Goal: Task Accomplishment & Management: Manage account settings

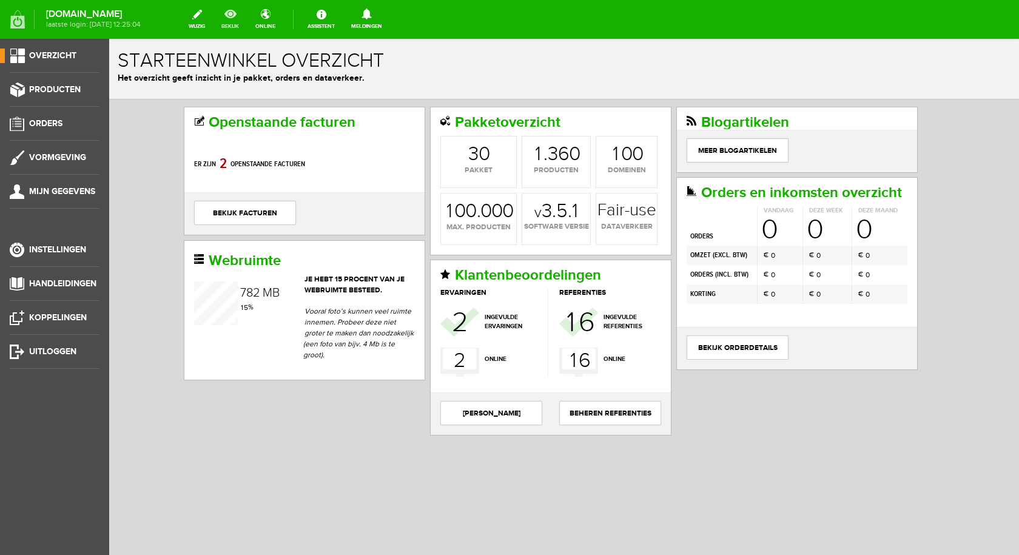
click at [240, 12] on link "bekijk" at bounding box center [230, 19] width 32 height 27
click at [73, 86] on span "Producten" at bounding box center [55, 89] width 52 height 10
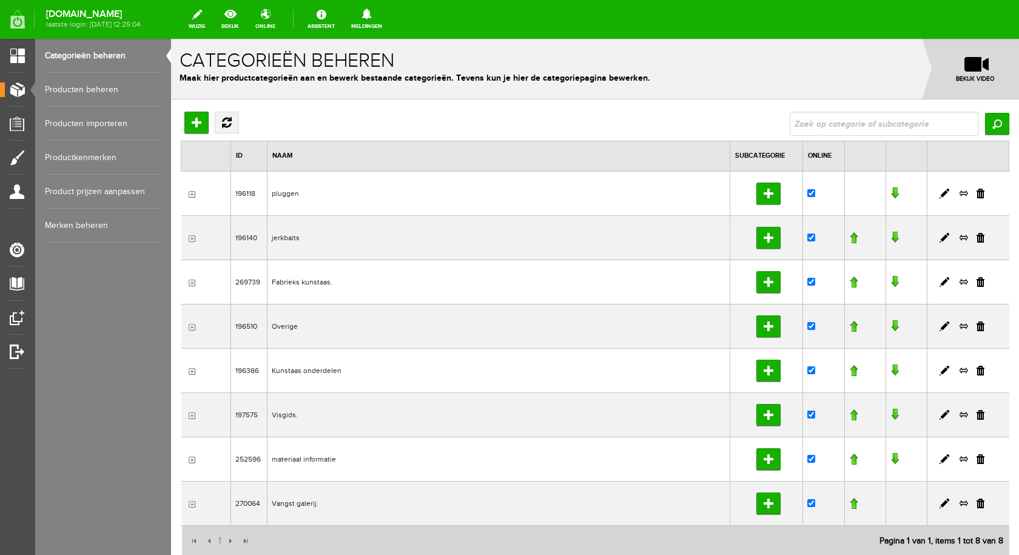
click at [278, 196] on td "pluggen" at bounding box center [498, 193] width 463 height 44
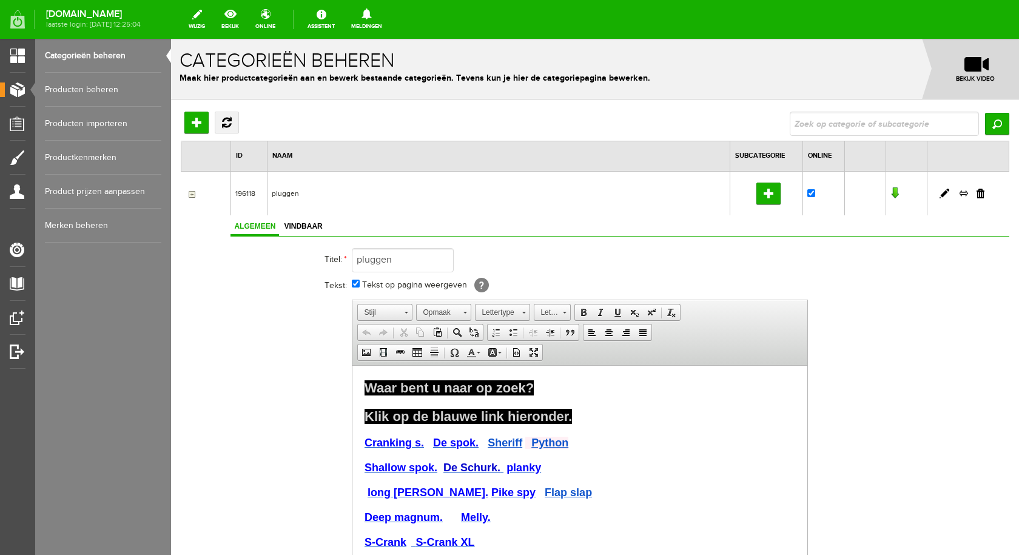
click at [81, 87] on link "Producten beheren" at bounding box center [103, 90] width 116 height 34
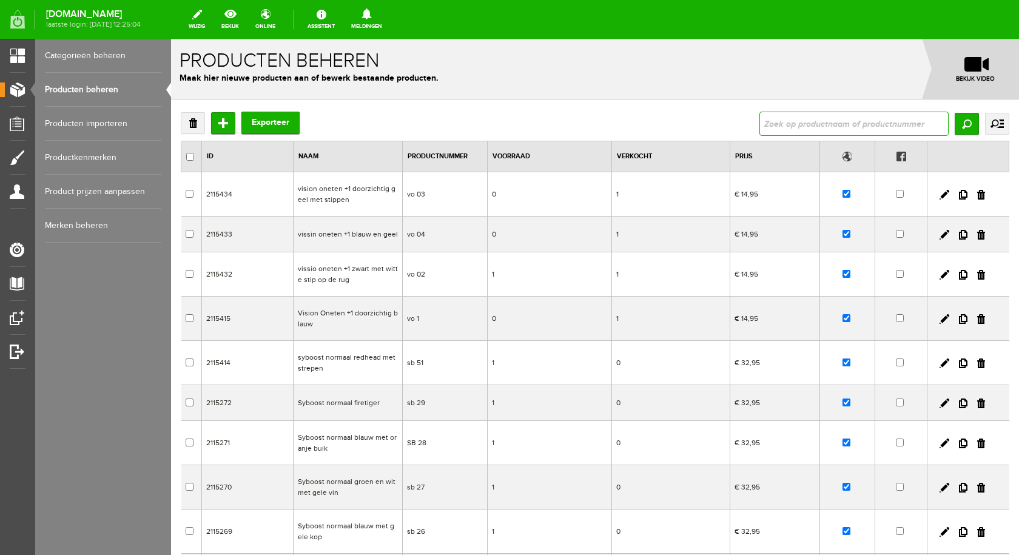
click at [762, 123] on input "text" at bounding box center [853, 124] width 189 height 24
type input "s-"
click at [958, 124] on input "Zoeken" at bounding box center [967, 124] width 24 height 22
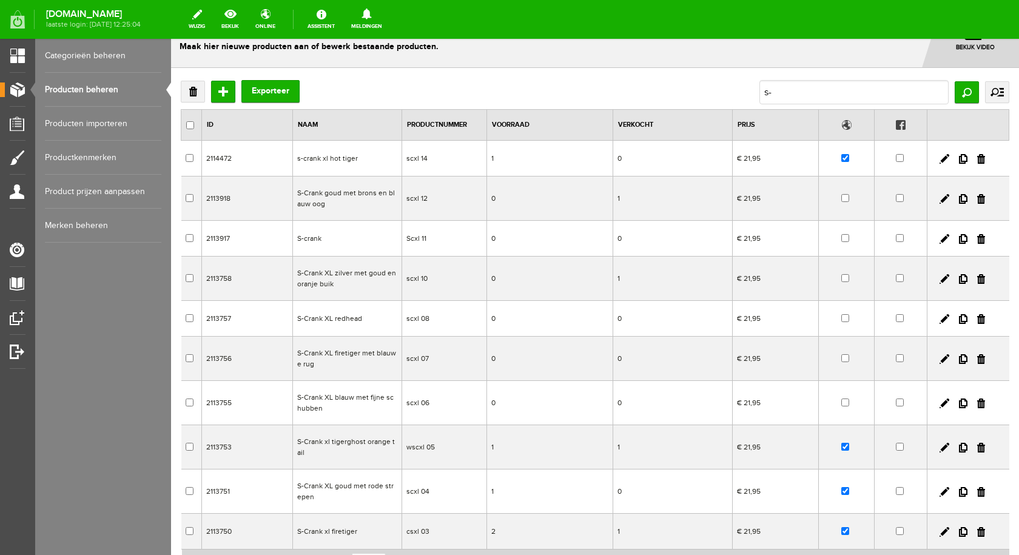
scroll to position [27, 0]
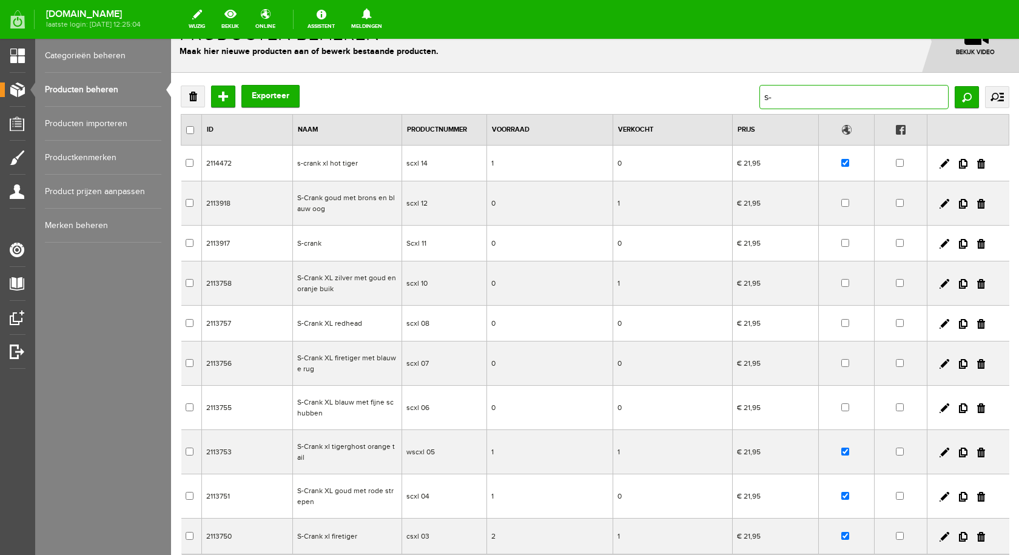
click at [780, 98] on input "s-" at bounding box center [853, 97] width 189 height 24
type input "s-crank goud met r"
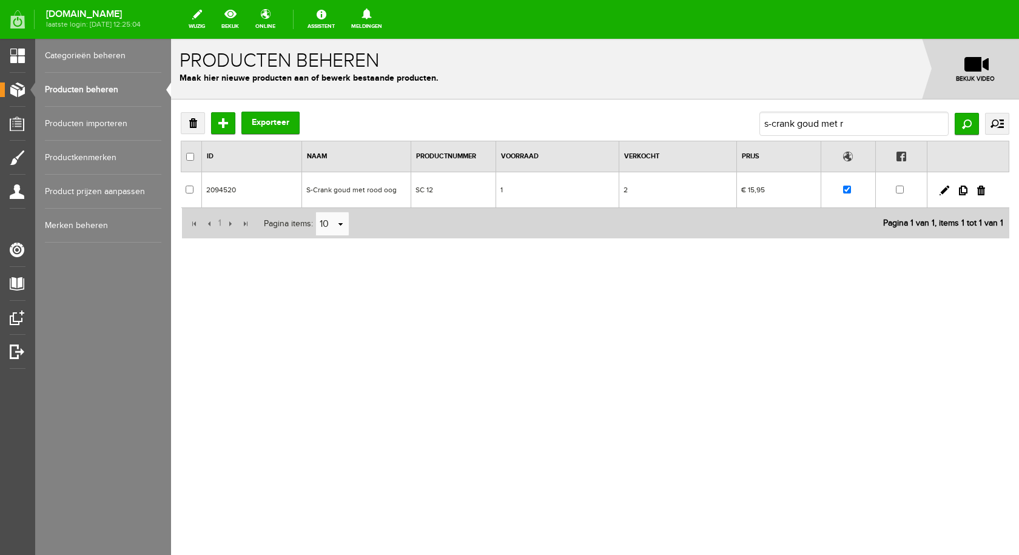
scroll to position [0, 0]
click at [853, 124] on input "s-crank goud met r" at bounding box center [853, 124] width 189 height 24
type input "s-crank goud"
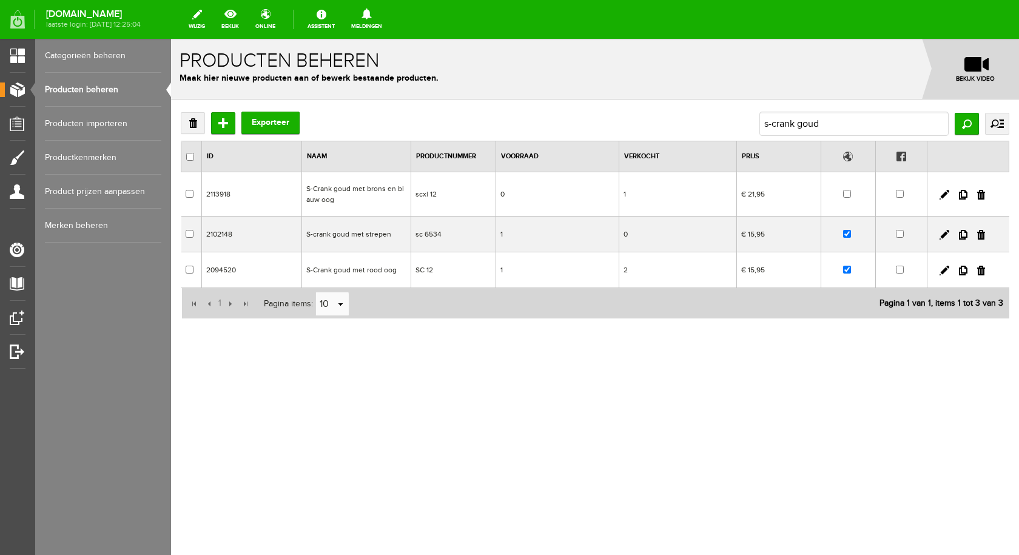
click at [361, 186] on td "S-Crank goud met brons en blauw oog" at bounding box center [355, 194] width 109 height 44
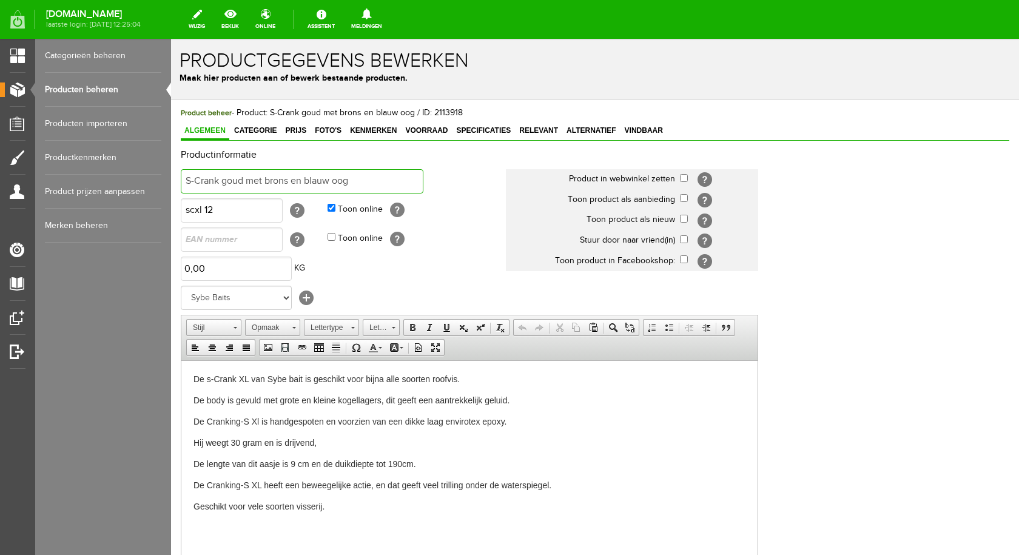
click at [371, 184] on input "S-Crank goud met brons en blauw oog" at bounding box center [302, 181] width 243 height 24
type input "S-Crank goud met rode strepen"
click at [681, 178] on input "checkbox" at bounding box center [684, 178] width 8 height 8
checkbox input "true"
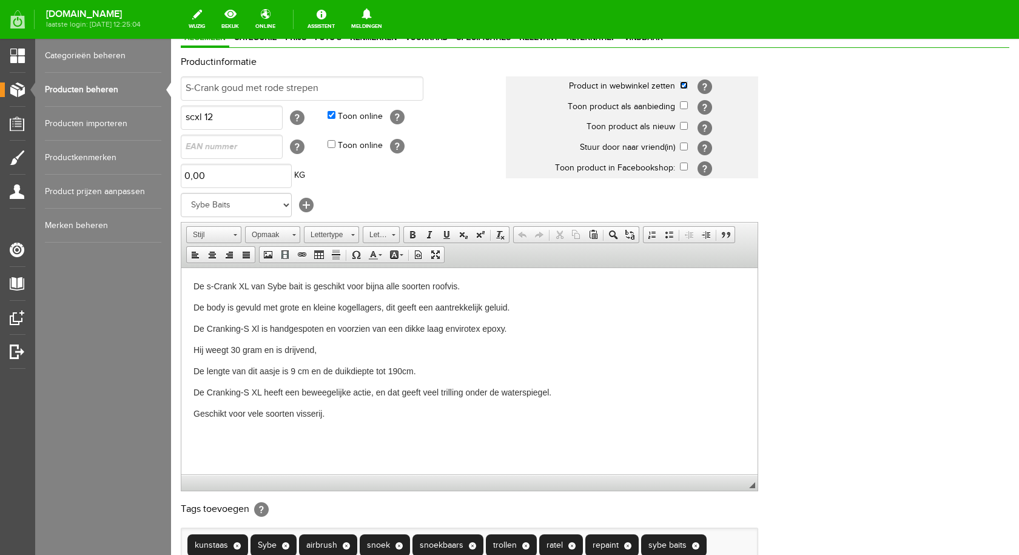
scroll to position [262, 0]
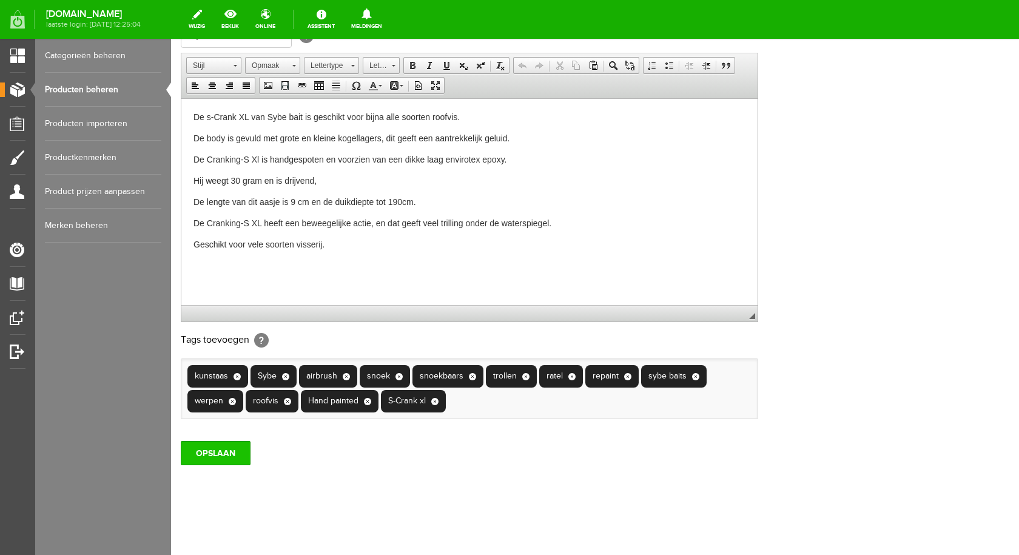
click at [208, 465] on input "OPSLAAN" at bounding box center [216, 453] width 70 height 24
click at [235, 450] on input "OPSLAAN" at bounding box center [216, 453] width 70 height 24
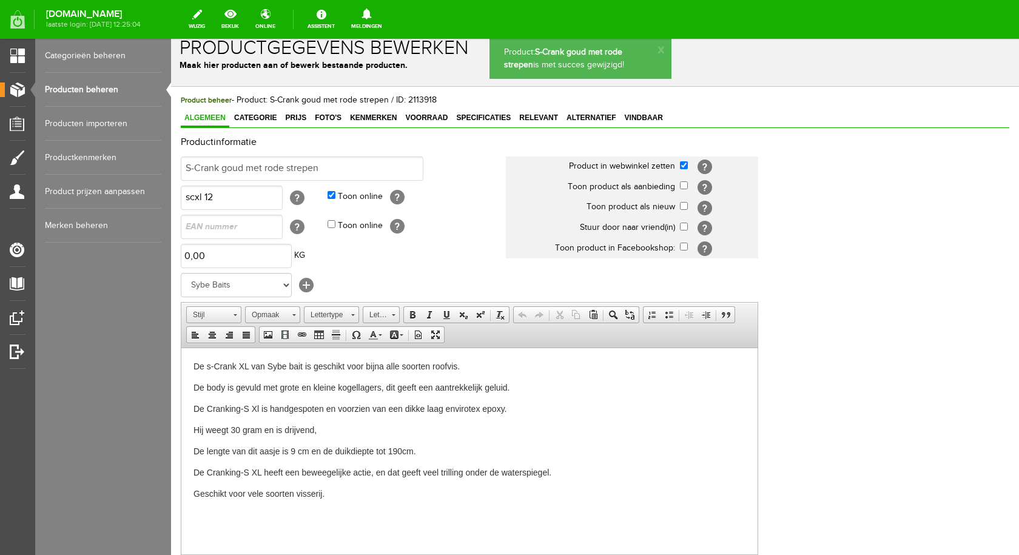
scroll to position [0, 0]
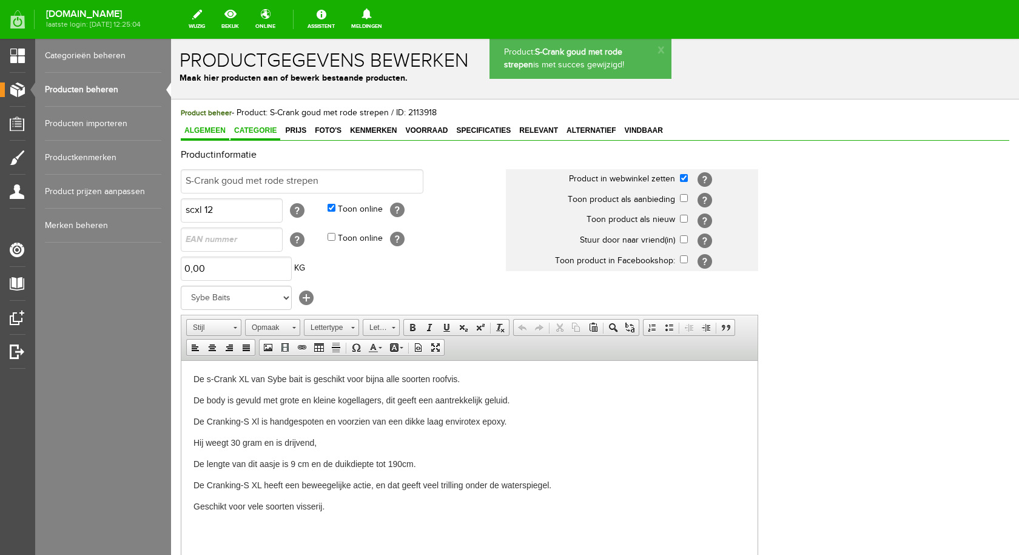
click at [258, 130] on span "Categorie" at bounding box center [256, 130] width 50 height 8
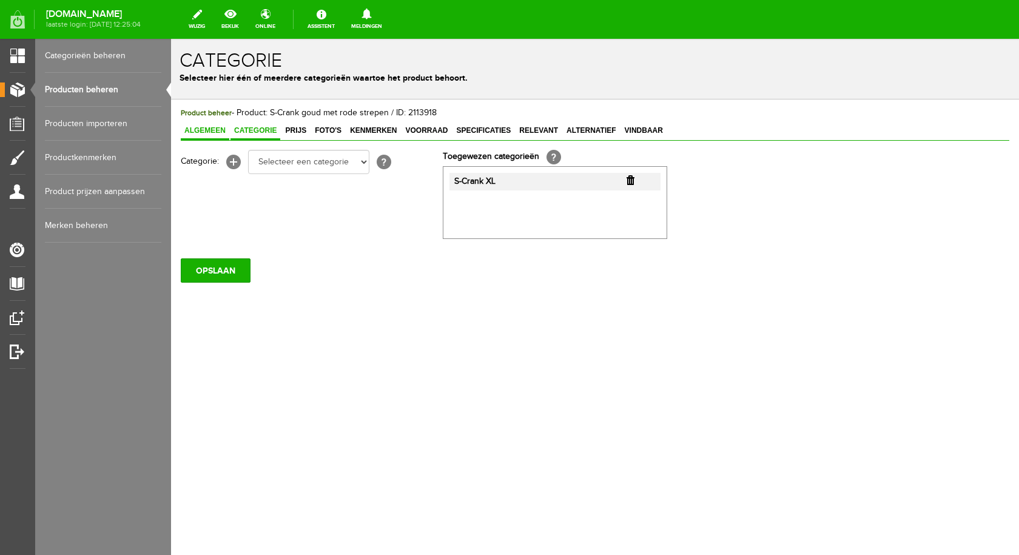
click at [212, 127] on span "Algemeen" at bounding box center [205, 130] width 49 height 8
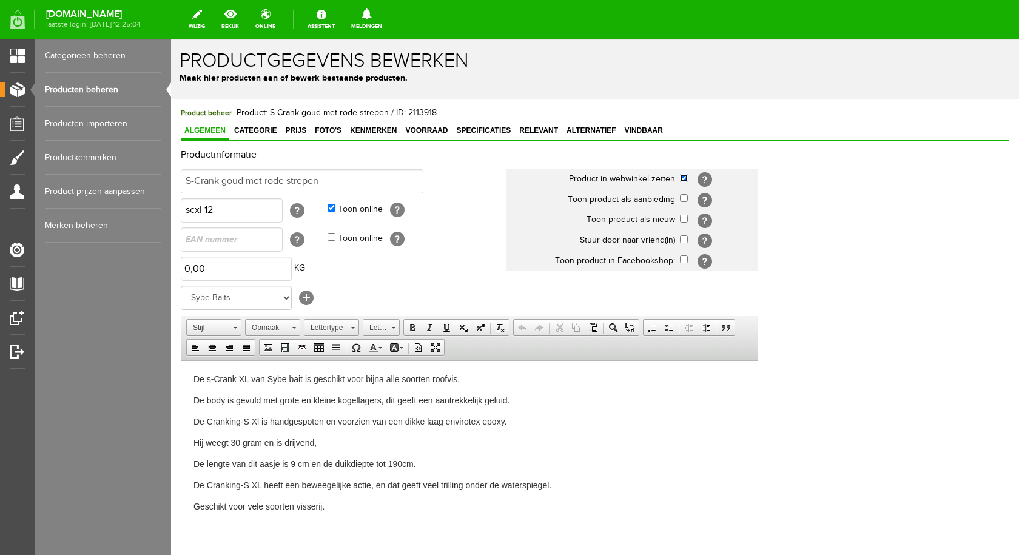
click at [682, 174] on input "checkbox" at bounding box center [684, 178] width 8 height 8
checkbox input "false"
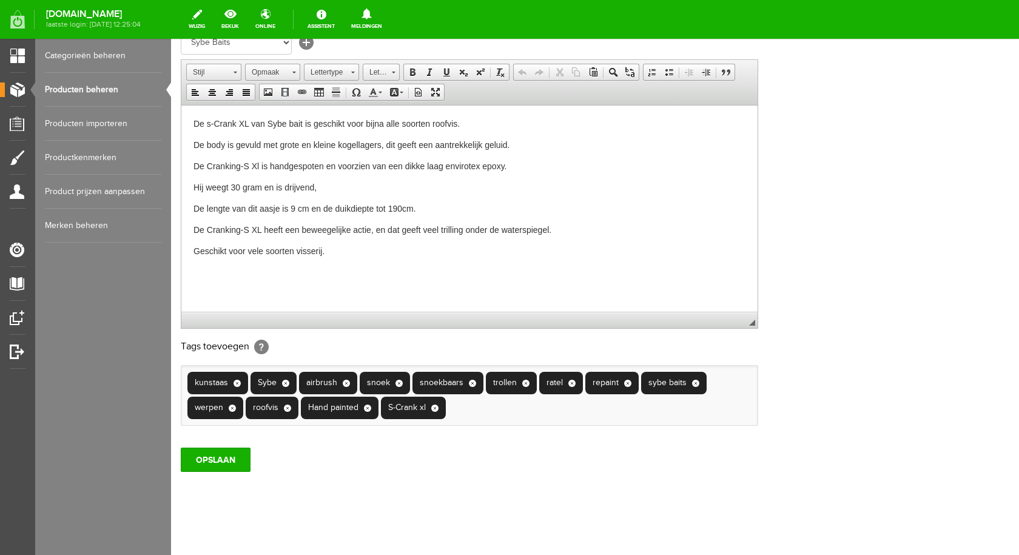
scroll to position [262, 0]
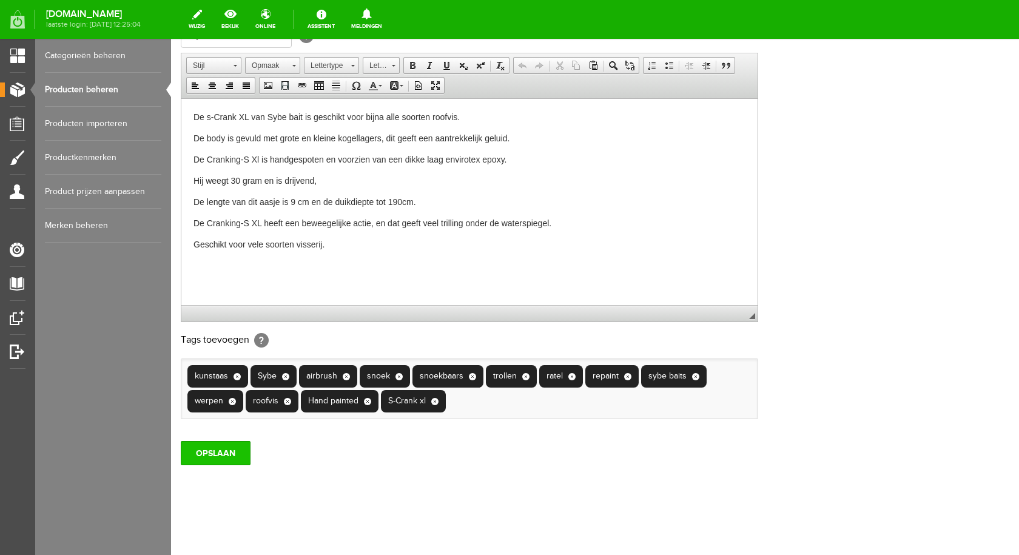
click at [232, 456] on input "OPSLAAN" at bounding box center [216, 453] width 70 height 24
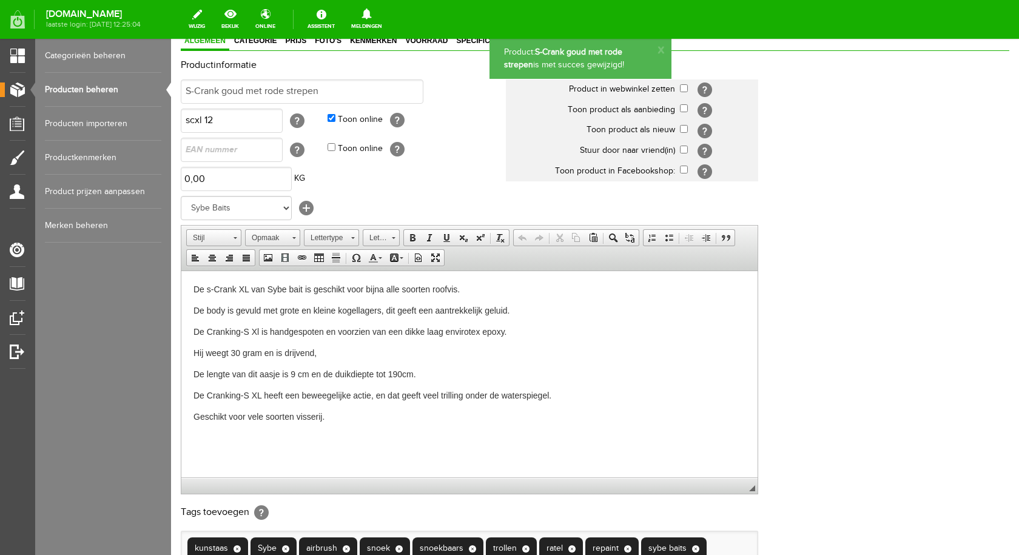
scroll to position [0, 0]
click at [112, 91] on link "Producten beheren" at bounding box center [103, 90] width 116 height 34
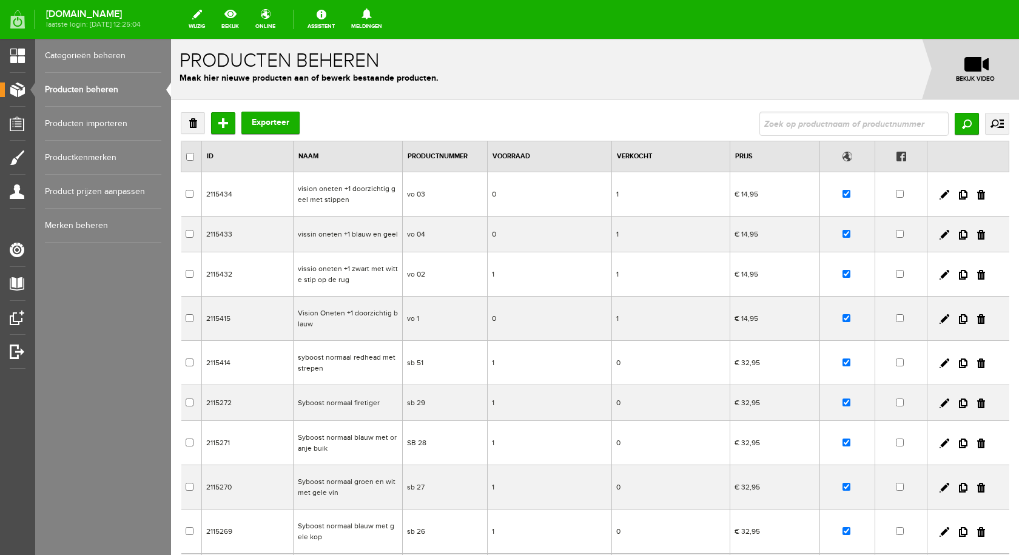
click at [45, 73] on link "Producten beheren" at bounding box center [103, 90] width 116 height 34
click at [777, 130] on input "text" at bounding box center [853, 124] width 189 height 24
type input "s-c"
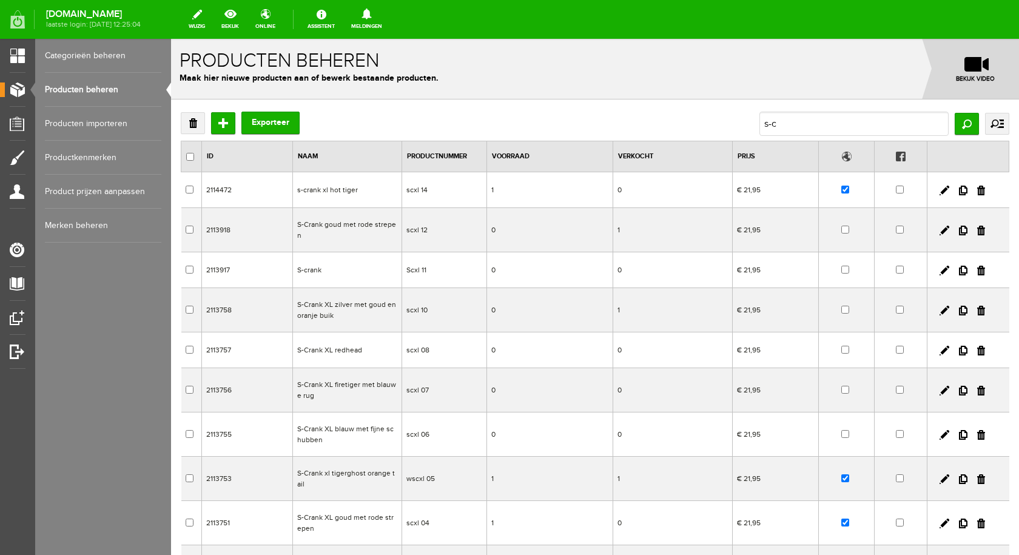
click at [371, 225] on td "S-Crank goud met rode strepen" at bounding box center [346, 230] width 109 height 44
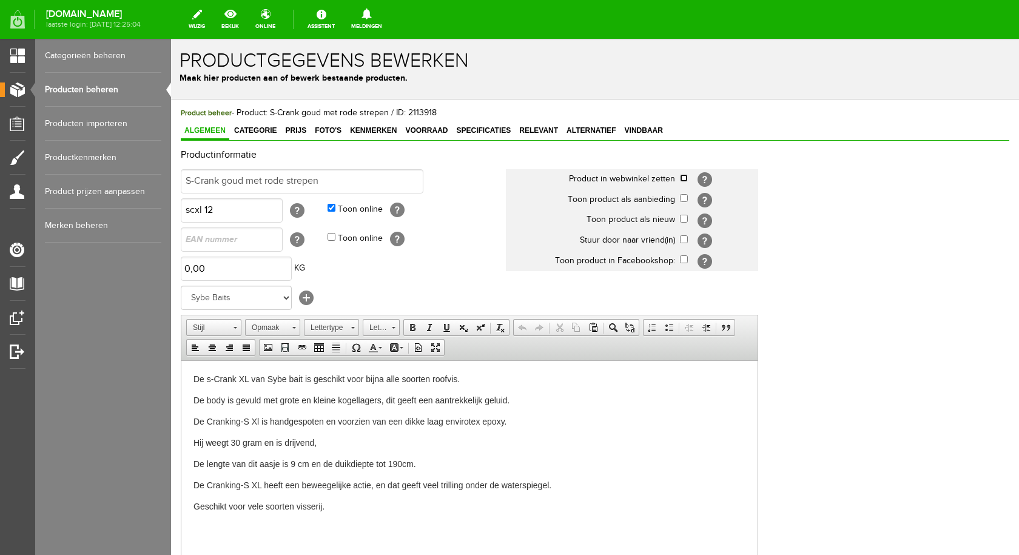
drag, startPoint x: 685, startPoint y: 176, endPoint x: 676, endPoint y: 184, distance: 12.4
click at [685, 177] on input "checkbox" at bounding box center [684, 178] width 8 height 8
checkbox input "true"
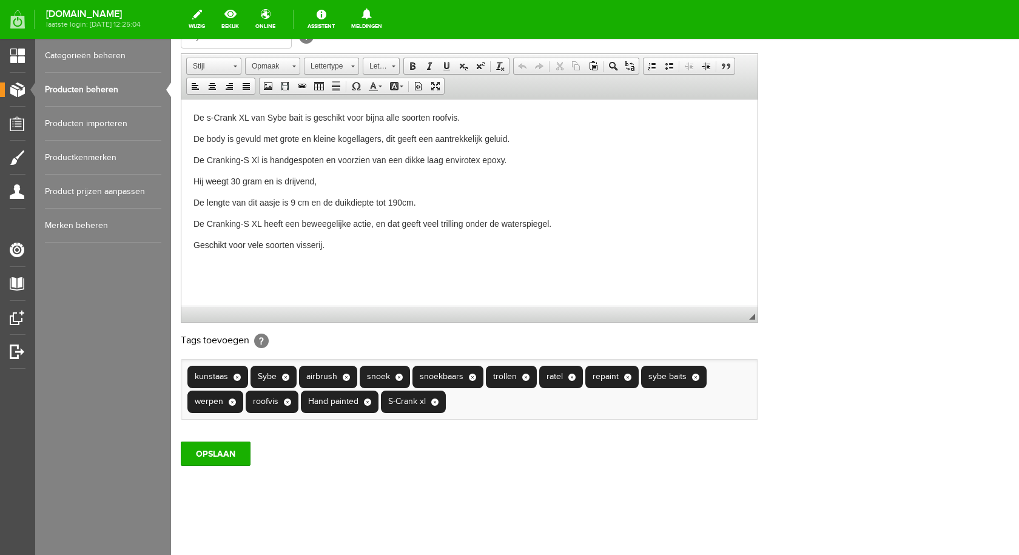
scroll to position [262, 0]
click at [222, 451] on input "OPSLAAN" at bounding box center [216, 453] width 70 height 24
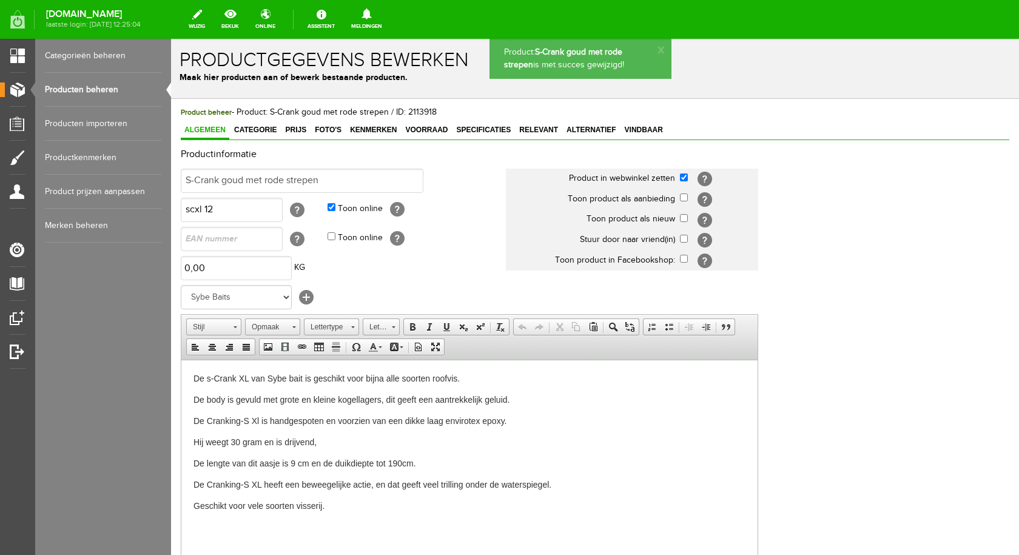
scroll to position [0, 0]
click at [260, 132] on span "Categorie" at bounding box center [256, 130] width 50 height 8
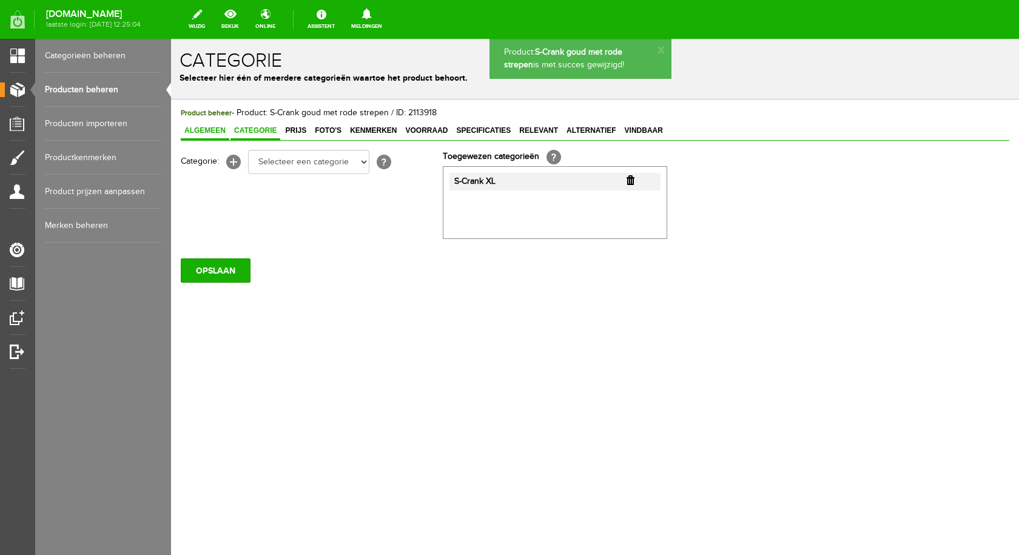
click at [203, 127] on span "Algemeen" at bounding box center [205, 130] width 49 height 8
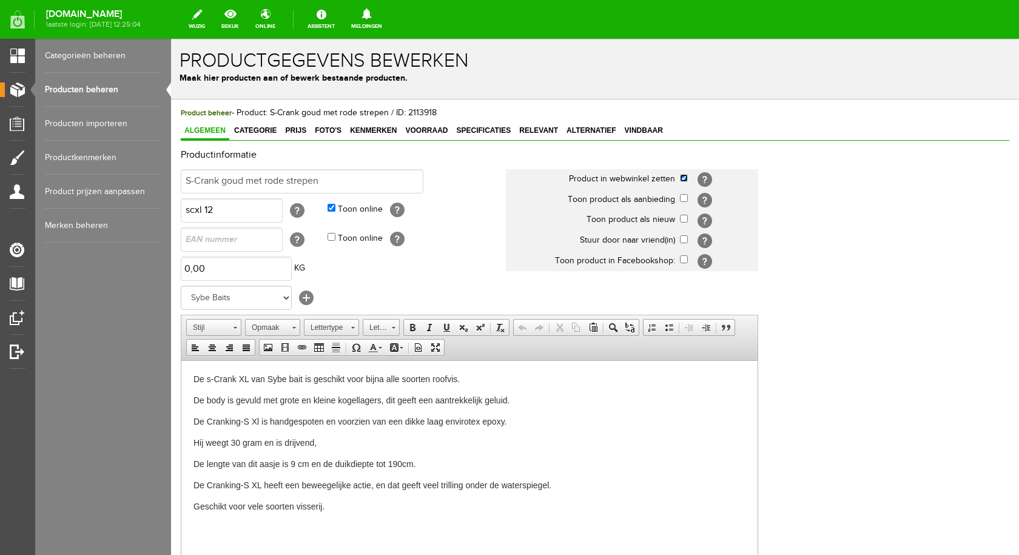
click at [683, 180] on input "checkbox" at bounding box center [684, 178] width 8 height 8
checkbox input "false"
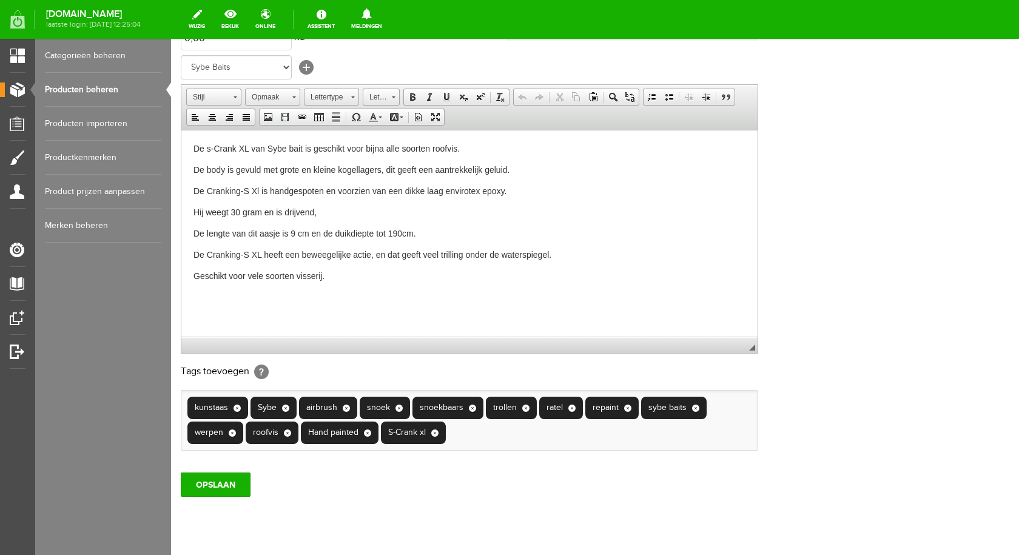
scroll to position [262, 0]
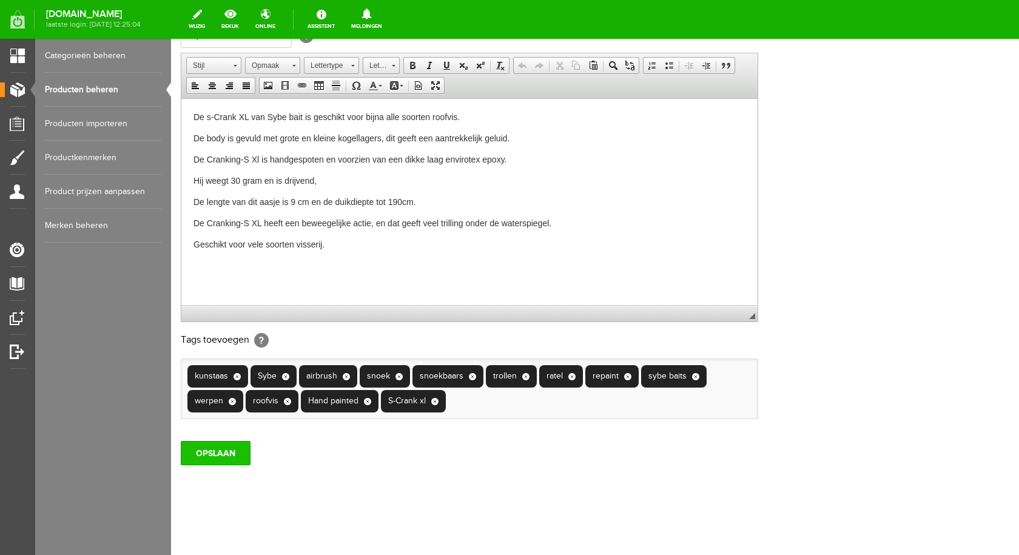
click at [232, 447] on input "OPSLAAN" at bounding box center [216, 453] width 70 height 24
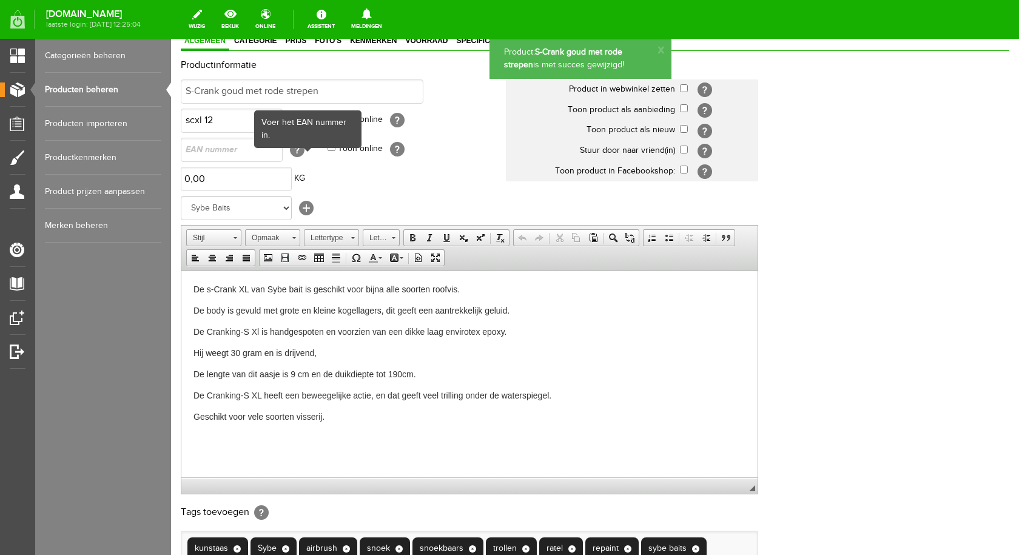
scroll to position [0, 0]
click at [64, 86] on link "Producten beheren" at bounding box center [103, 90] width 116 height 34
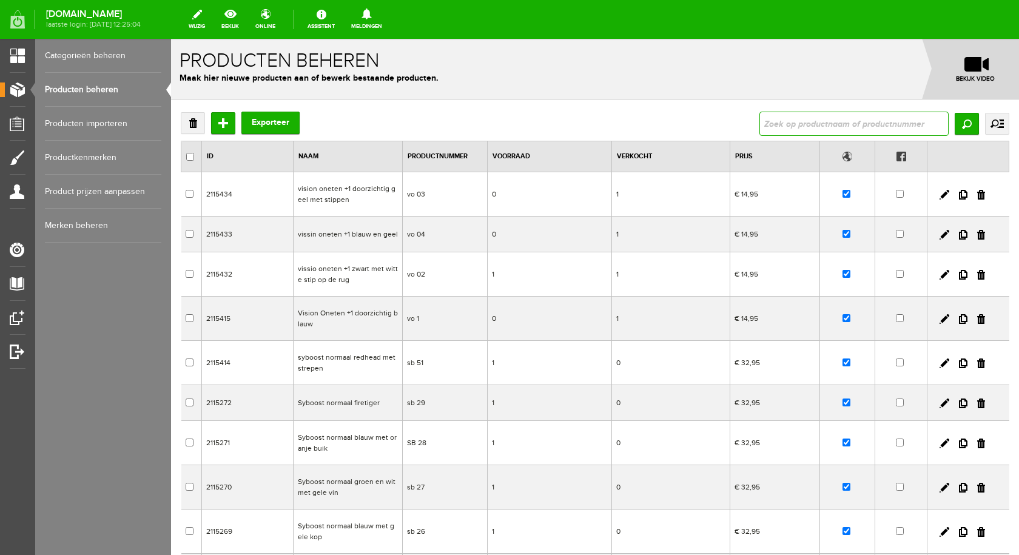
click at [877, 129] on input "text" at bounding box center [853, 124] width 189 height 24
type input "s-c"
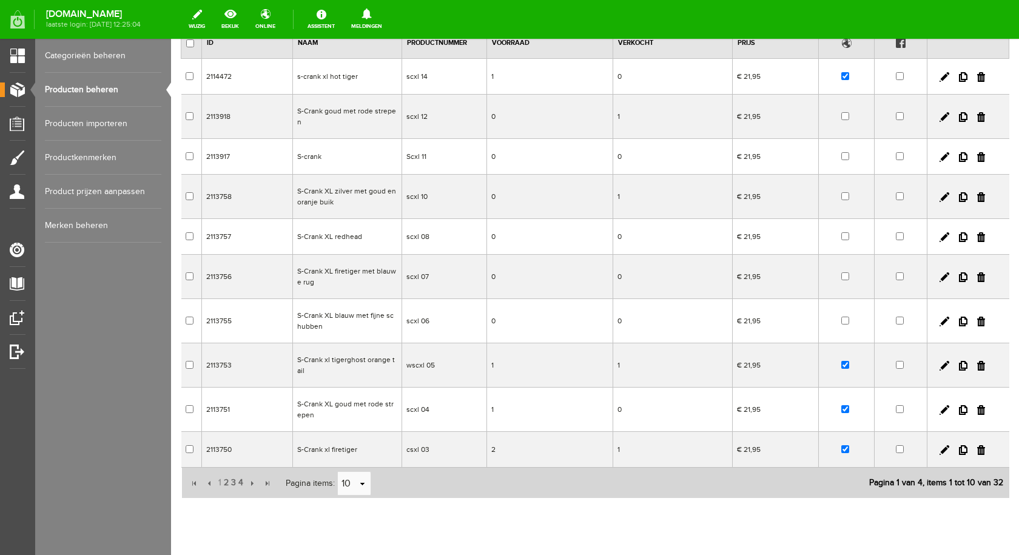
scroll to position [148, 0]
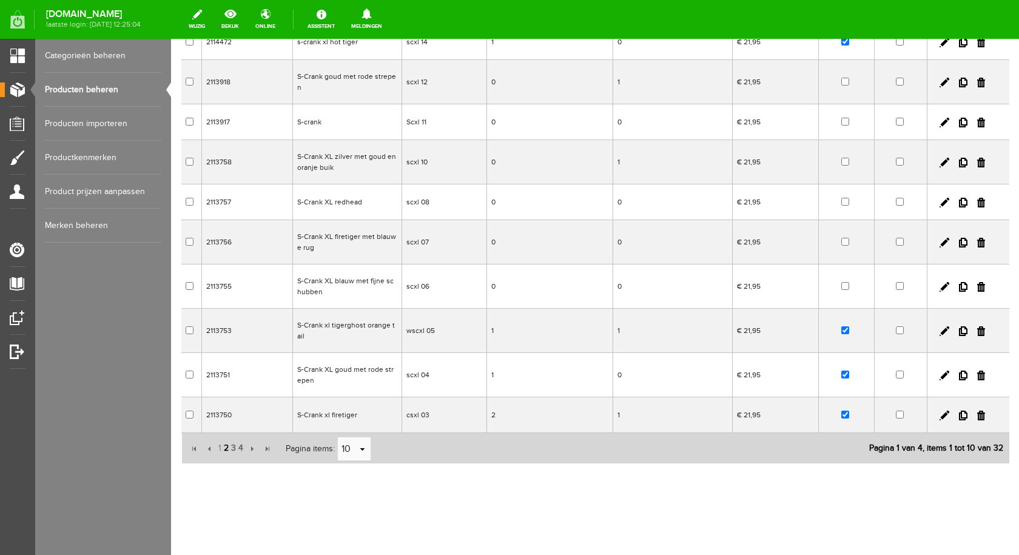
click at [227, 449] on span "2" at bounding box center [226, 448] width 7 height 24
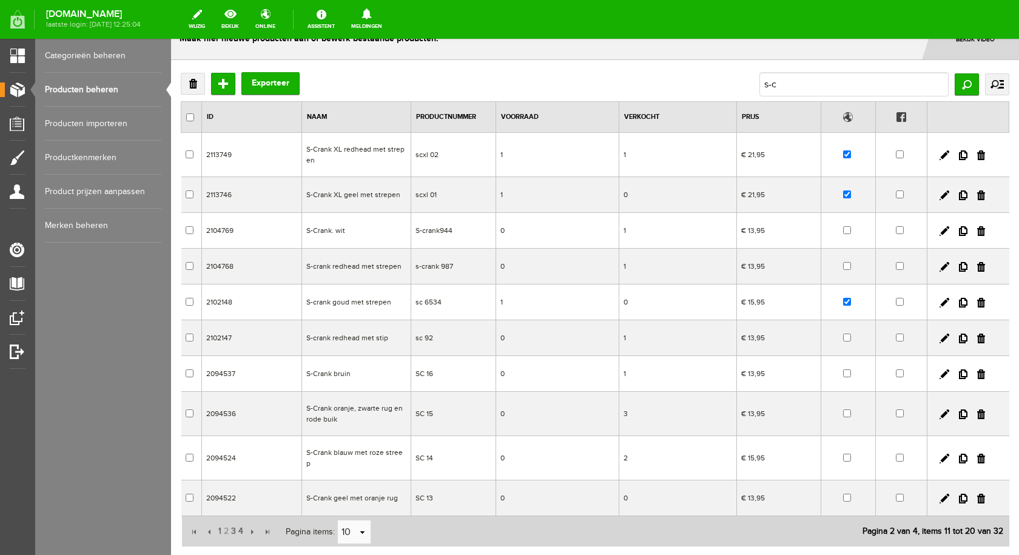
scroll to position [114, 0]
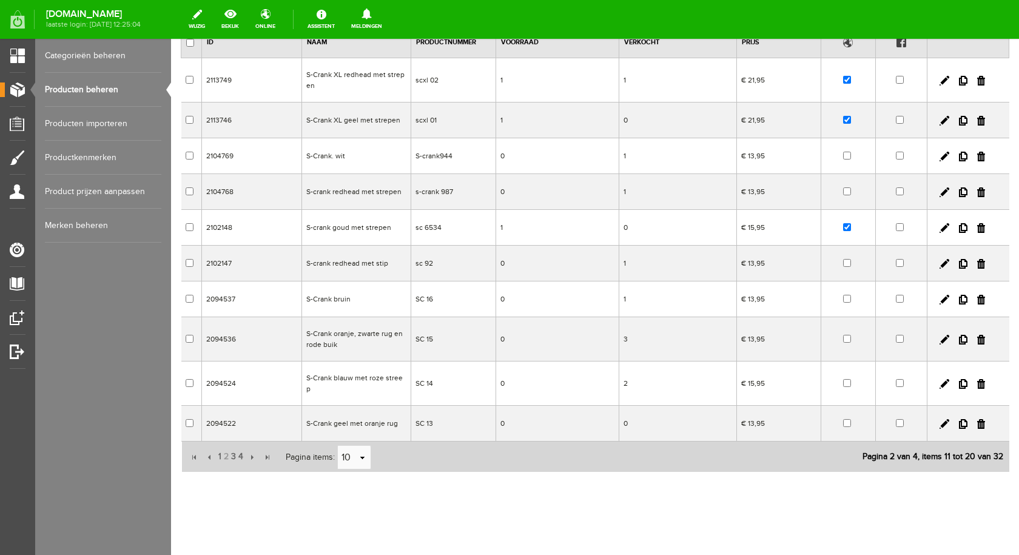
click at [334, 298] on td "S-Crank bruin" at bounding box center [355, 299] width 109 height 36
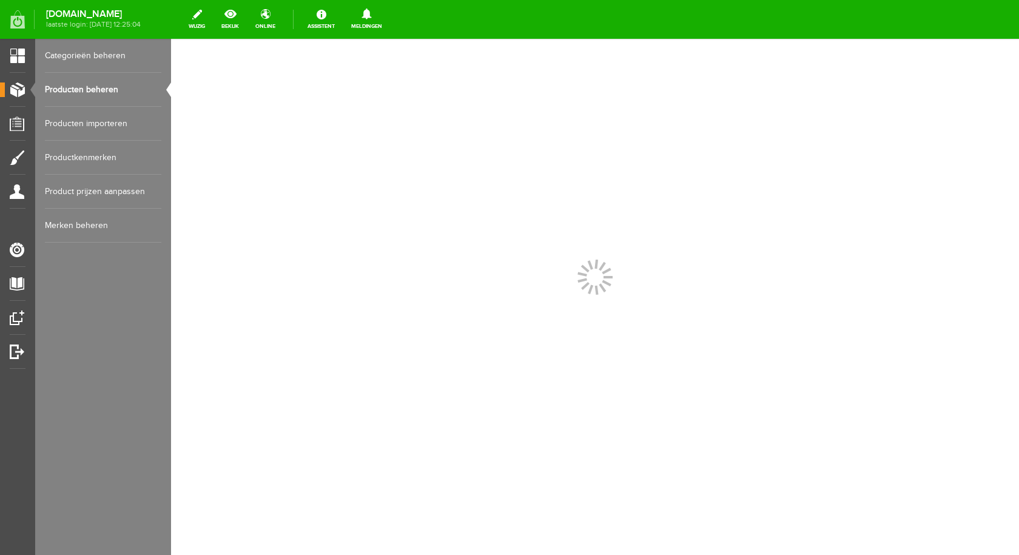
scroll to position [0, 0]
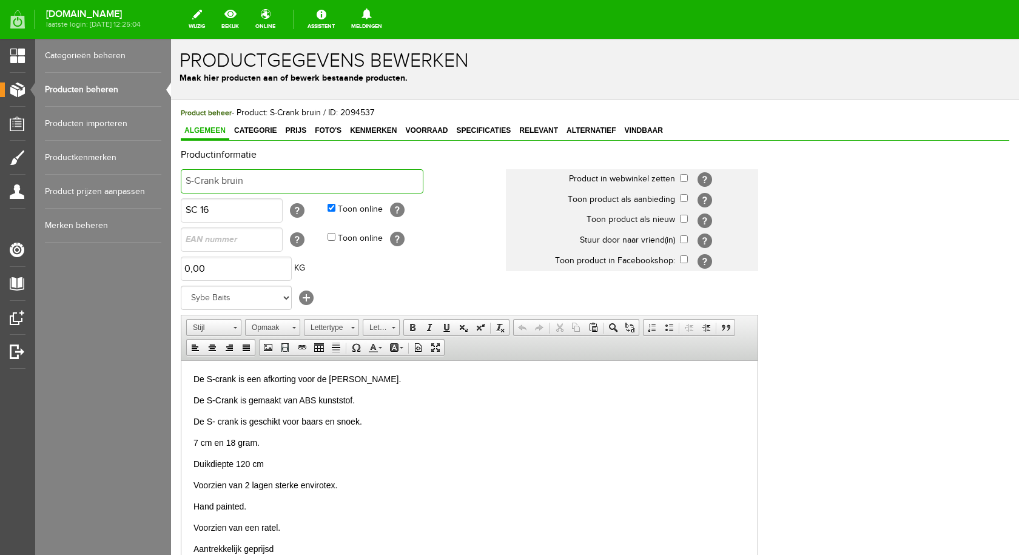
click at [272, 183] on input "S-Crank bruin" at bounding box center [302, 181] width 243 height 24
type input "S-Crank goud met rode strepen"
click at [687, 180] on input "checkbox" at bounding box center [684, 178] width 8 height 8
checkbox input "true"
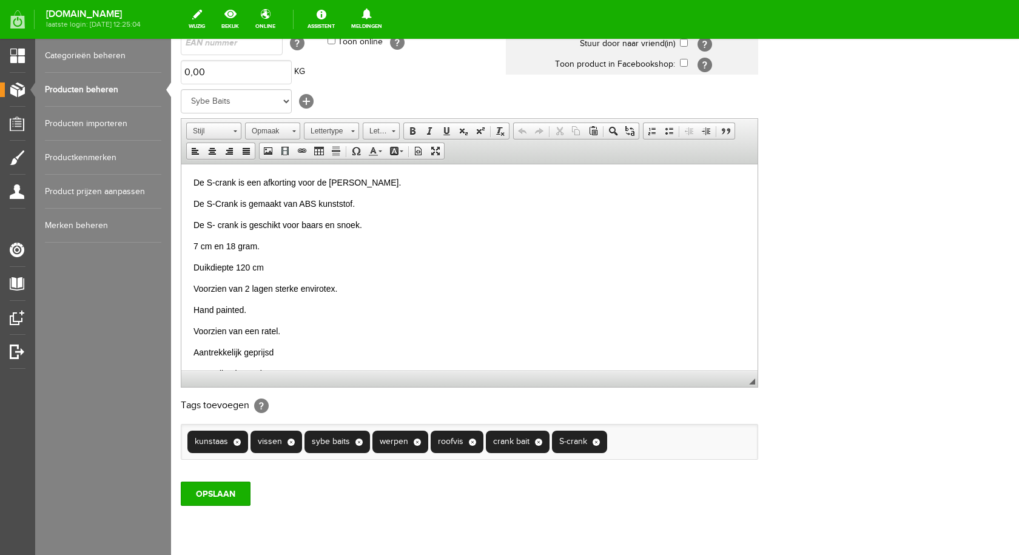
scroll to position [237, 0]
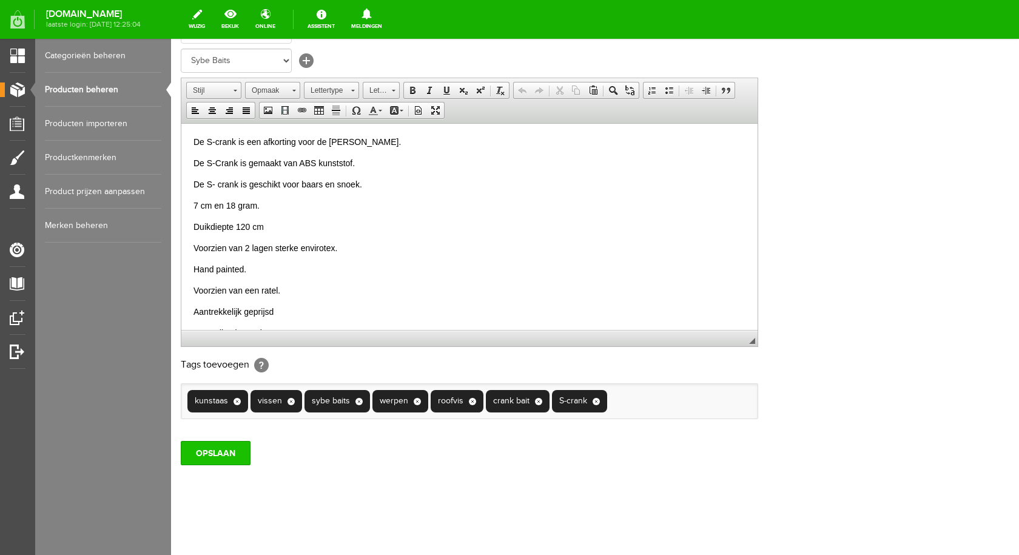
click at [235, 449] on input "OPSLAAN" at bounding box center [216, 453] width 70 height 24
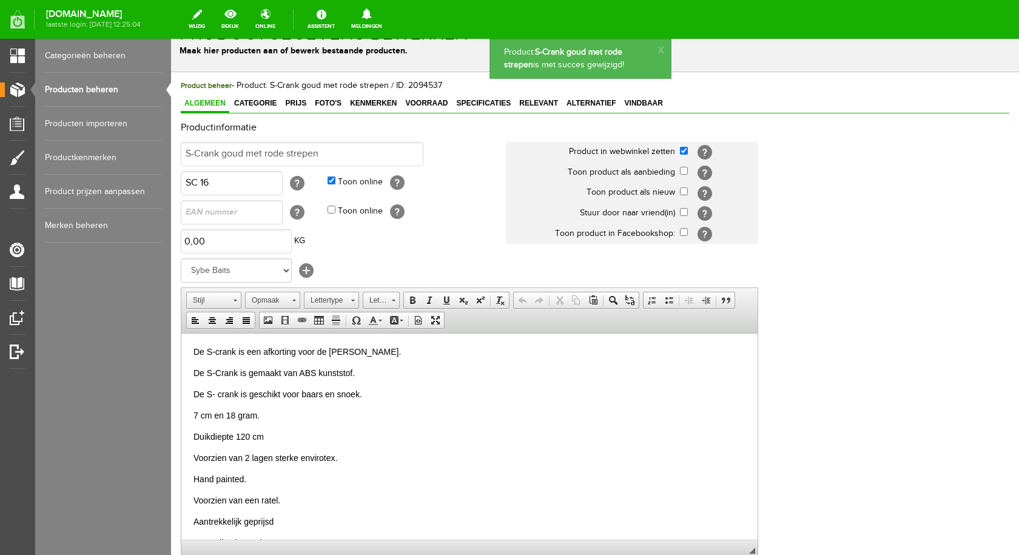
scroll to position [0, 0]
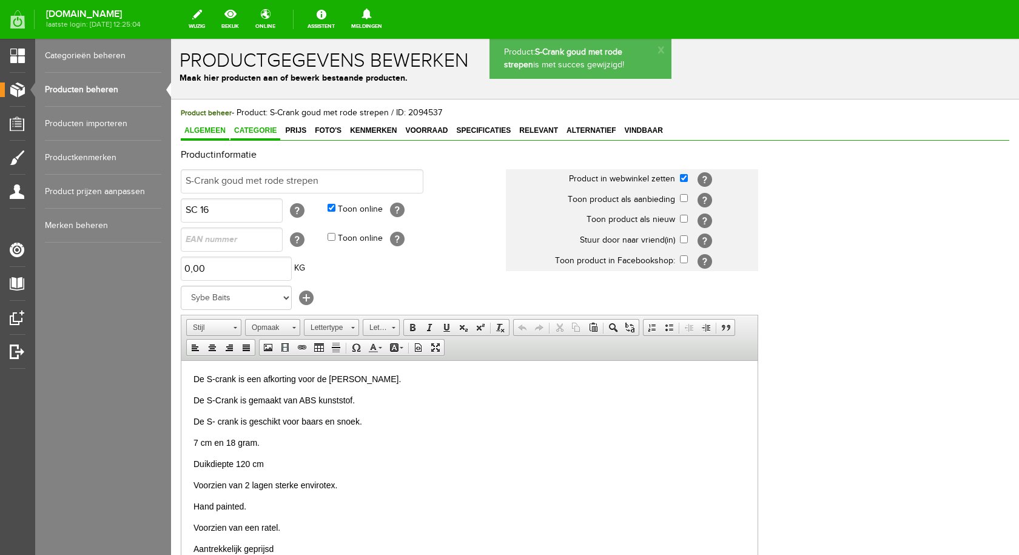
click at [257, 130] on span "Categorie" at bounding box center [256, 130] width 50 height 8
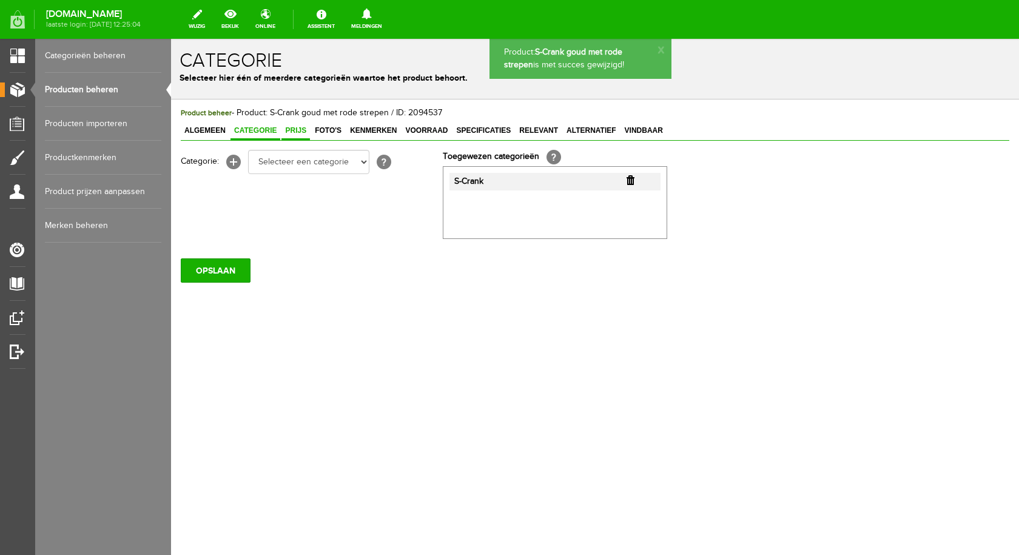
click at [305, 127] on span "Prijs" at bounding box center [295, 130] width 29 height 8
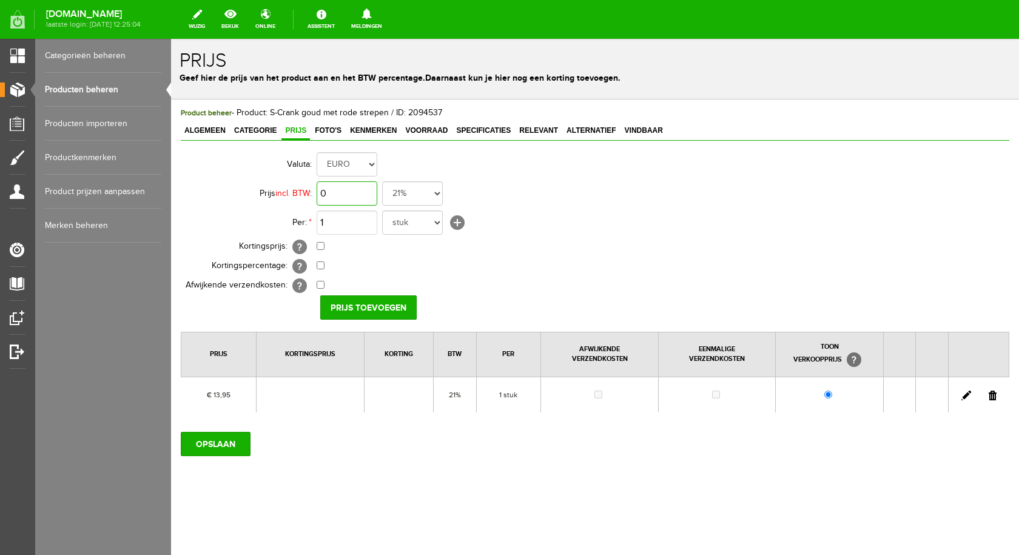
click at [358, 194] on input "0" at bounding box center [347, 193] width 61 height 24
type input "€ 15,95"
click at [378, 306] on input "Prijs toevoegen" at bounding box center [368, 307] width 96 height 24
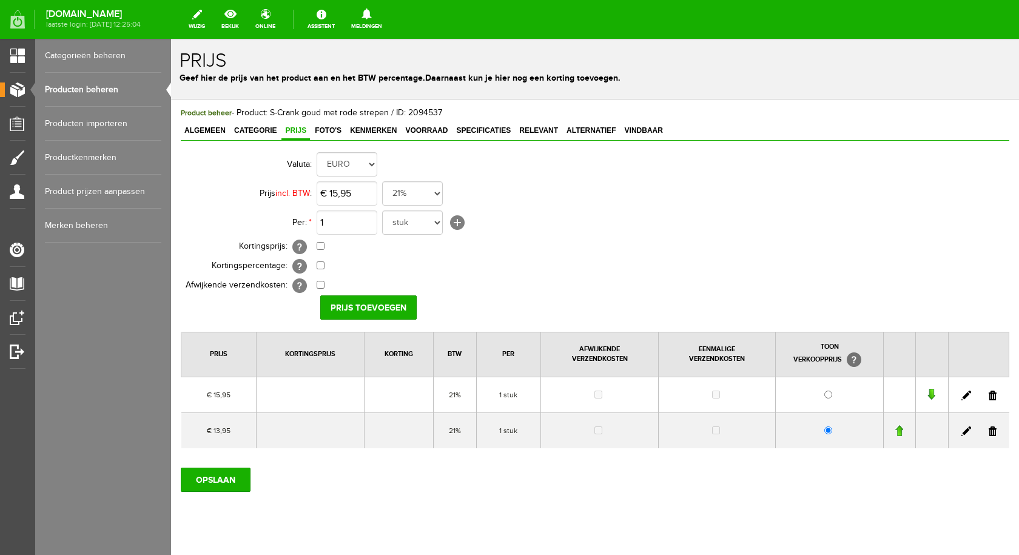
click at [989, 431] on link at bounding box center [993, 431] width 8 height 10
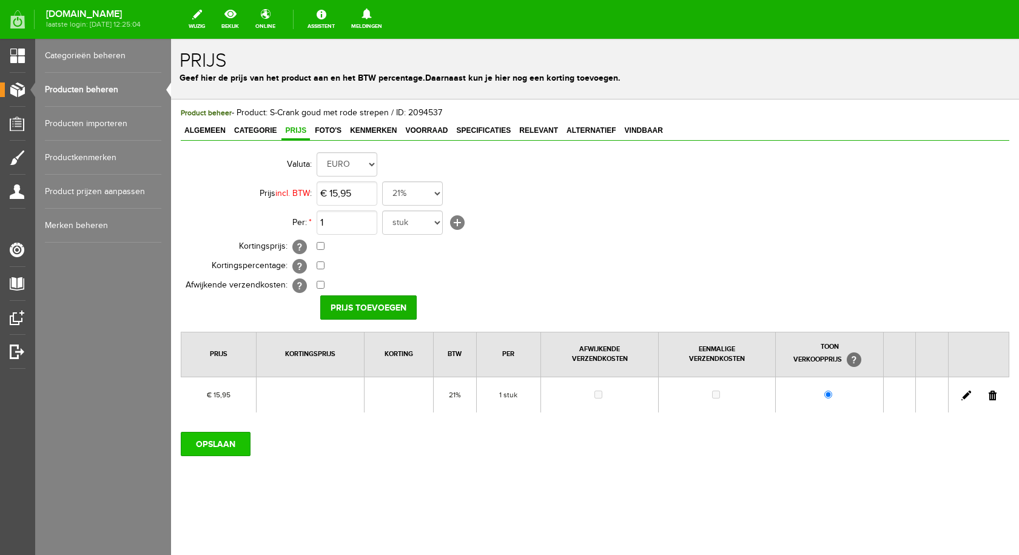
click at [220, 439] on input "OPSLAAN" at bounding box center [216, 444] width 70 height 24
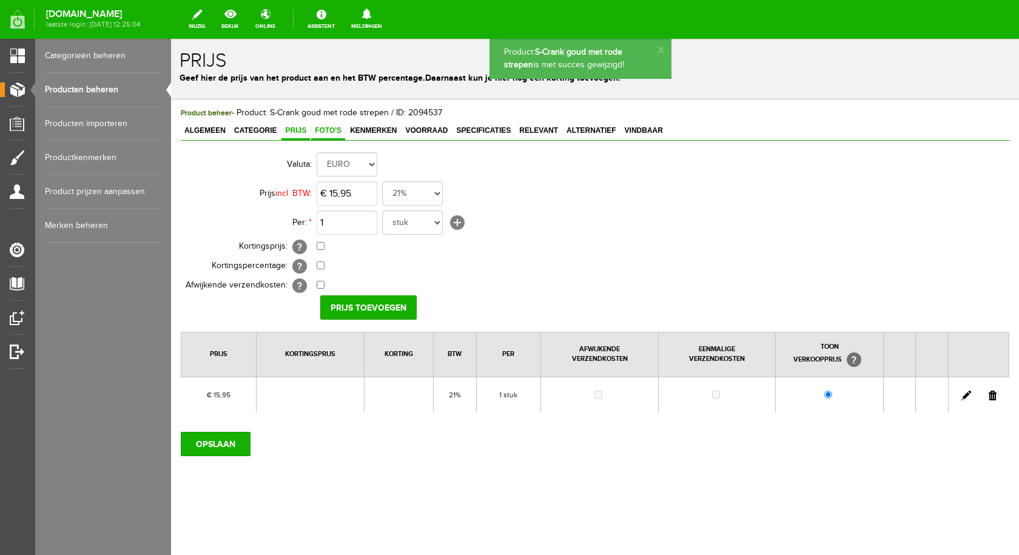
click at [323, 135] on span "Foto's" at bounding box center [328, 130] width 34 height 8
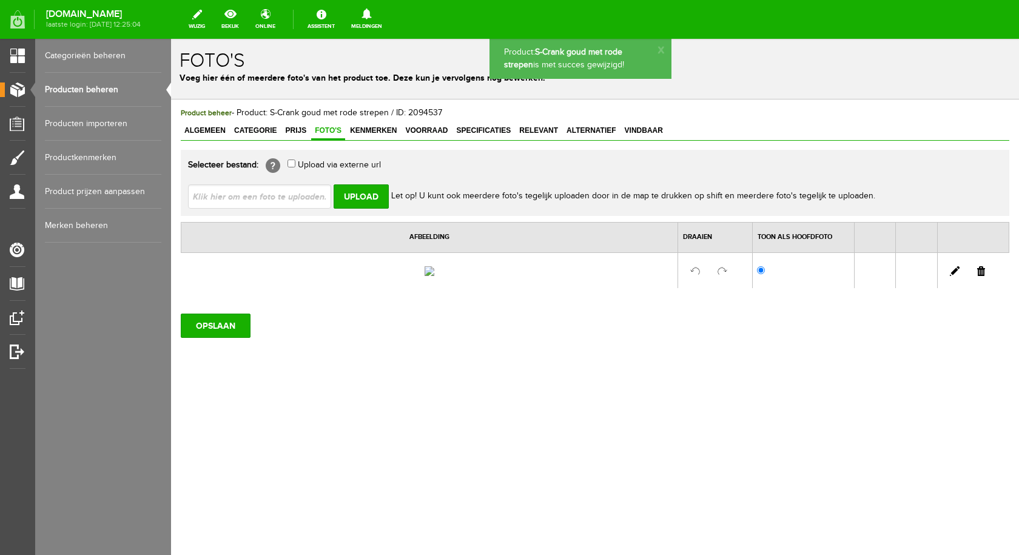
click at [296, 201] on input "file" at bounding box center [264, 195] width 153 height 23
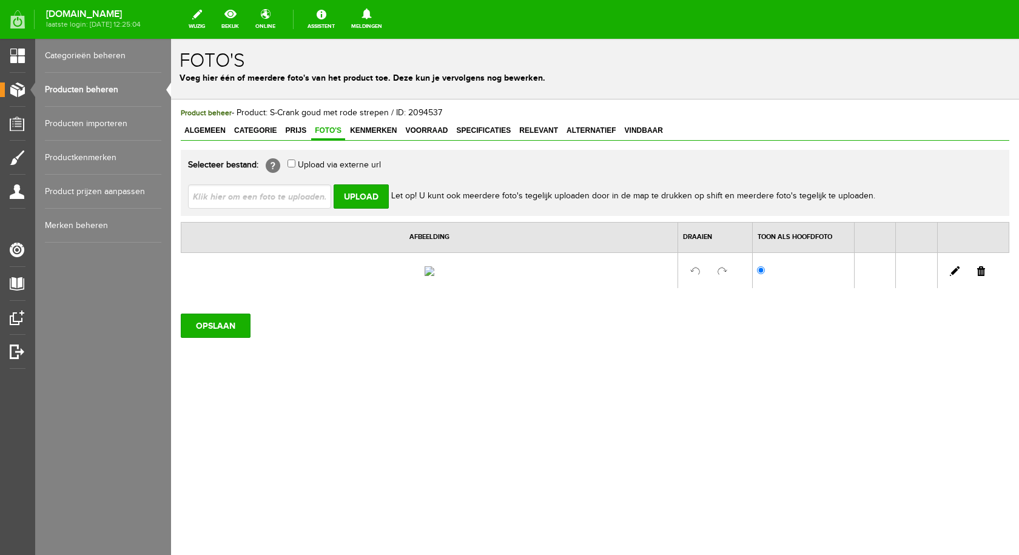
type input "C:\fakepath\s-crank goud met rode strepen.jpg"
type input "s-crank goud met rode strepen.jpg"
click at [374, 192] on input "Upload" at bounding box center [361, 196] width 55 height 24
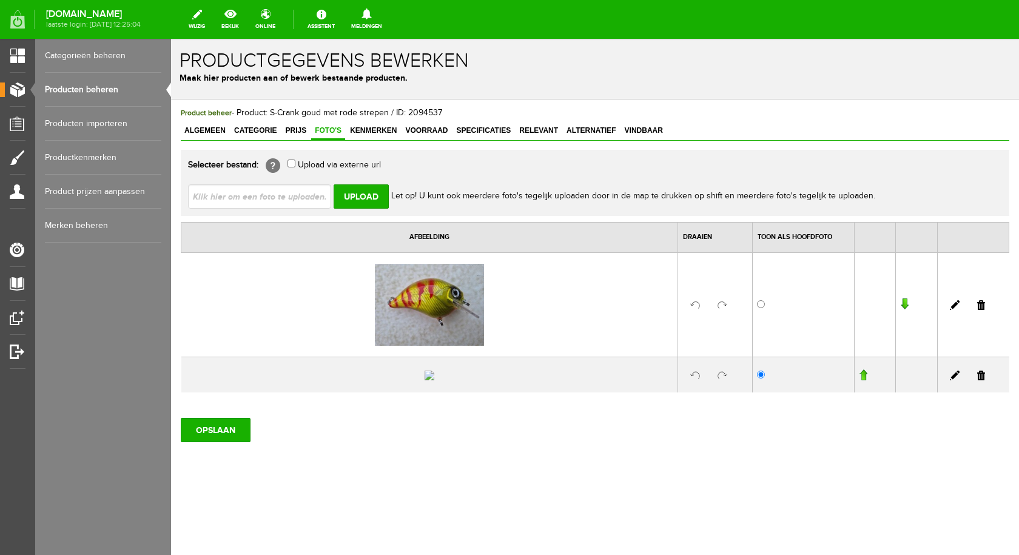
click at [977, 380] on link at bounding box center [981, 376] width 8 height 10
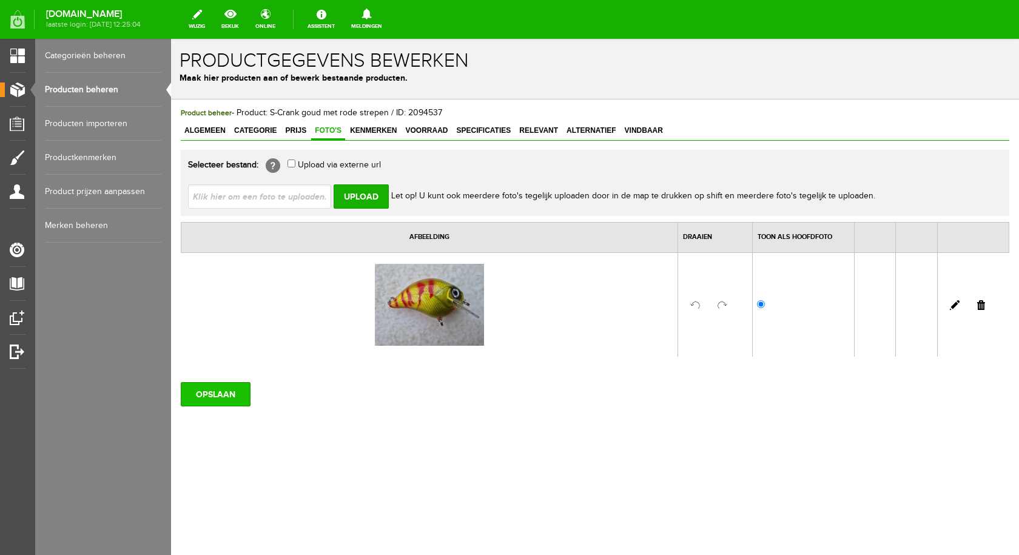
click at [225, 395] on input "OPSLAAN" at bounding box center [216, 394] width 70 height 24
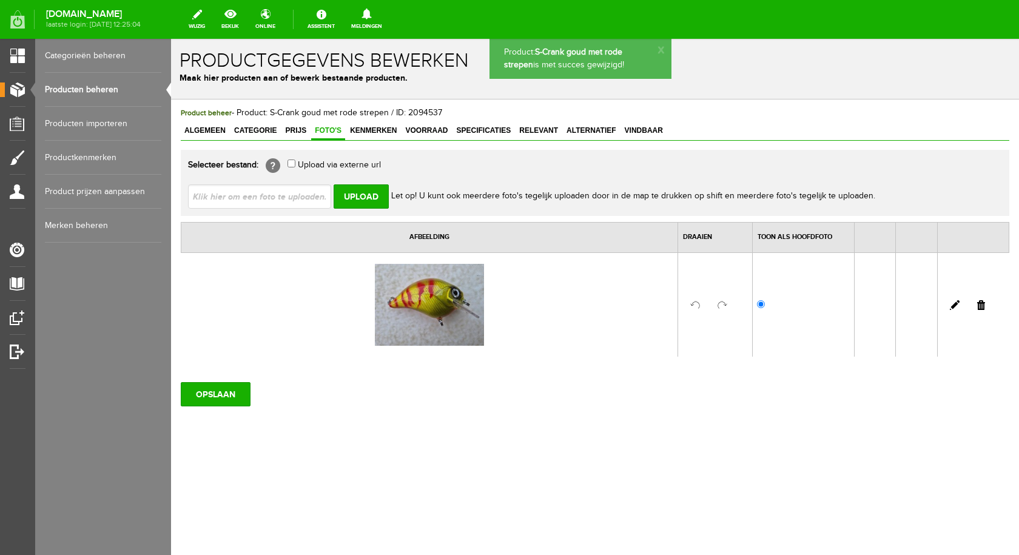
click at [435, 132] on span "Voorraad" at bounding box center [427, 130] width 50 height 8
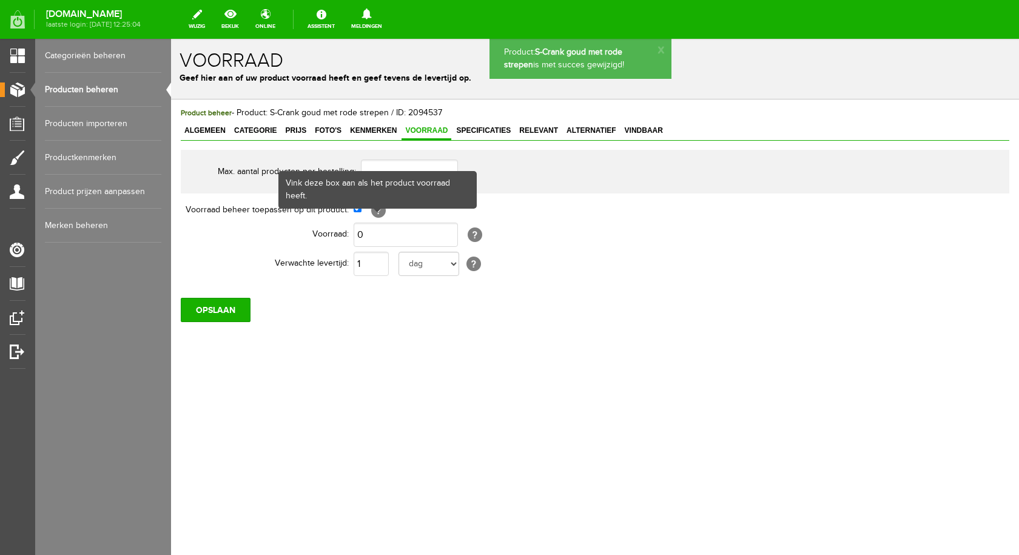
click at [378, 221] on td "0 [?] Kenmerk voorraad moet gelijk of minder zijn dan de product voorraad" at bounding box center [558, 234] width 409 height 29
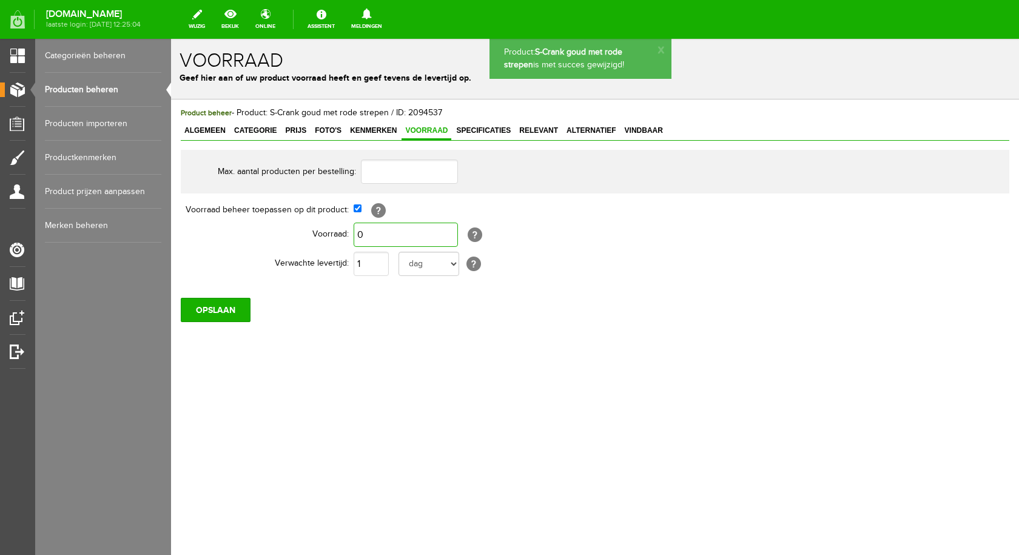
click at [376, 233] on input "0" at bounding box center [406, 235] width 104 height 24
type input "1"
click at [220, 303] on input "OPSLAAN" at bounding box center [216, 310] width 70 height 24
click at [500, 130] on span "Specificaties" at bounding box center [484, 130] width 62 height 8
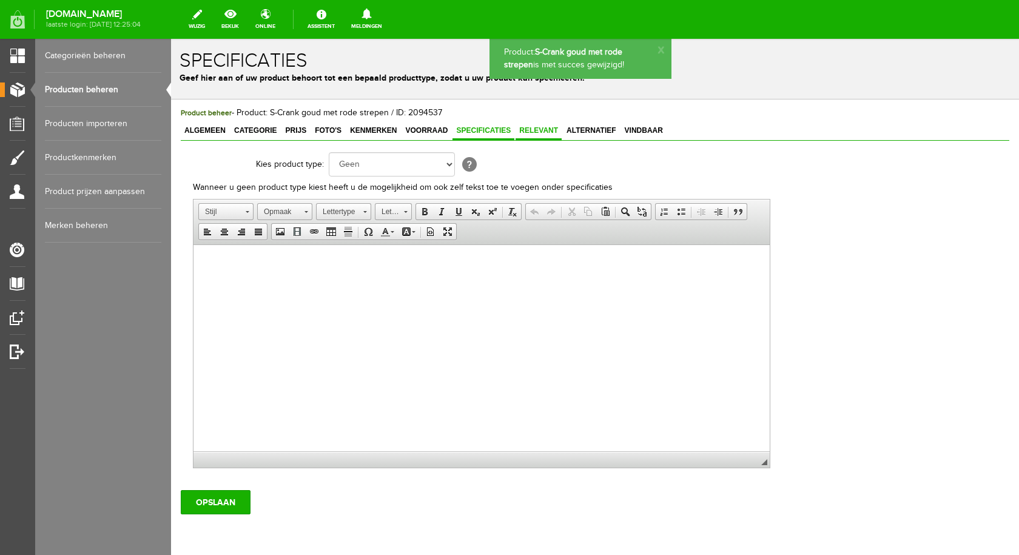
click at [532, 129] on span "Relevant" at bounding box center [539, 130] width 46 height 8
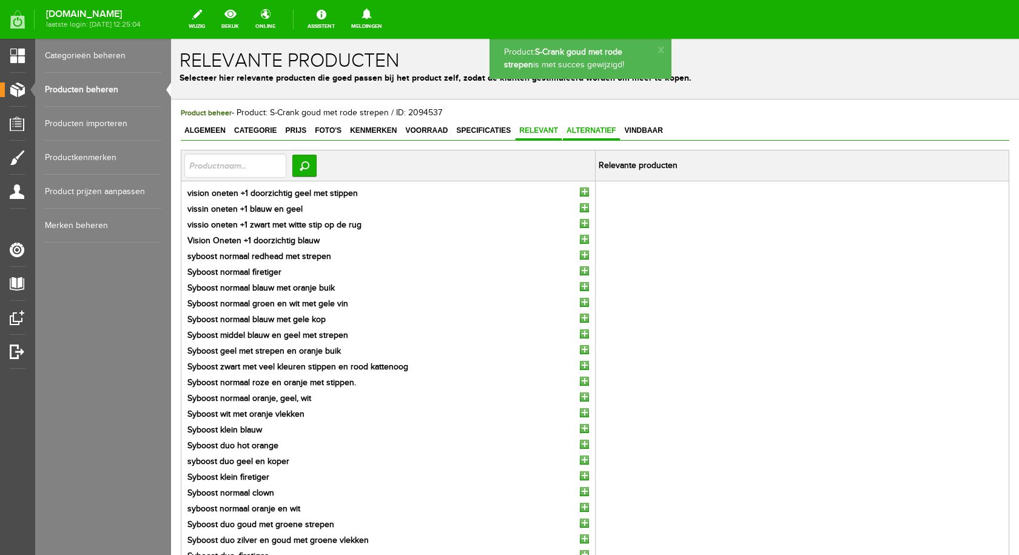
click at [600, 126] on span "Alternatief" at bounding box center [591, 130] width 57 height 8
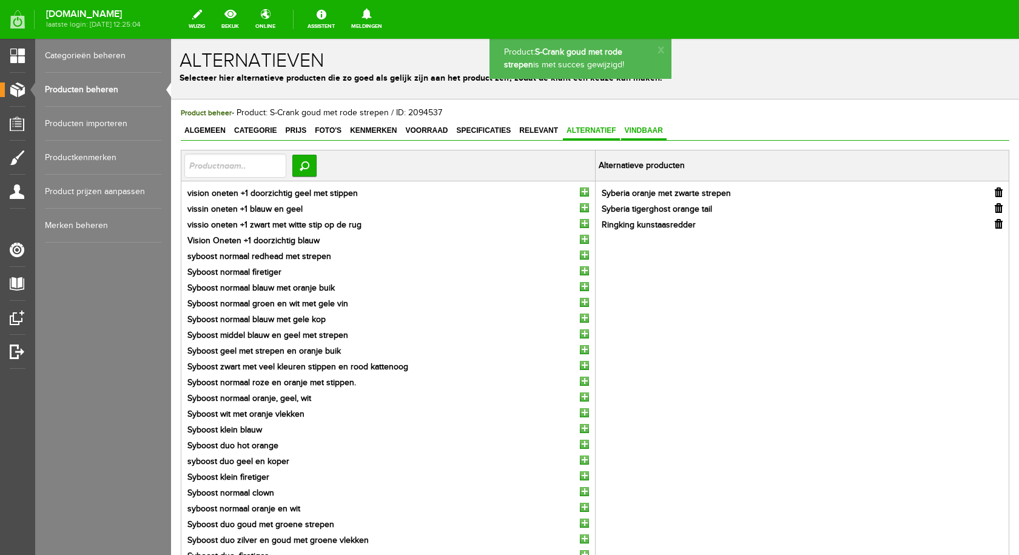
click at [641, 130] on span "Vindbaar" at bounding box center [643, 130] width 45 height 8
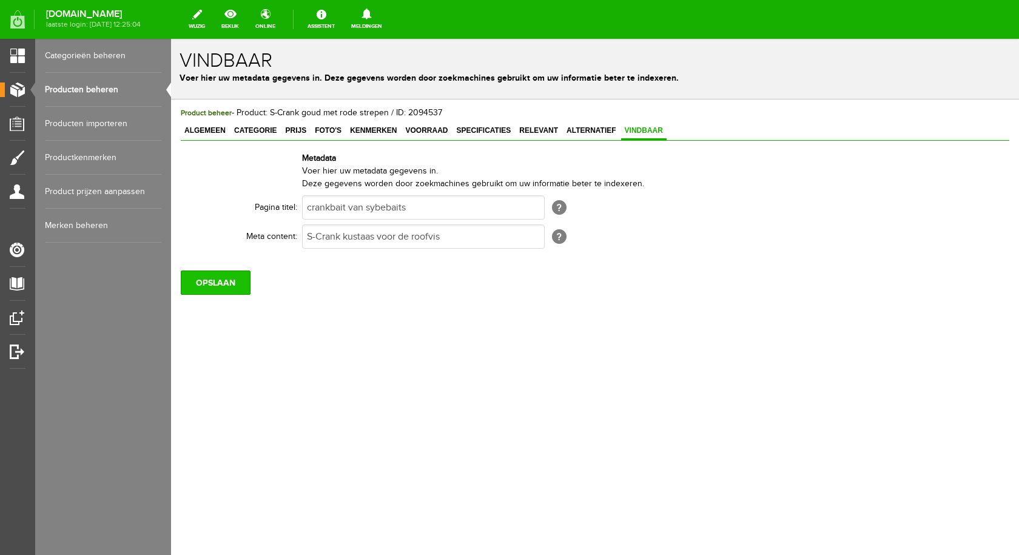
click at [239, 282] on input "OPSLAAN" at bounding box center [216, 283] width 70 height 24
click at [107, 87] on link "Producten beheren" at bounding box center [103, 90] width 116 height 34
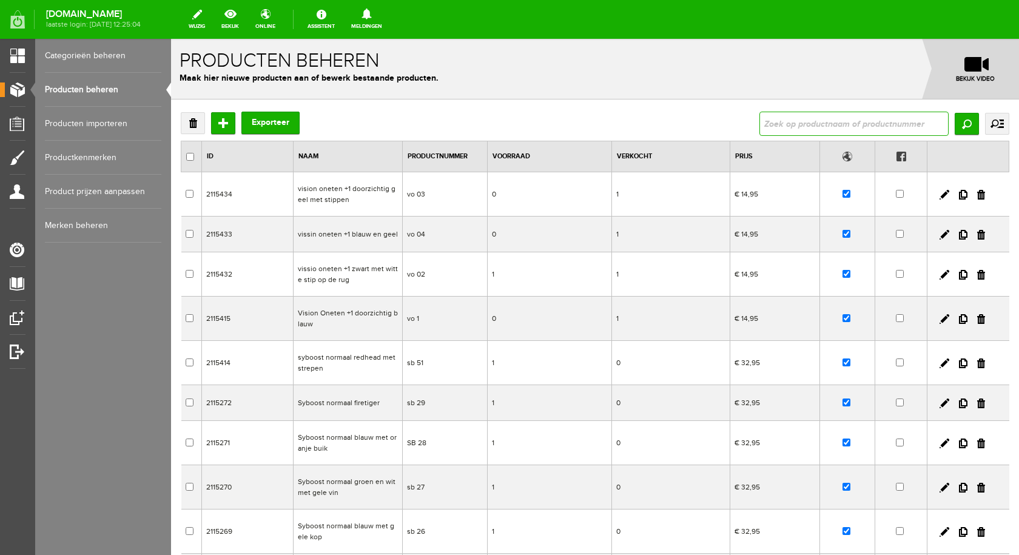
click at [786, 120] on input "text" at bounding box center [853, 124] width 189 height 24
type input "S-c"
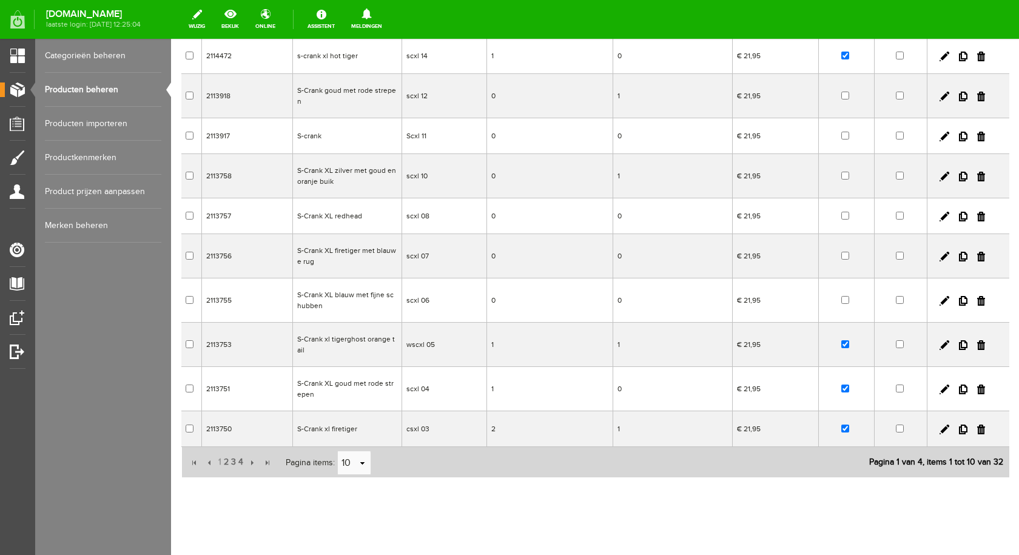
scroll to position [148, 0]
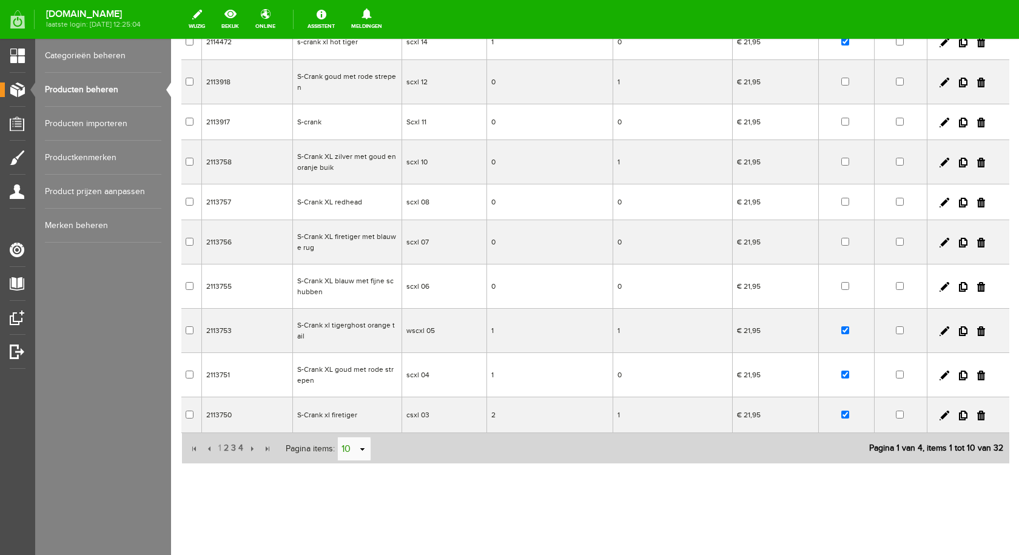
click at [363, 449] on link "select" at bounding box center [363, 449] width 10 height 23
click at [356, 424] on li "50" at bounding box center [353, 426] width 33 height 20
type input "50"
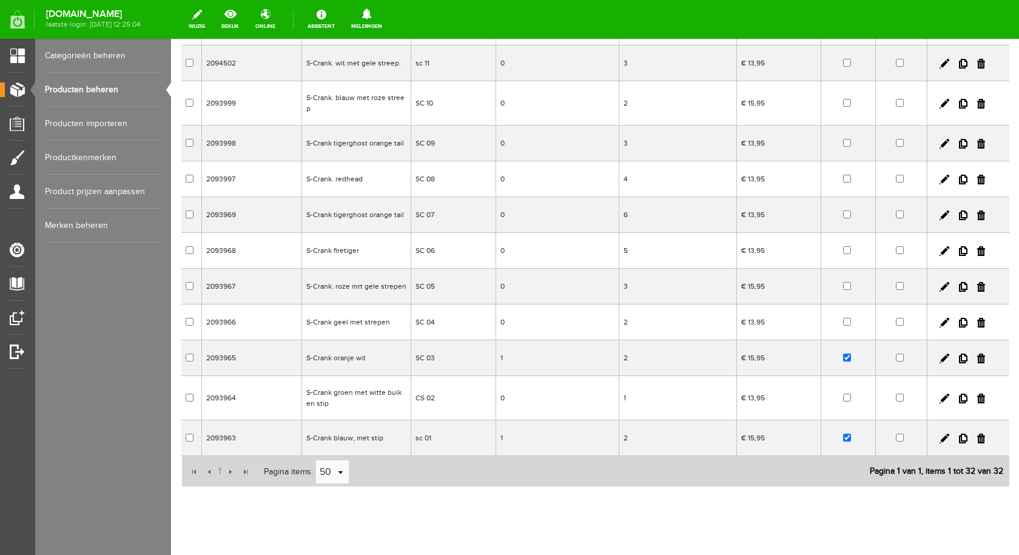
scroll to position [969, 0]
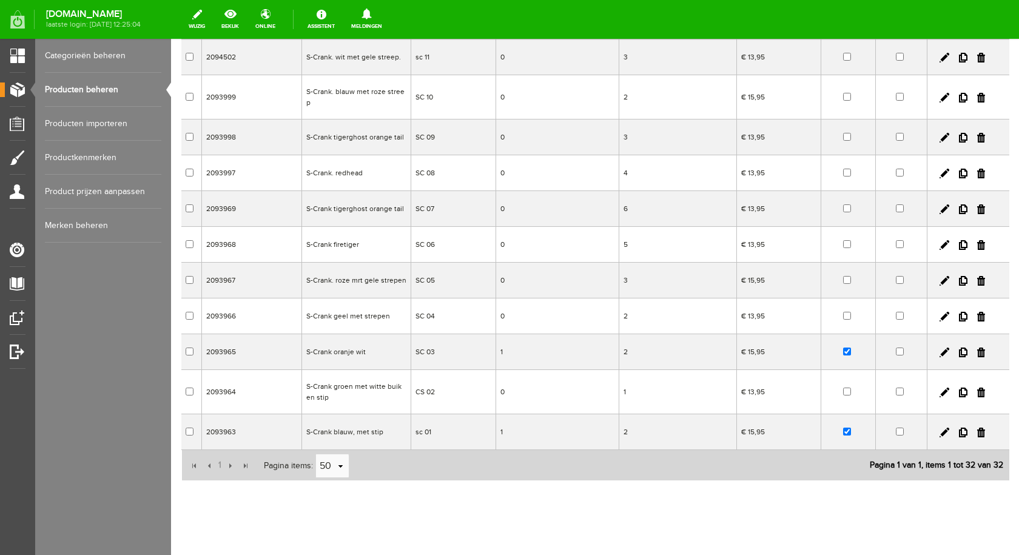
click at [371, 372] on td "S-Crank groen met witte buik en stip" at bounding box center [355, 392] width 109 height 44
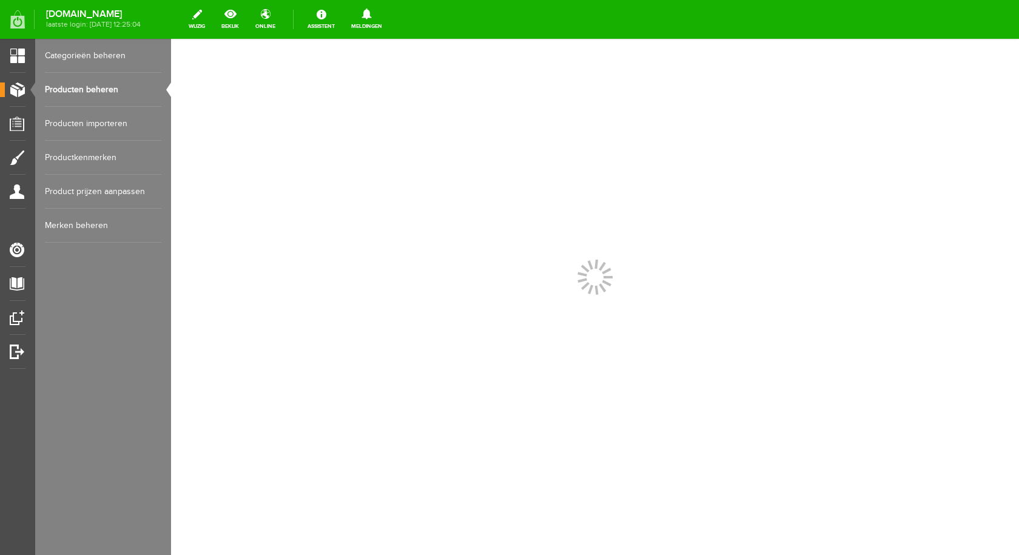
scroll to position [0, 0]
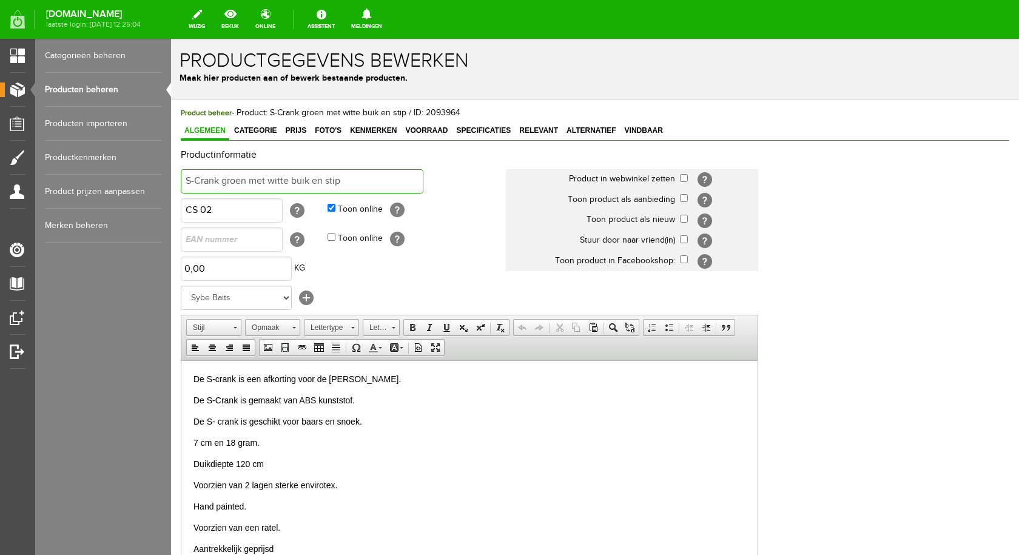
click at [345, 178] on input "S-Crank groen met witte buik en stip" at bounding box center [302, 181] width 243 height 24
type input "S-Crank groen met witte buik en vin"
click at [682, 177] on input "checkbox" at bounding box center [684, 178] width 8 height 8
checkbox input "true"
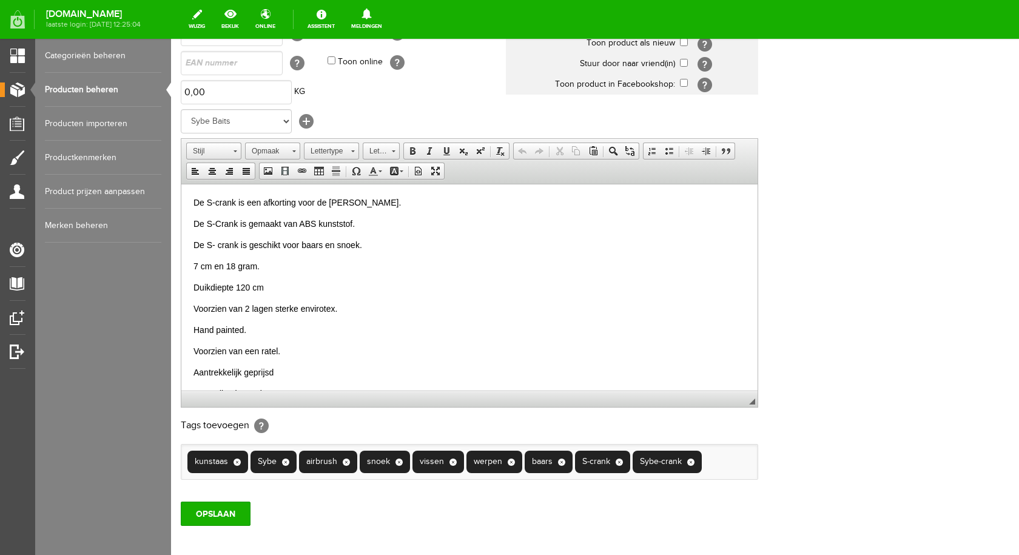
scroll to position [237, 0]
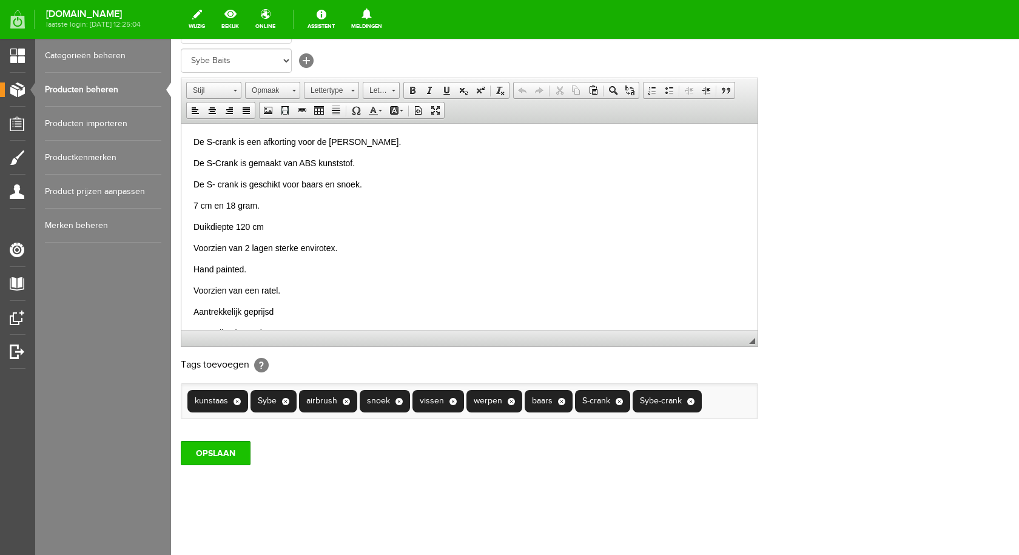
click at [226, 454] on input "OPSLAAN" at bounding box center [216, 453] width 70 height 24
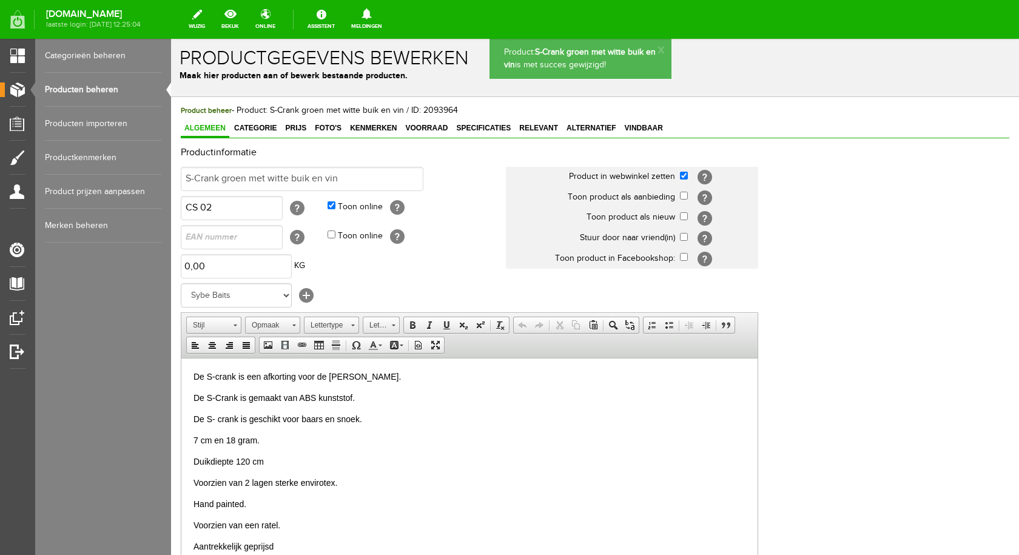
scroll to position [0, 0]
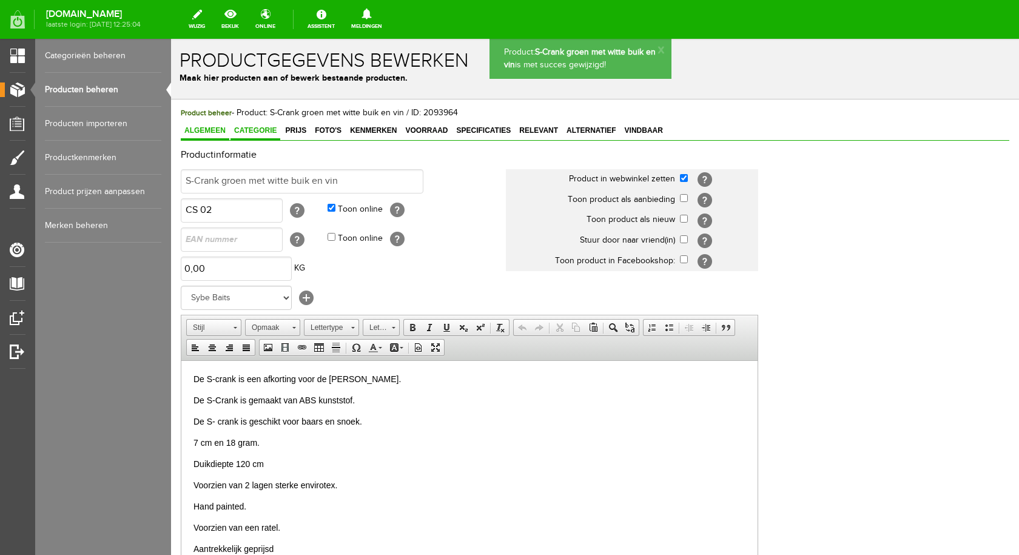
click at [259, 136] on link "Categorie" at bounding box center [256, 132] width 50 height 18
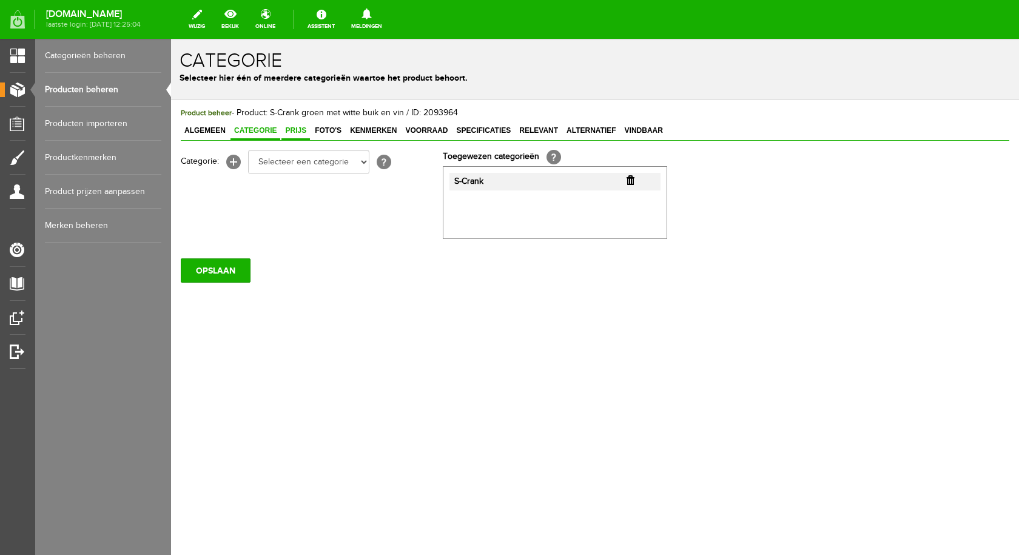
click at [295, 133] on span "Prijs" at bounding box center [295, 130] width 29 height 8
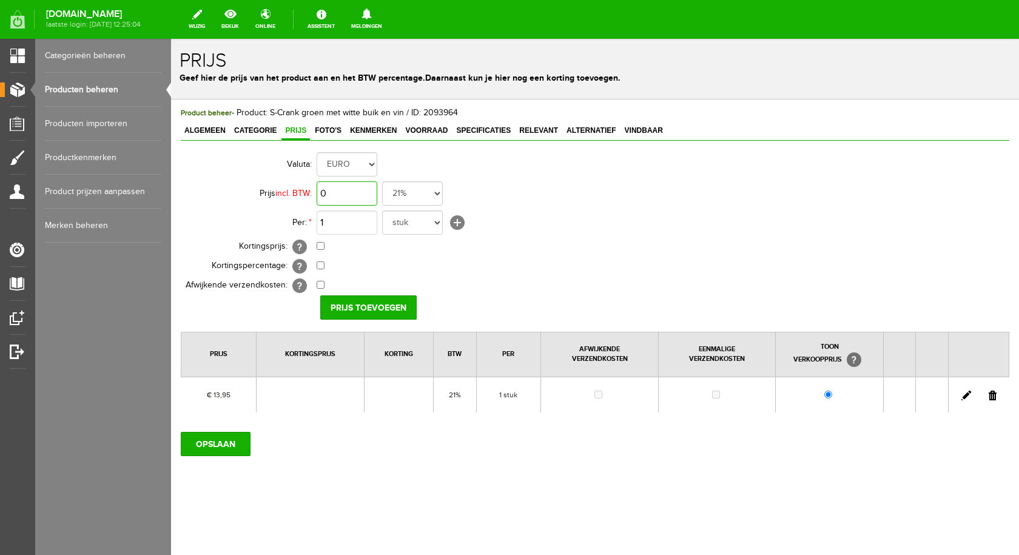
click at [340, 193] on input "0" at bounding box center [347, 193] width 61 height 24
type input "€ 15,95"
click at [372, 303] on input "Prijs toevoegen" at bounding box center [368, 307] width 96 height 24
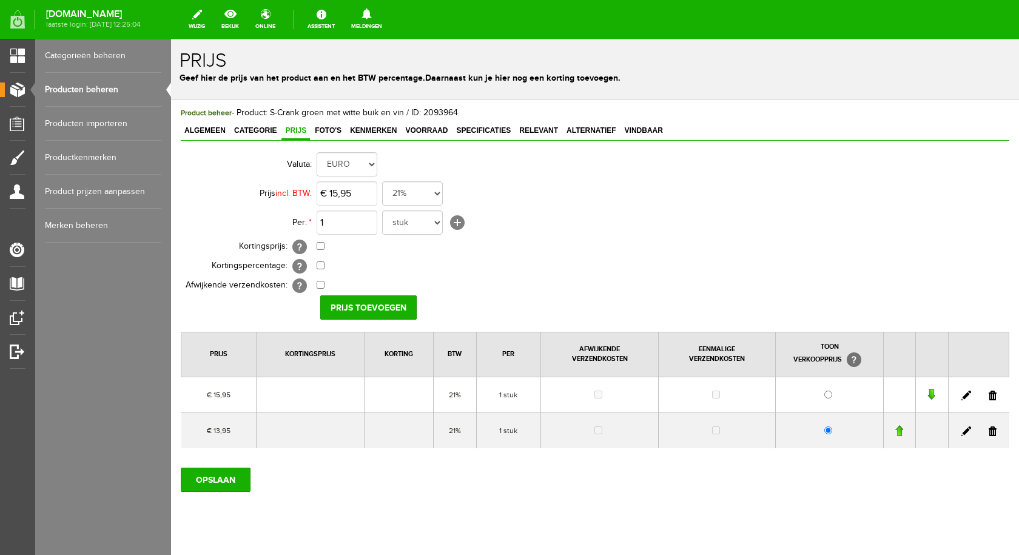
click at [989, 431] on link at bounding box center [993, 431] width 8 height 10
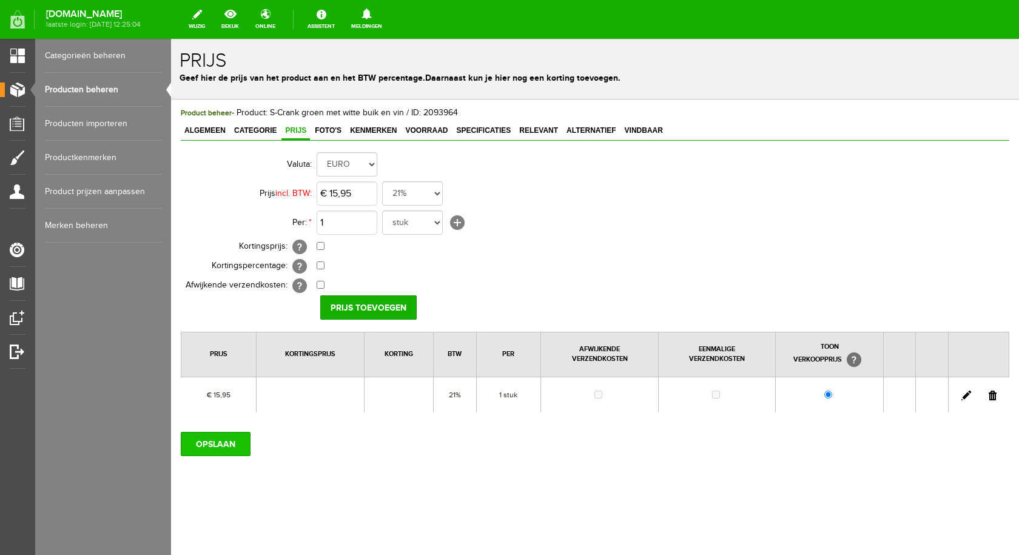
click at [217, 445] on input "OPSLAAN" at bounding box center [216, 444] width 70 height 24
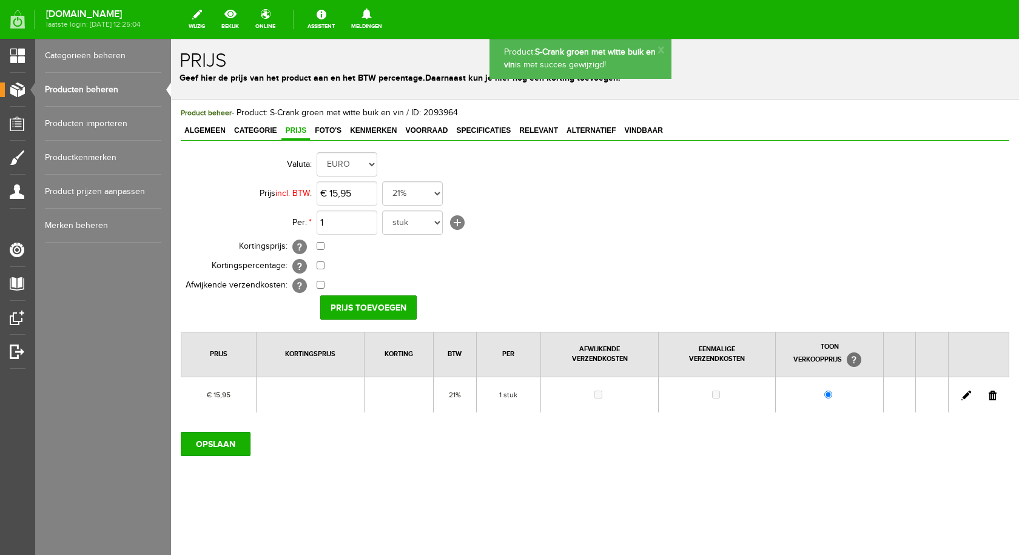
click at [337, 130] on span "Foto's" at bounding box center [328, 130] width 34 height 8
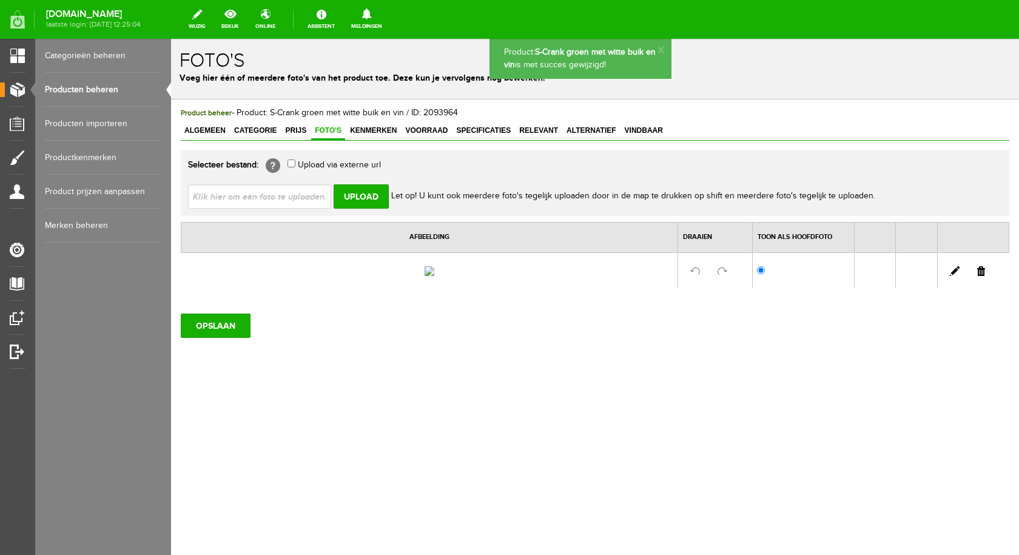
click at [315, 198] on input "file" at bounding box center [264, 195] width 153 height 23
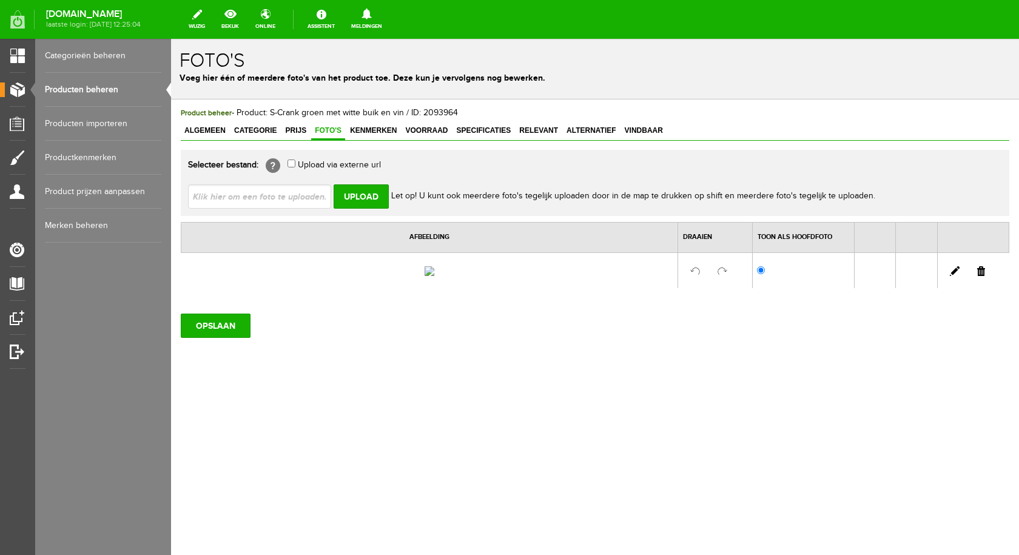
type input "C:\fakepath\S-crank groen en wit met rode vin.jpg"
type input "S-crank groen en wit met rode vin.jpg"
click at [369, 203] on input "Upload" at bounding box center [361, 196] width 55 height 24
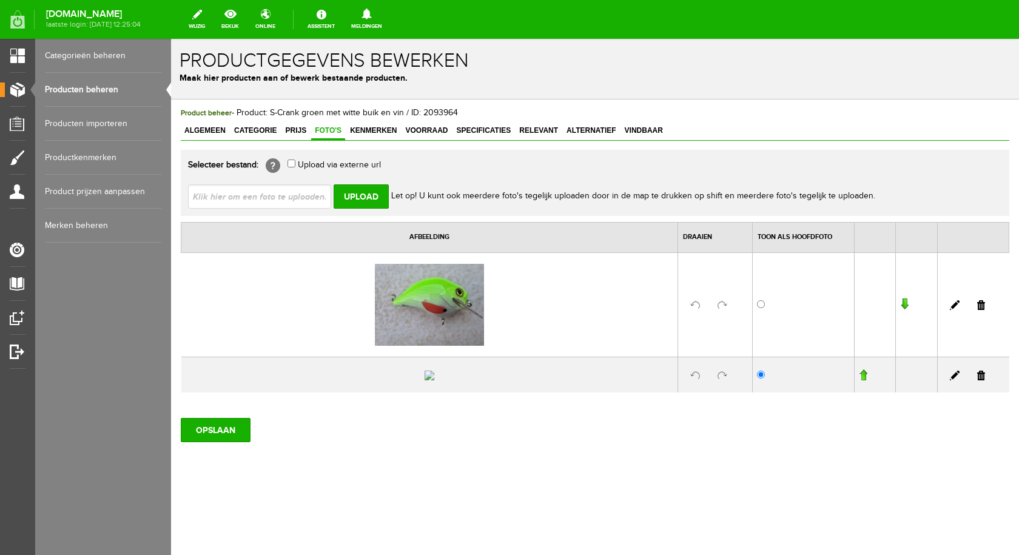
click at [977, 380] on link at bounding box center [981, 376] width 8 height 10
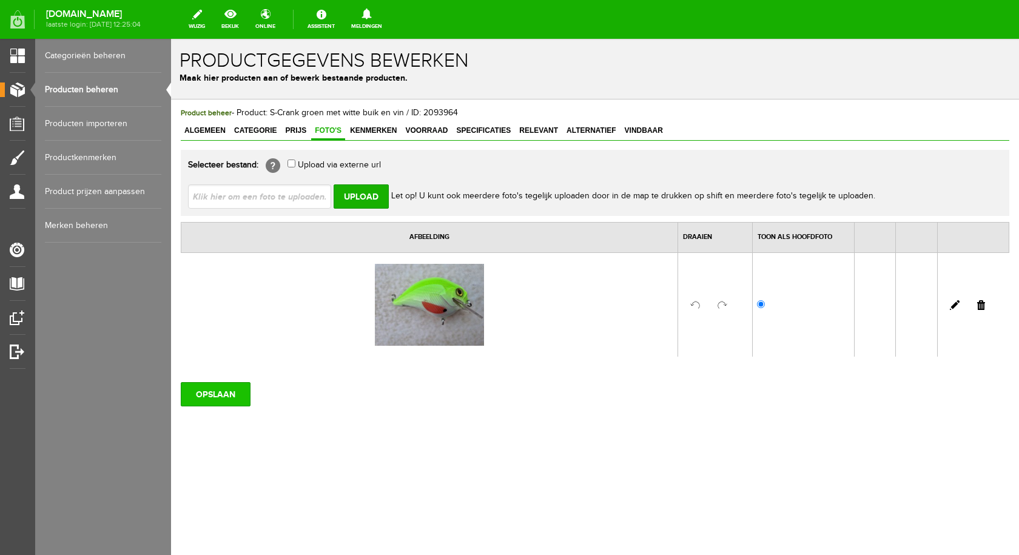
click at [234, 389] on input "OPSLAAN" at bounding box center [216, 394] width 70 height 24
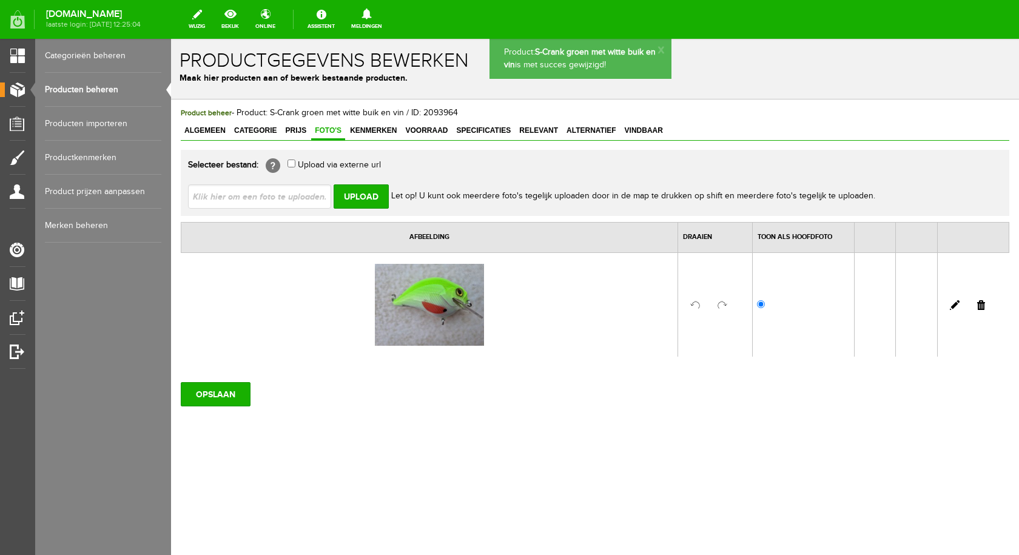
click at [372, 130] on span "Kenmerken" at bounding box center [373, 130] width 54 height 8
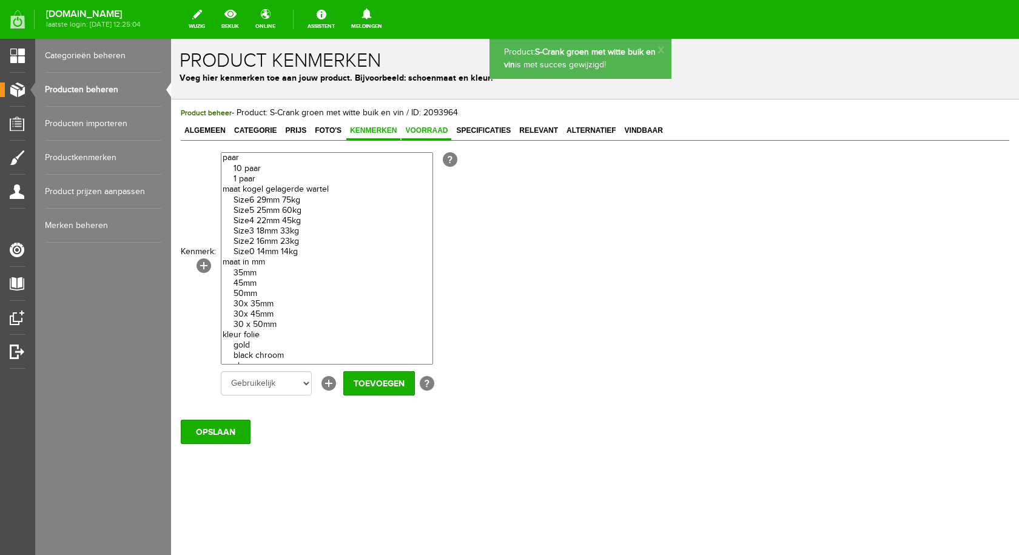
click at [432, 132] on span "Voorraad" at bounding box center [427, 130] width 50 height 8
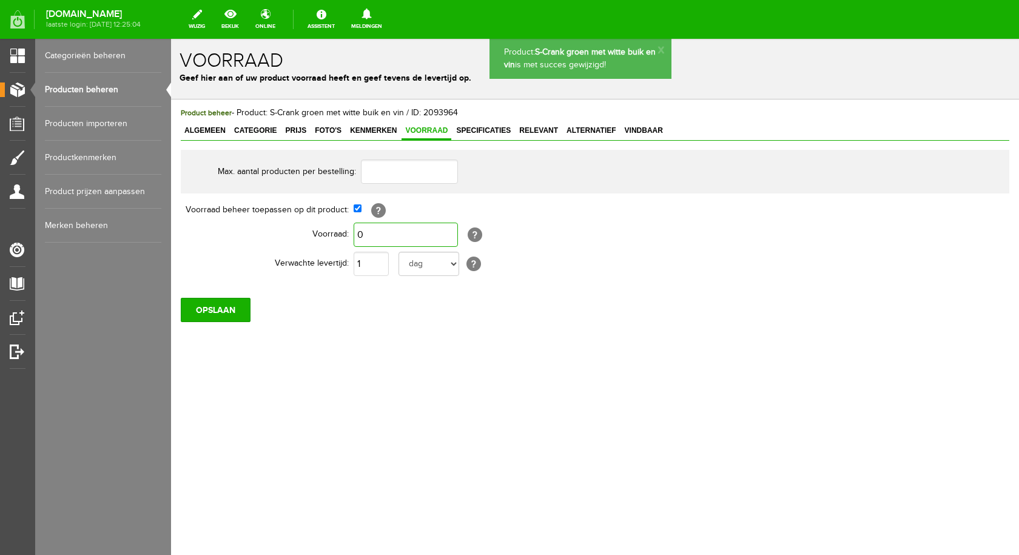
click at [405, 239] on input "0" at bounding box center [406, 235] width 104 height 24
type input "1"
click at [227, 309] on input "OPSLAAN" at bounding box center [216, 310] width 70 height 24
click at [292, 129] on span "Prijs" at bounding box center [295, 130] width 29 height 8
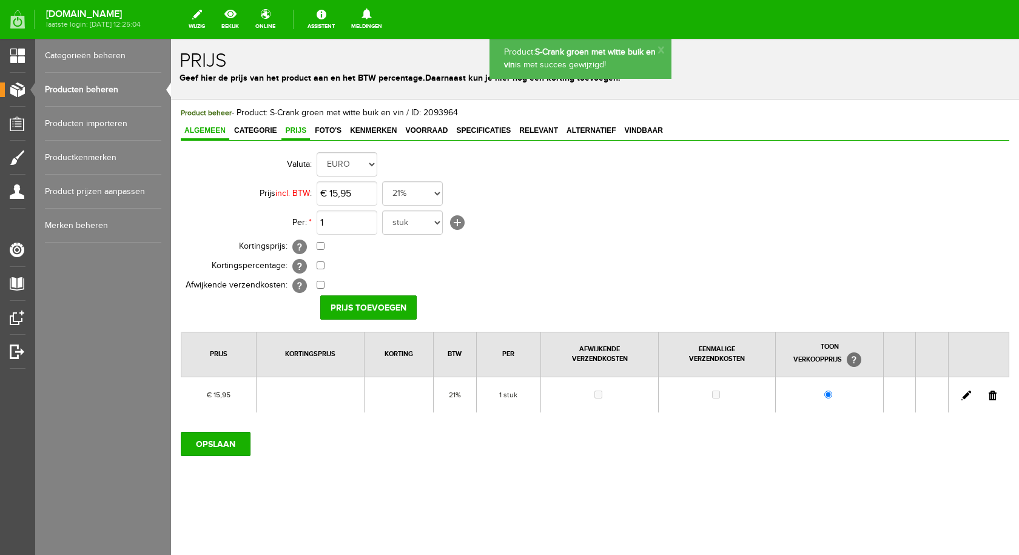
click at [218, 129] on span "Algemeen" at bounding box center [205, 130] width 49 height 8
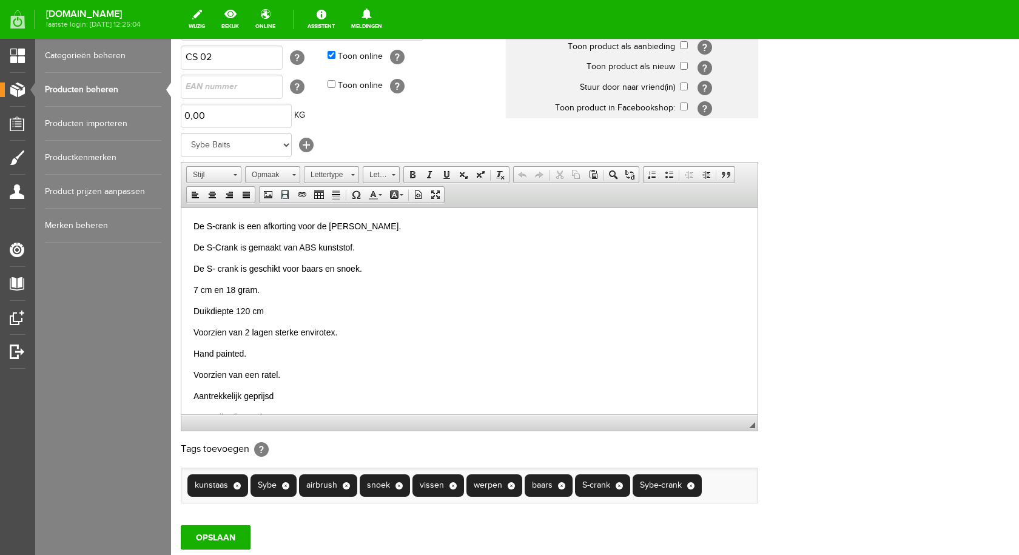
scroll to position [237, 0]
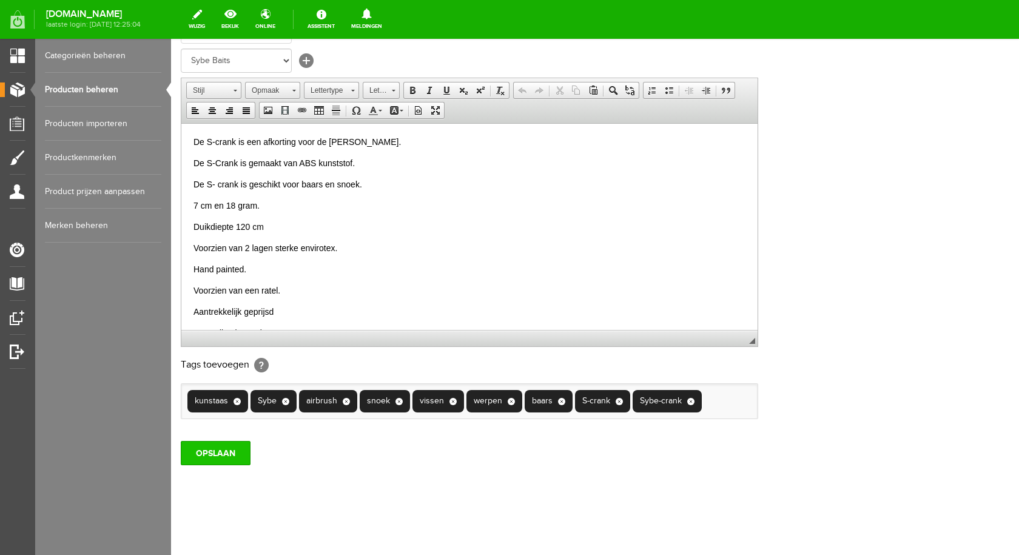
click at [232, 459] on input "OPSLAAN" at bounding box center [216, 453] width 70 height 24
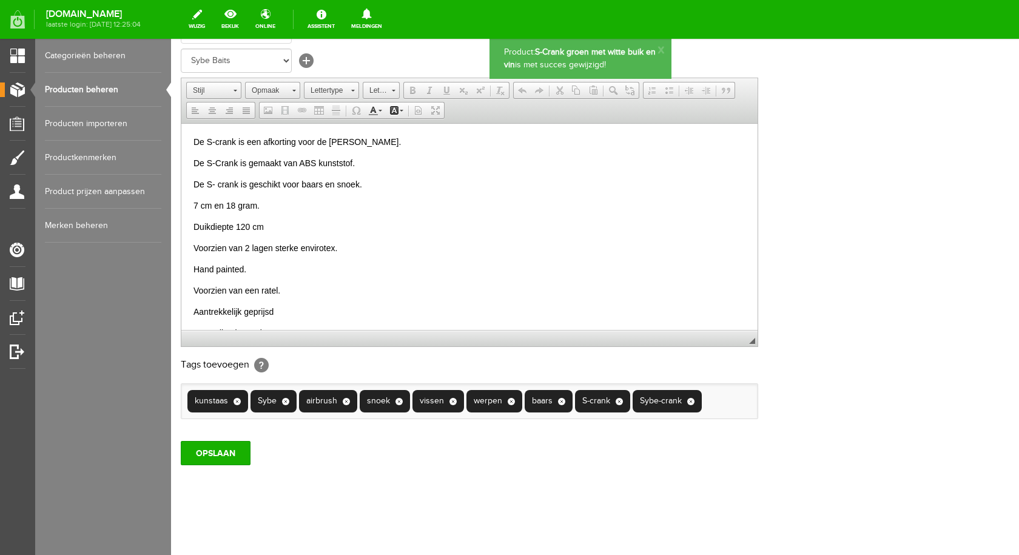
scroll to position [0, 0]
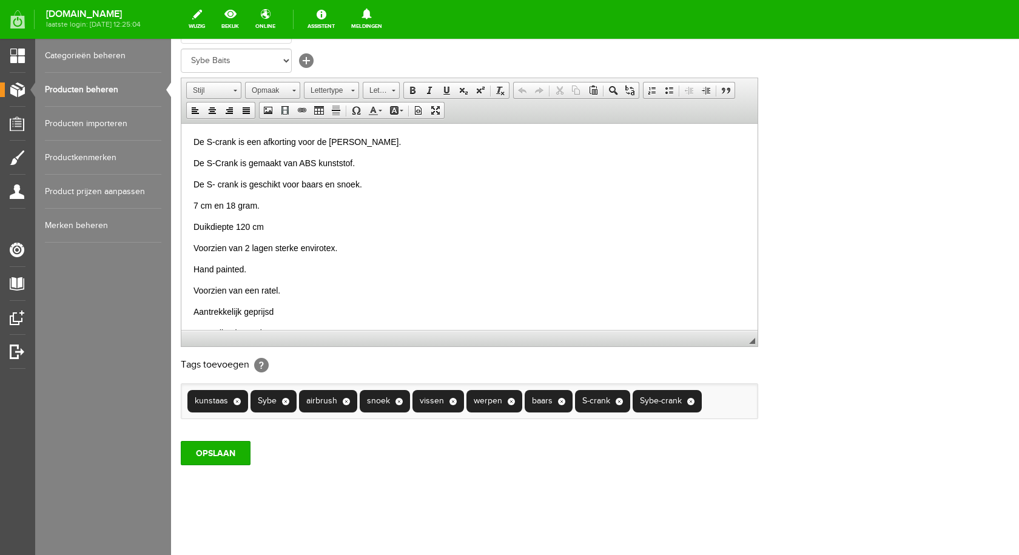
click at [116, 90] on link "Producten beheren" at bounding box center [103, 90] width 116 height 34
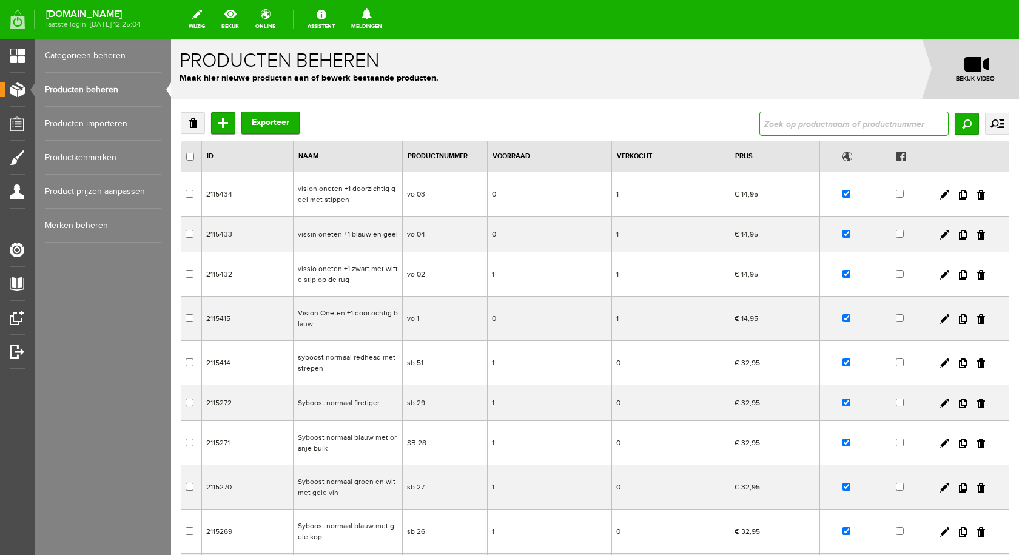
click at [849, 126] on input "text" at bounding box center [853, 124] width 189 height 24
type input "S-cr"
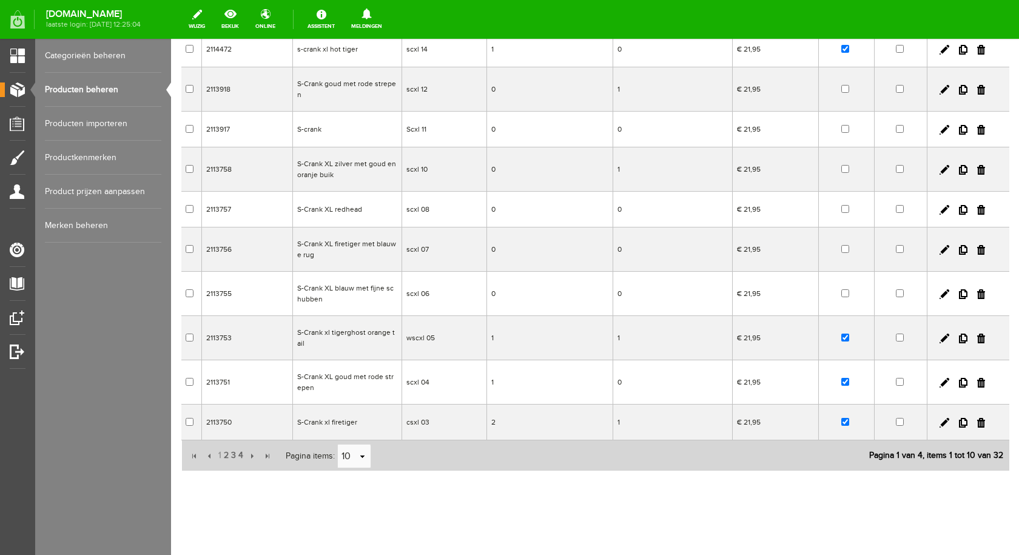
scroll to position [148, 0]
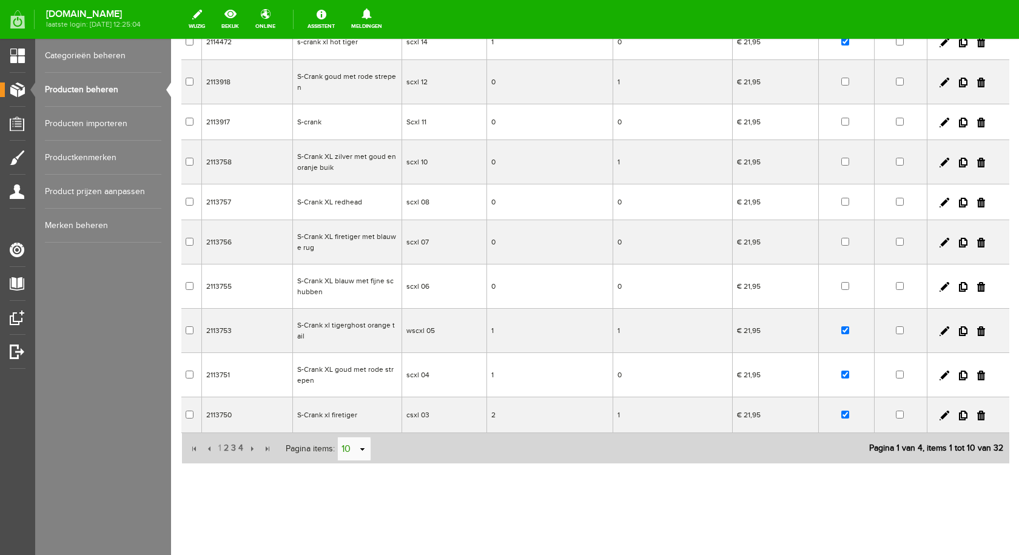
click at [365, 451] on link "select" at bounding box center [363, 449] width 10 height 23
click at [358, 425] on li "50" at bounding box center [353, 426] width 33 height 20
type input "50"
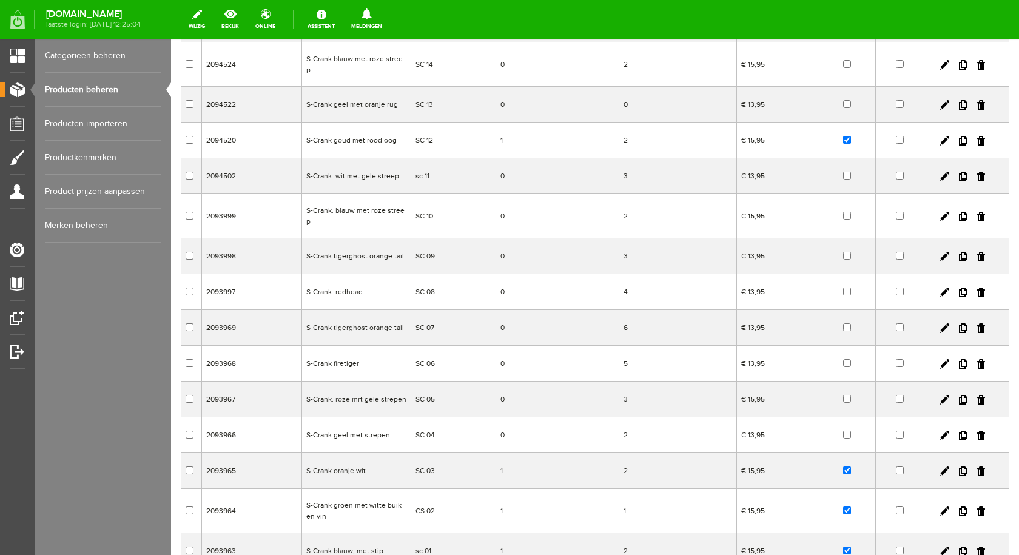
scroll to position [848, 0]
click at [351, 349] on td "S-Crank firetiger" at bounding box center [355, 366] width 109 height 36
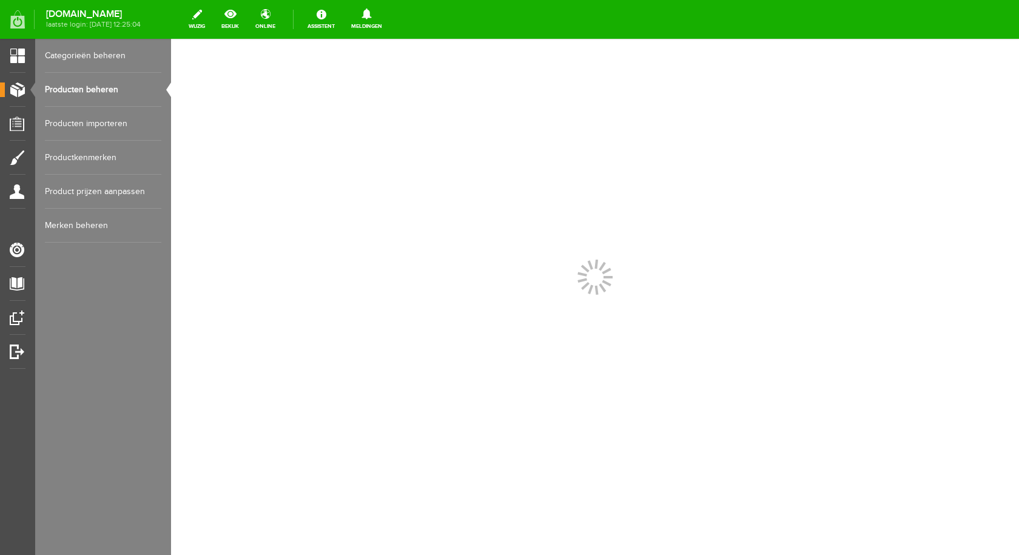
scroll to position [0, 0]
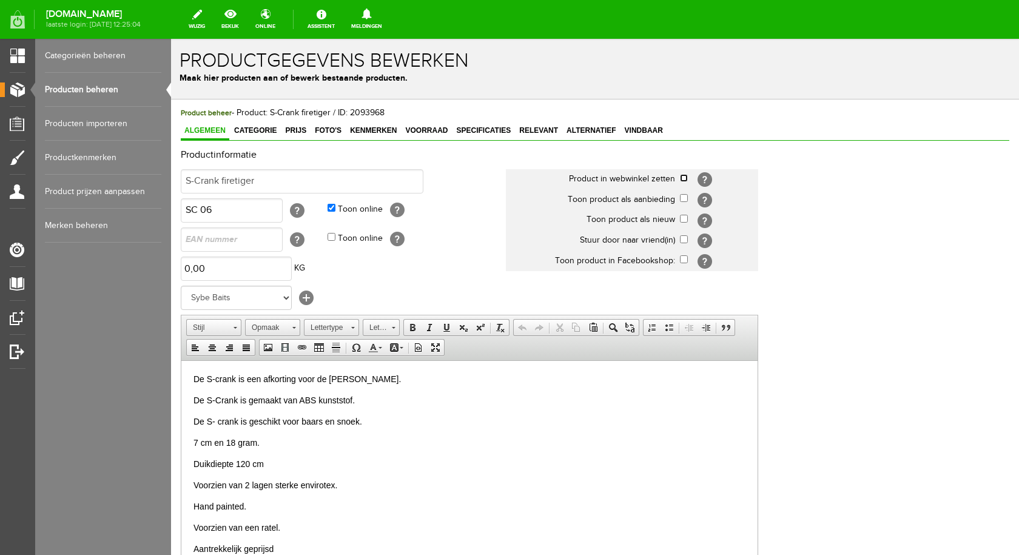
click at [684, 179] on input "checkbox" at bounding box center [684, 178] width 8 height 8
checkbox input "true"
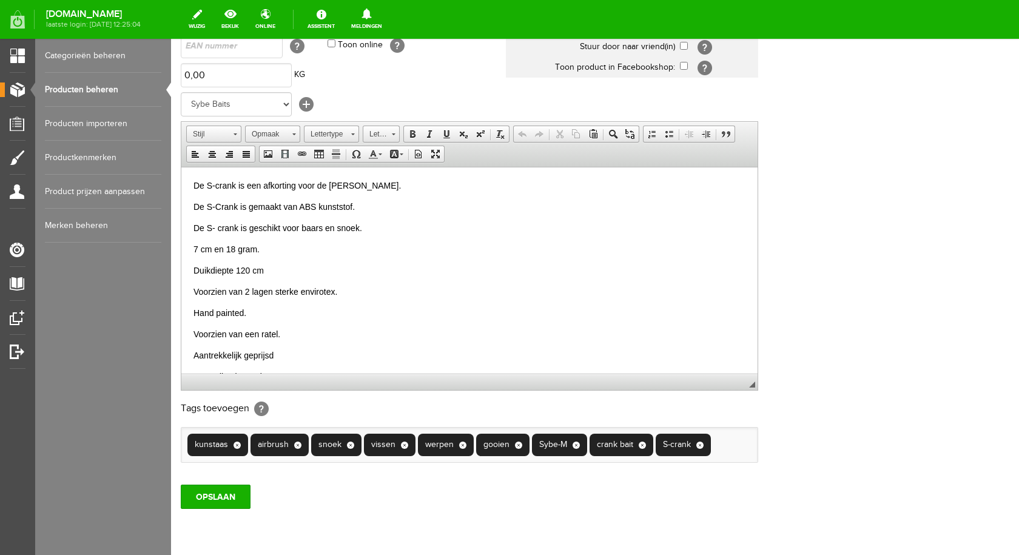
scroll to position [237, 0]
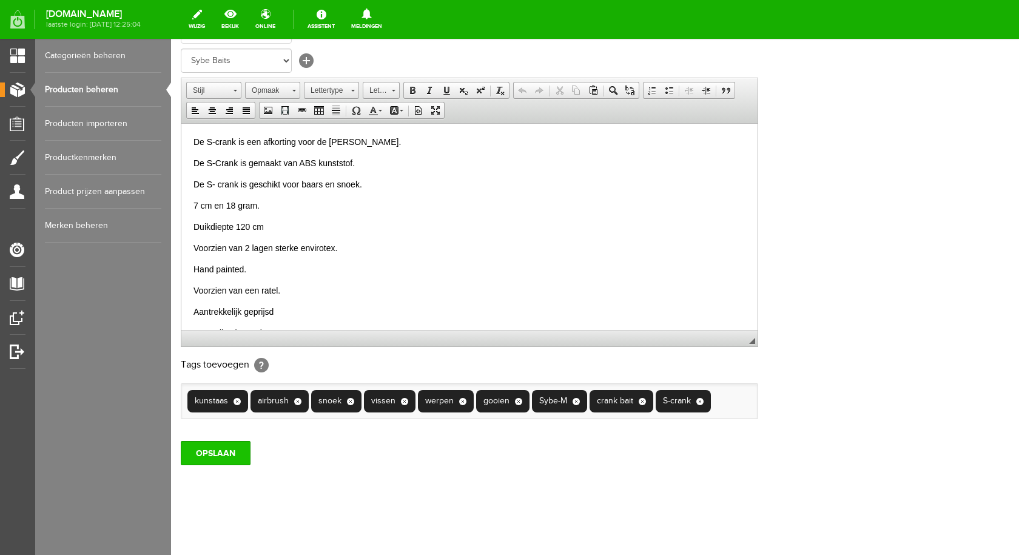
click at [230, 455] on input "OPSLAAN" at bounding box center [216, 453] width 70 height 24
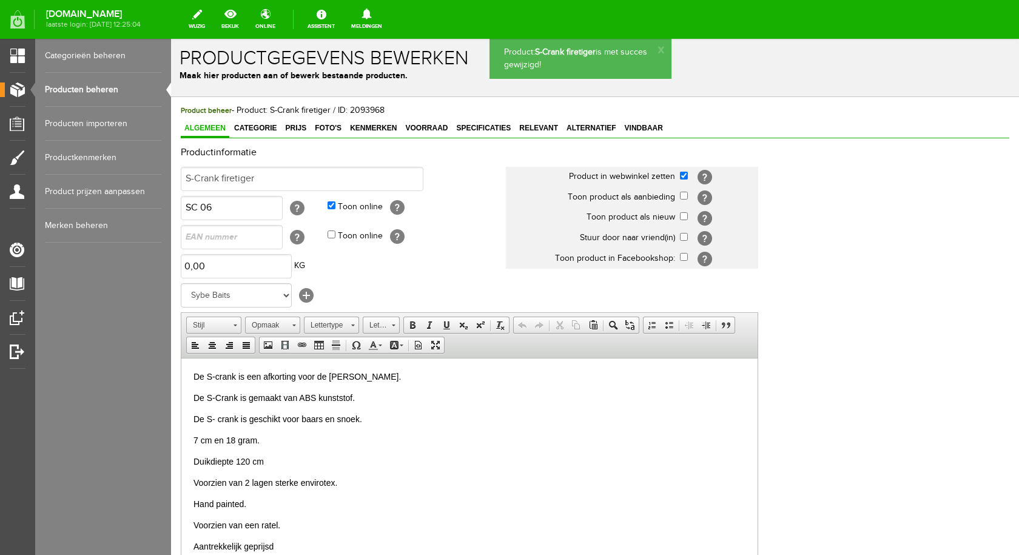
scroll to position [0, 0]
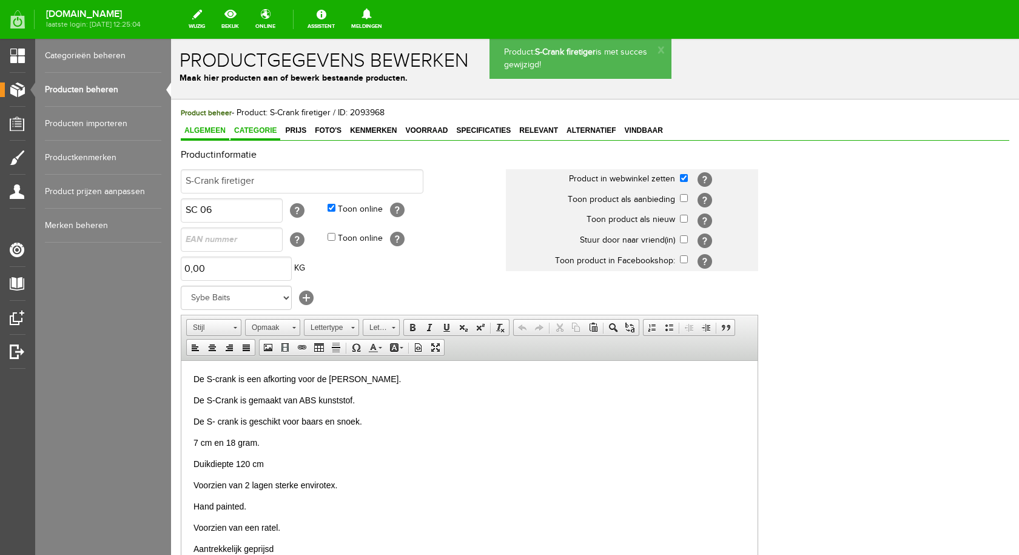
click at [264, 127] on span "Categorie" at bounding box center [256, 130] width 50 height 8
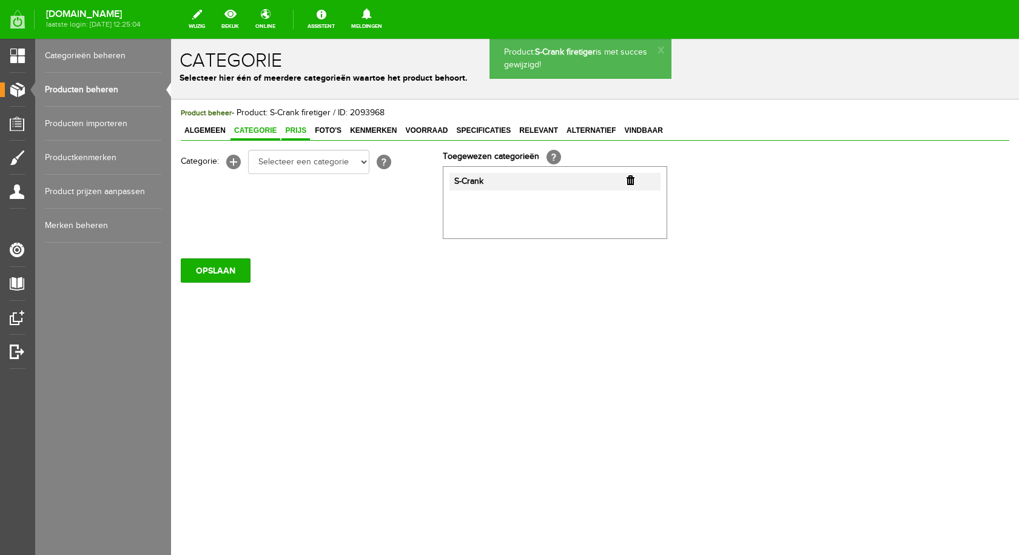
click at [288, 131] on span "Prijs" at bounding box center [295, 130] width 29 height 8
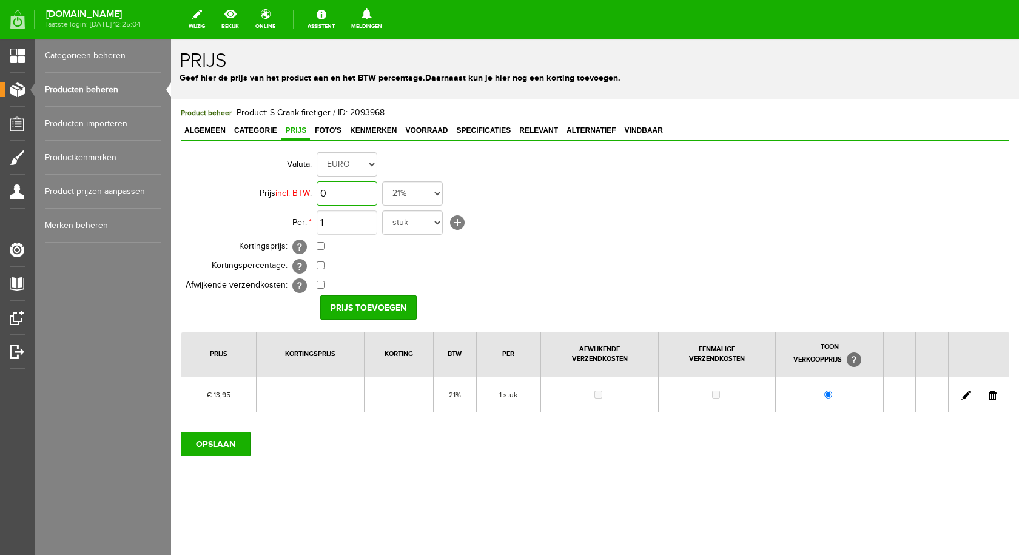
click at [354, 192] on input "0" at bounding box center [347, 193] width 61 height 24
type input "€ 15,95"
click at [383, 303] on input "Prijs toevoegen" at bounding box center [368, 307] width 96 height 24
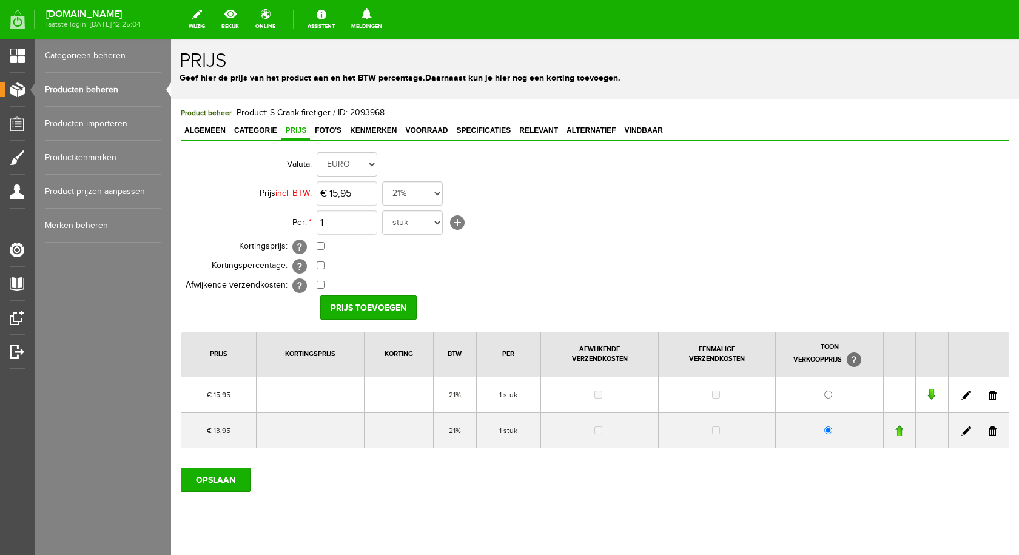
click at [989, 429] on link at bounding box center [993, 431] width 8 height 10
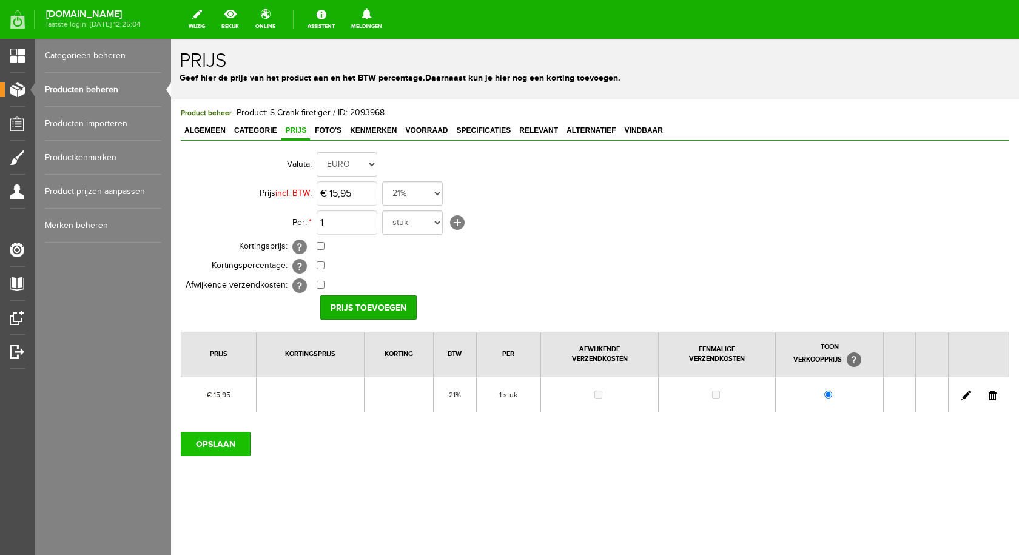
click at [227, 442] on input "OPSLAAN" at bounding box center [216, 444] width 70 height 24
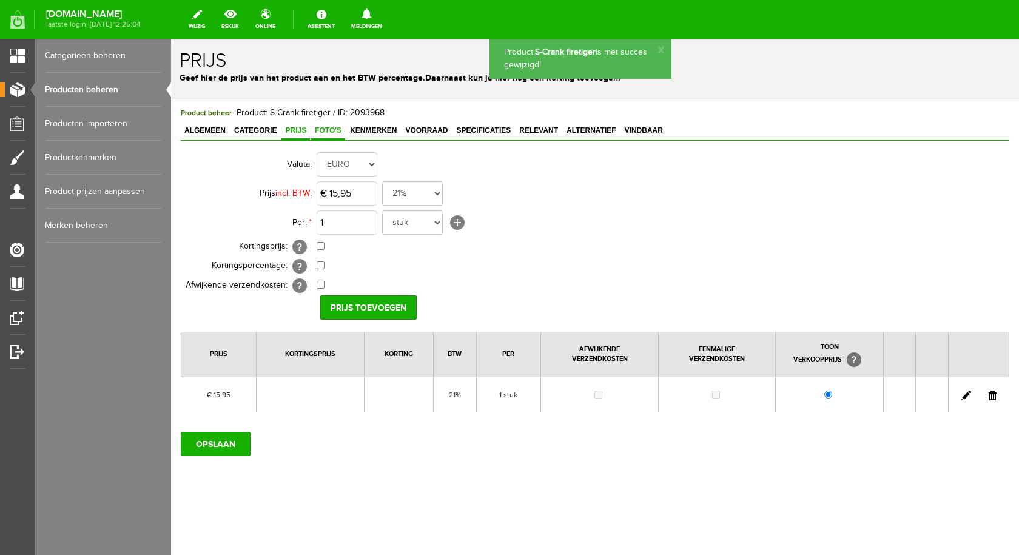
click at [329, 130] on span "Foto's" at bounding box center [328, 130] width 34 height 8
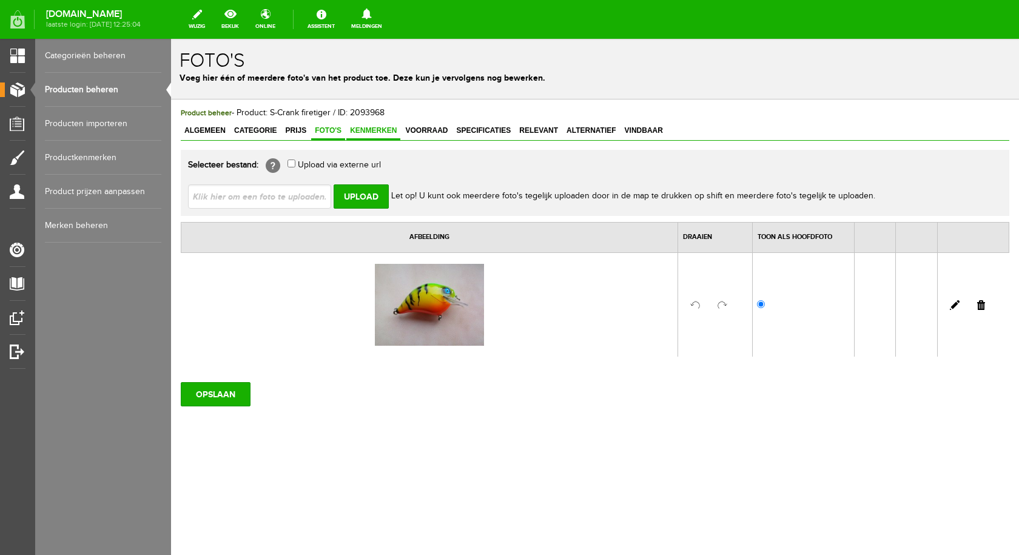
click at [363, 131] on span "Kenmerken" at bounding box center [373, 130] width 54 height 8
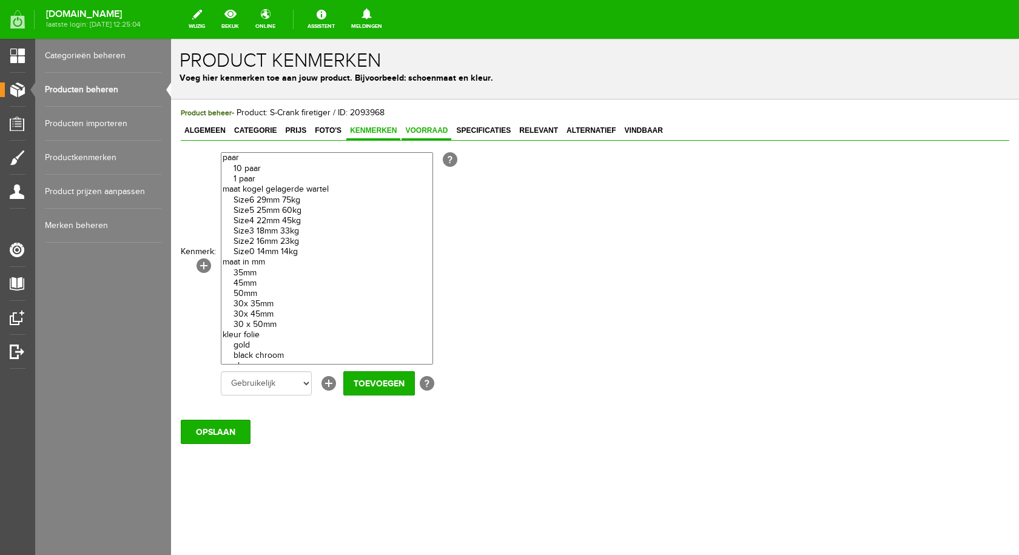
click at [417, 132] on span "Voorraad" at bounding box center [427, 130] width 50 height 8
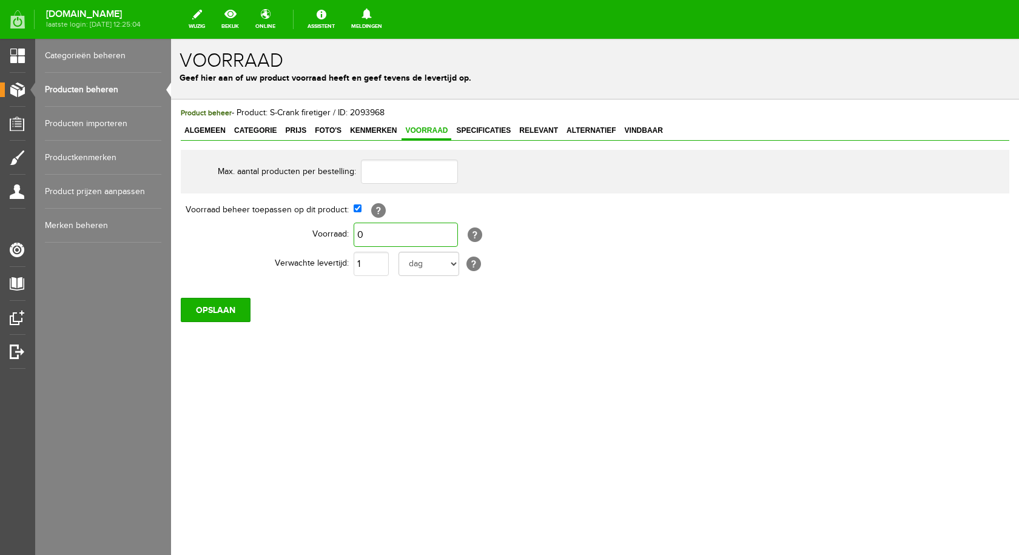
click at [388, 231] on input "0" at bounding box center [406, 235] width 104 height 24
type input "2"
click at [211, 304] on input "OPSLAAN" at bounding box center [216, 310] width 70 height 24
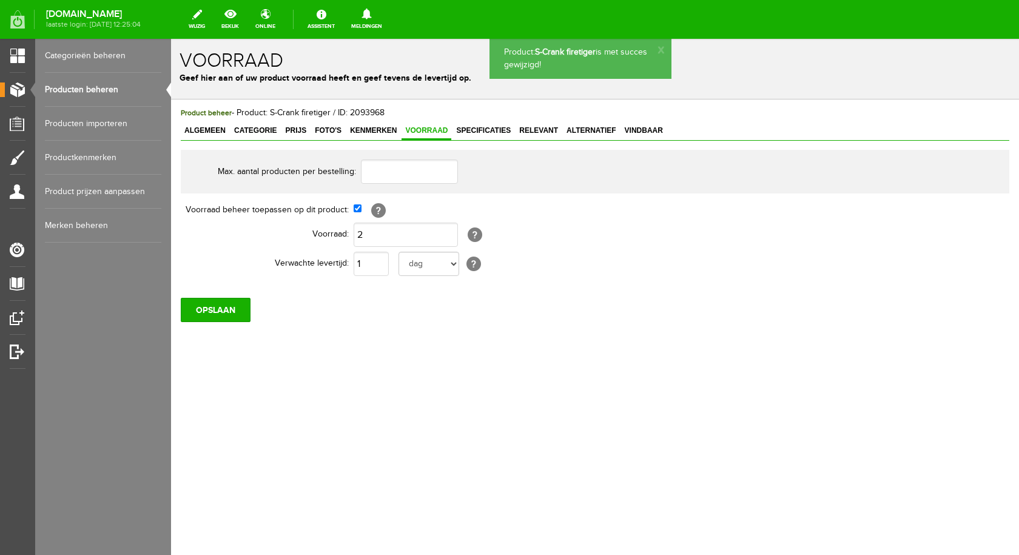
click at [75, 93] on link "Producten beheren" at bounding box center [103, 90] width 116 height 34
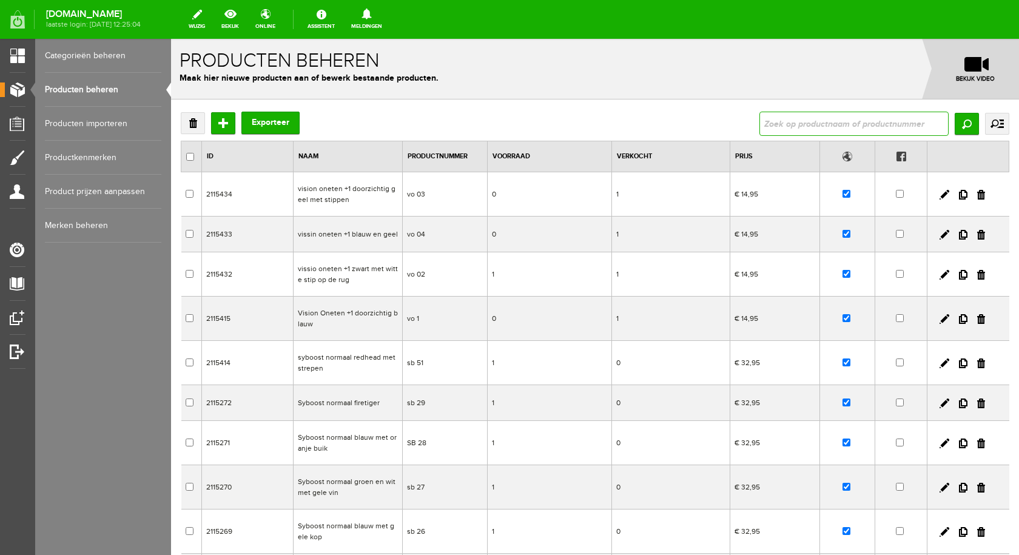
click at [795, 120] on input "text" at bounding box center [853, 124] width 189 height 24
type input "S-crank z"
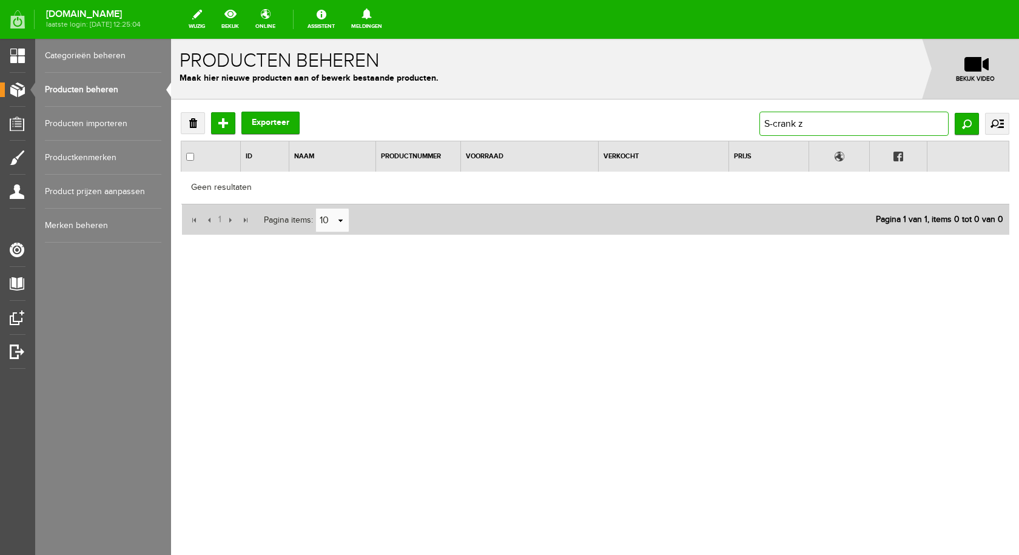
click at [813, 121] on input "S-crank z" at bounding box center [853, 124] width 189 height 24
type input "S-crank"
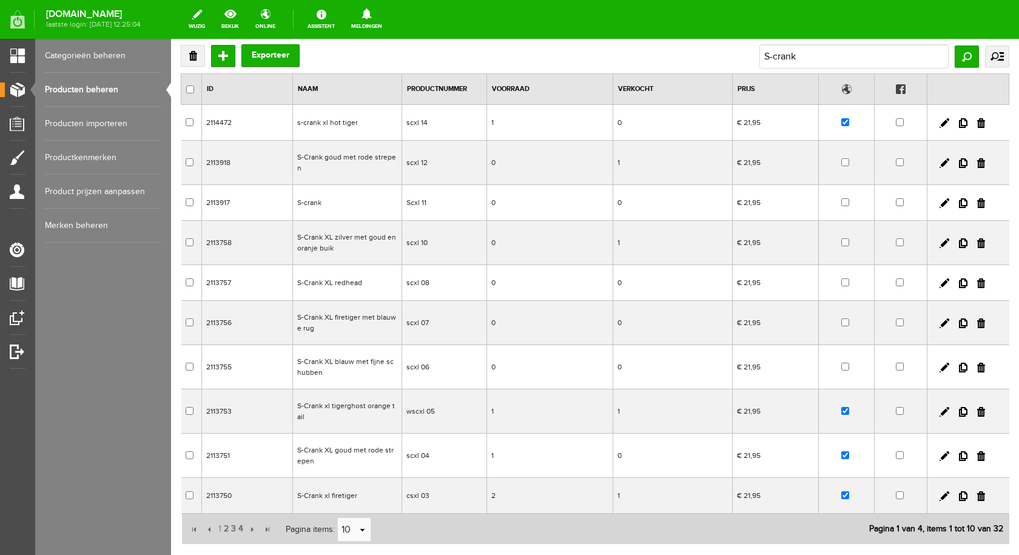
scroll to position [148, 0]
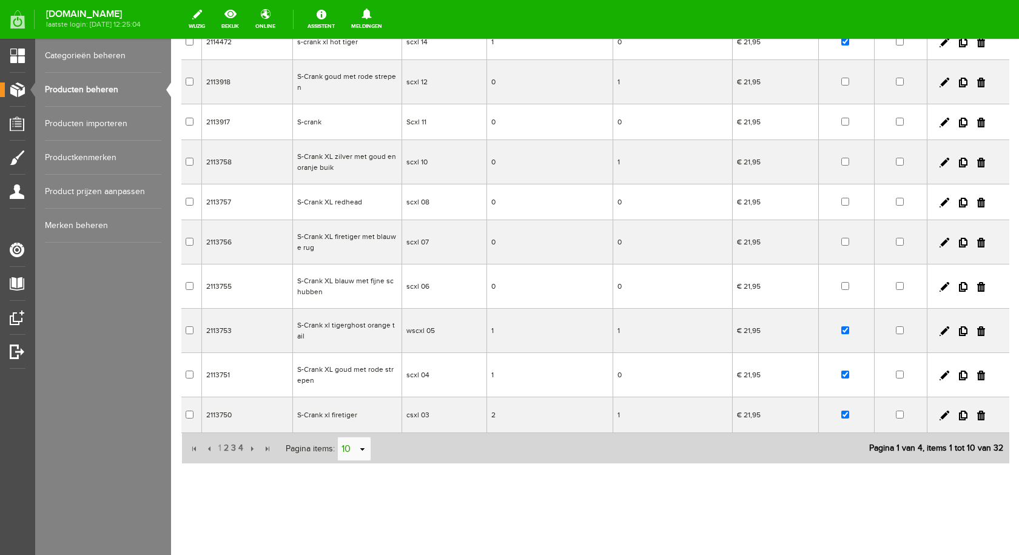
click at [361, 446] on link "select" at bounding box center [363, 449] width 10 height 23
click at [354, 427] on li "50" at bounding box center [353, 426] width 33 height 20
type input "50"
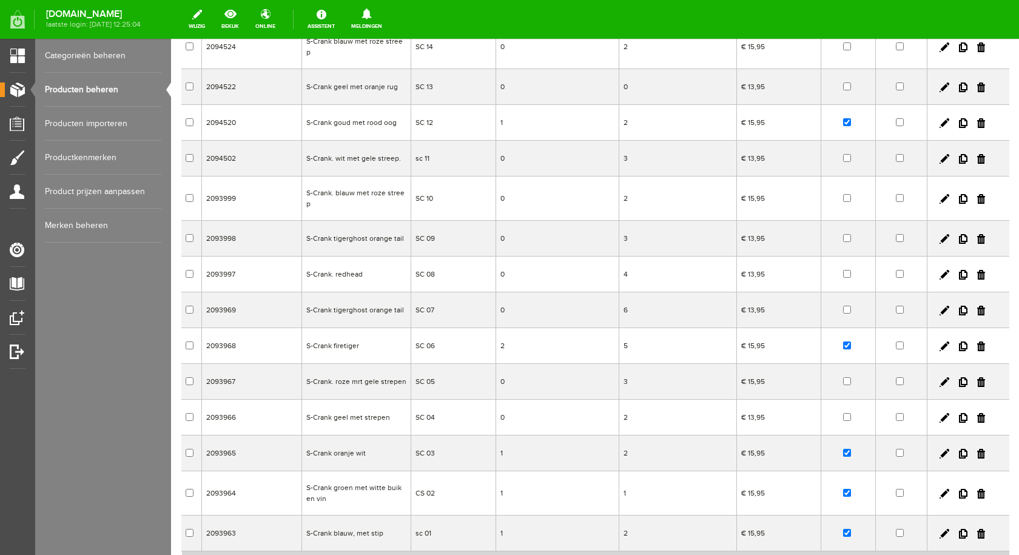
scroll to position [969, 0]
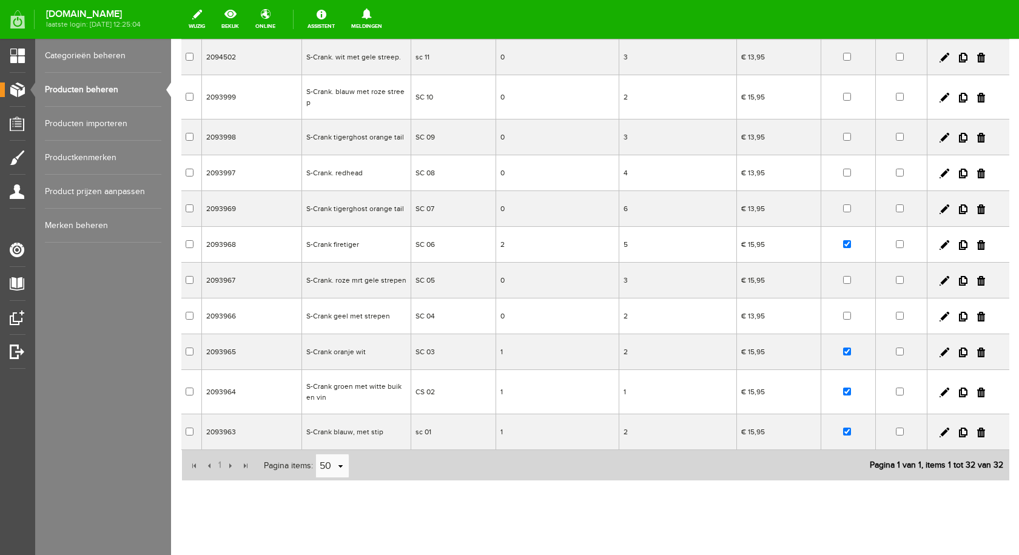
click at [345, 298] on td "S-Crank geel met strepen" at bounding box center [355, 316] width 109 height 36
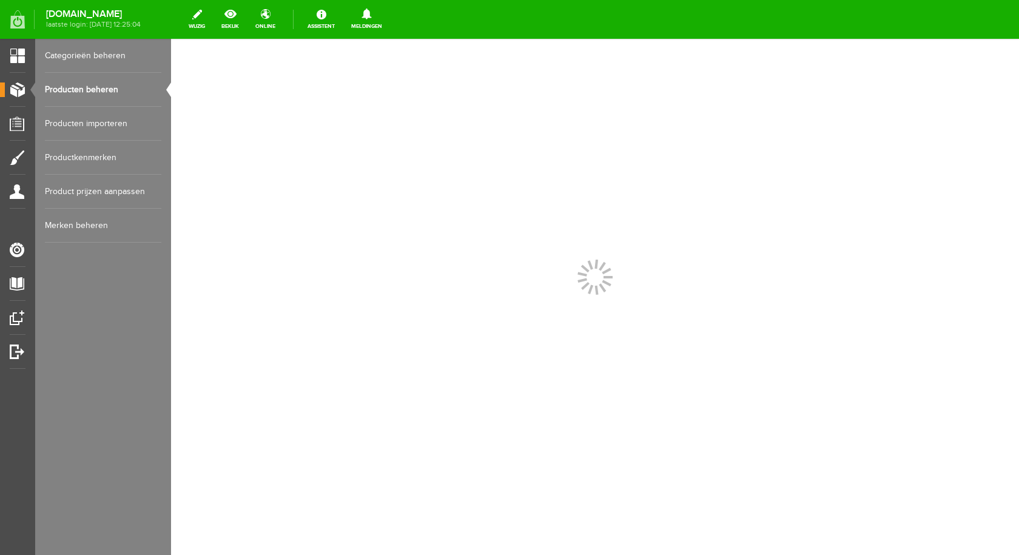
scroll to position [0, 0]
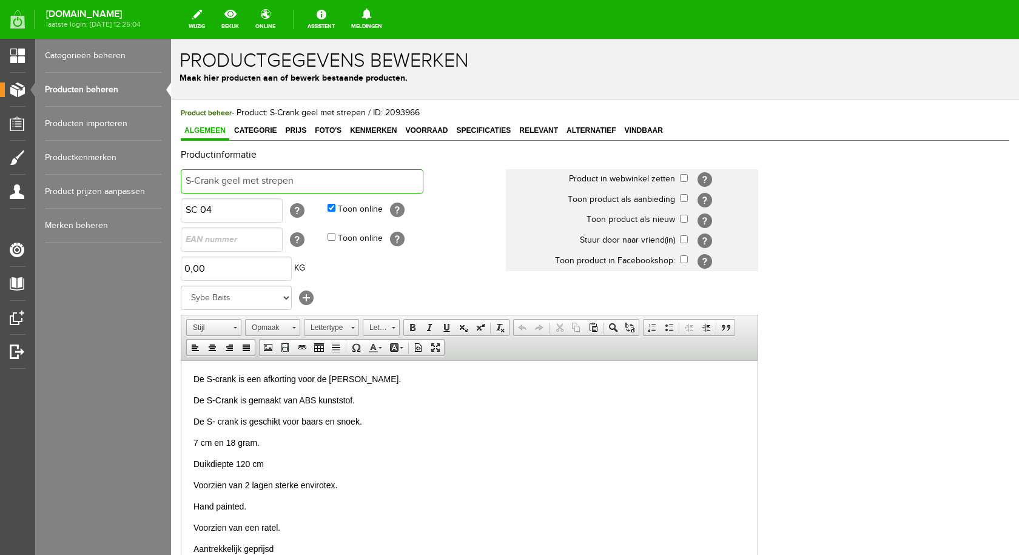
click at [302, 181] on input "S-Crank geel met strepen" at bounding box center [302, 181] width 243 height 24
type input "S-Crank zwart met strepen"
click at [681, 181] on input "checkbox" at bounding box center [684, 178] width 8 height 8
checkbox input "true"
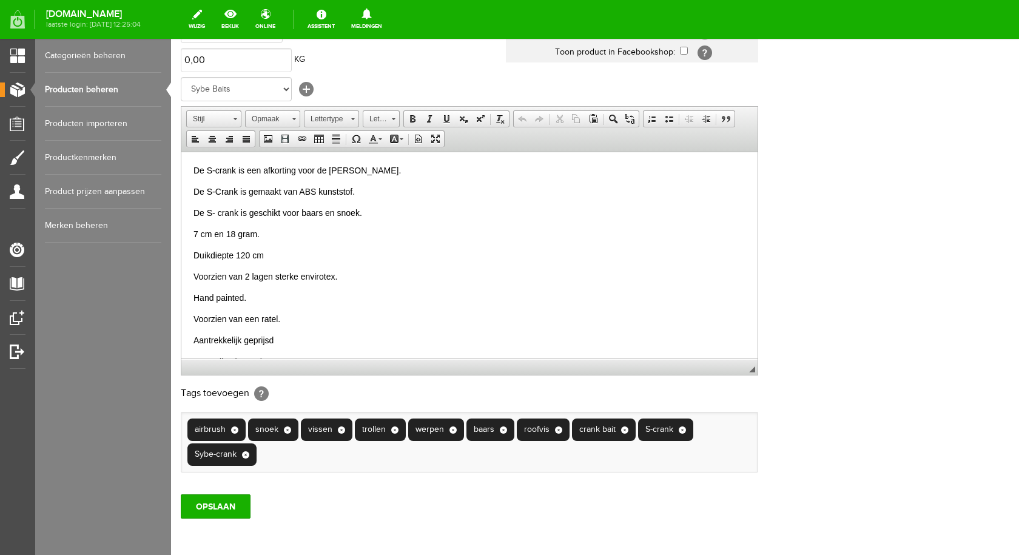
scroll to position [262, 0]
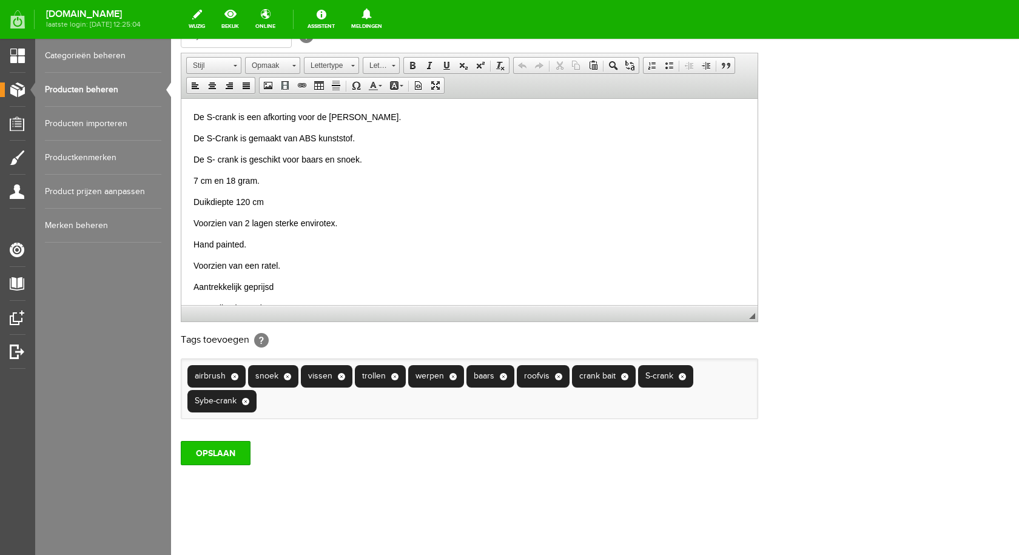
click at [223, 459] on input "OPSLAAN" at bounding box center [216, 453] width 70 height 24
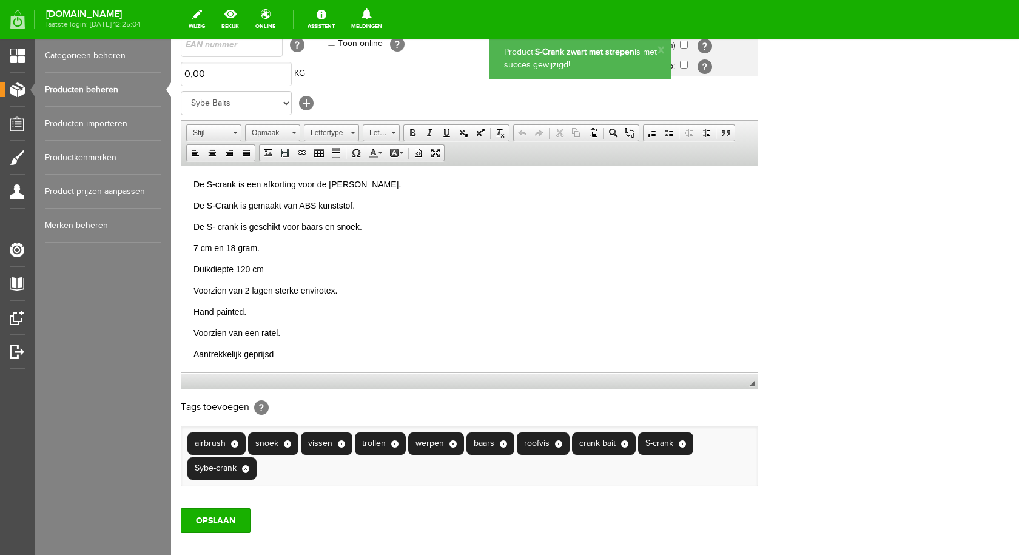
scroll to position [0, 0]
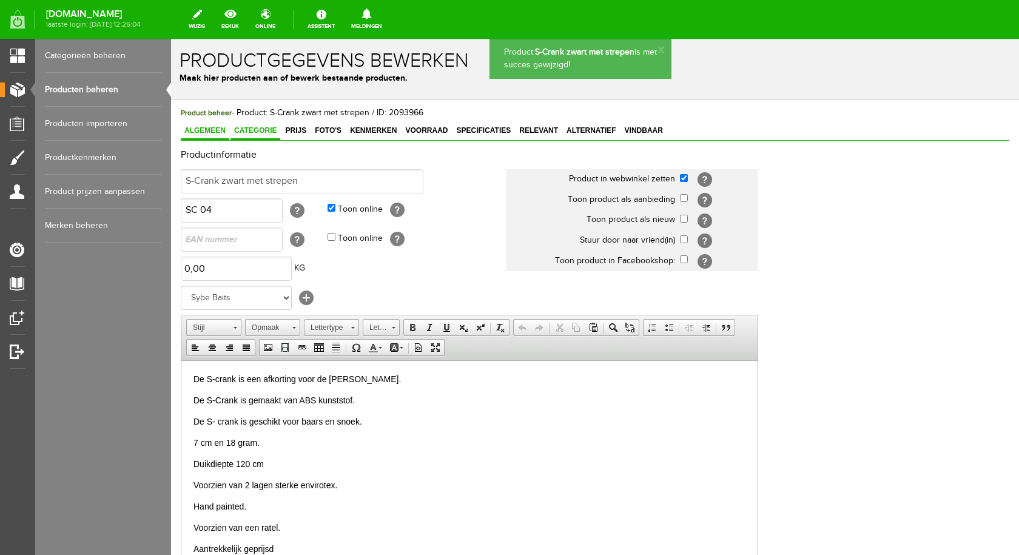
click at [265, 134] on span "Categorie" at bounding box center [256, 130] width 50 height 8
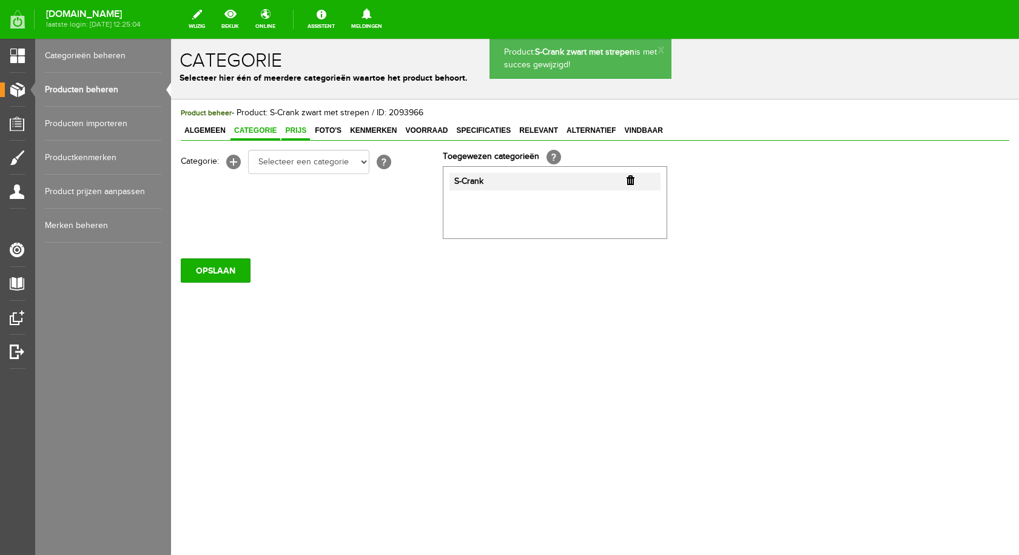
click at [292, 129] on span "Prijs" at bounding box center [295, 130] width 29 height 8
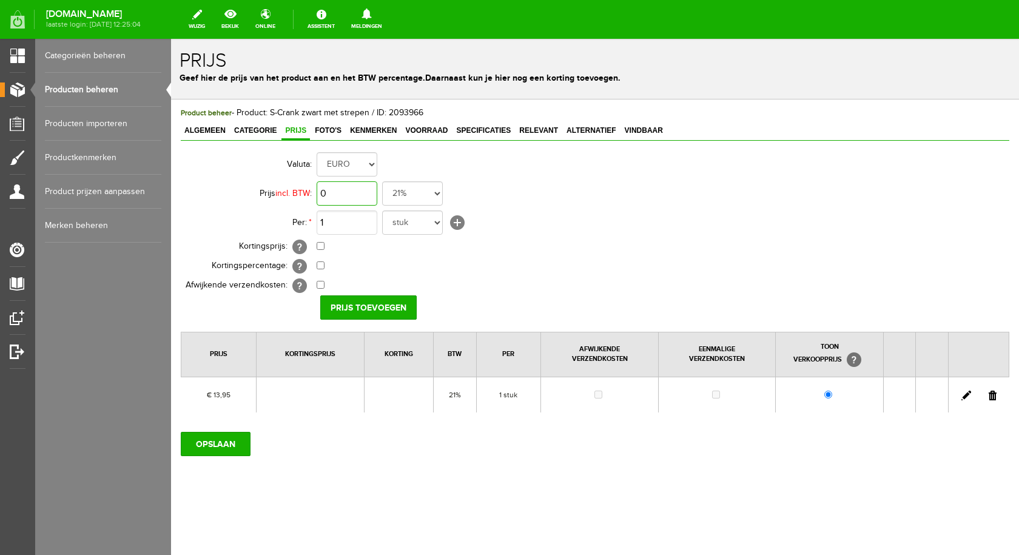
click at [363, 190] on input "0" at bounding box center [347, 193] width 61 height 24
type input "€ 15,95"
click at [397, 323] on div "Valuta: EURO Prijs incl. BTW : € 15,95 21% 19% 18% 9% 6% 0% Per: * 1 stuk duo s…" at bounding box center [595, 281] width 829 height 263
click at [396, 303] on input "Prijs toevoegen" at bounding box center [368, 307] width 96 height 24
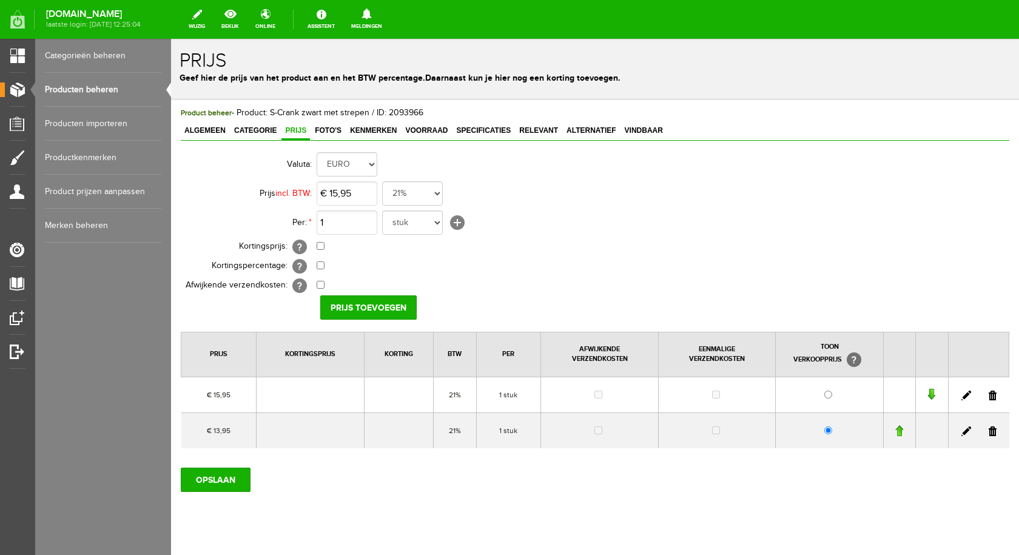
click at [989, 433] on link at bounding box center [993, 431] width 8 height 10
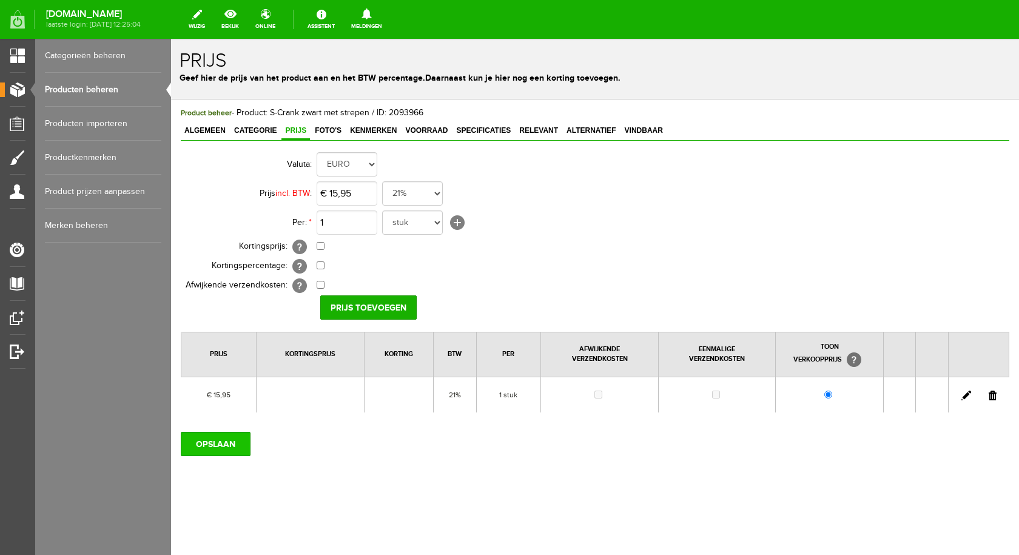
click at [202, 435] on input "OPSLAAN" at bounding box center [216, 444] width 70 height 24
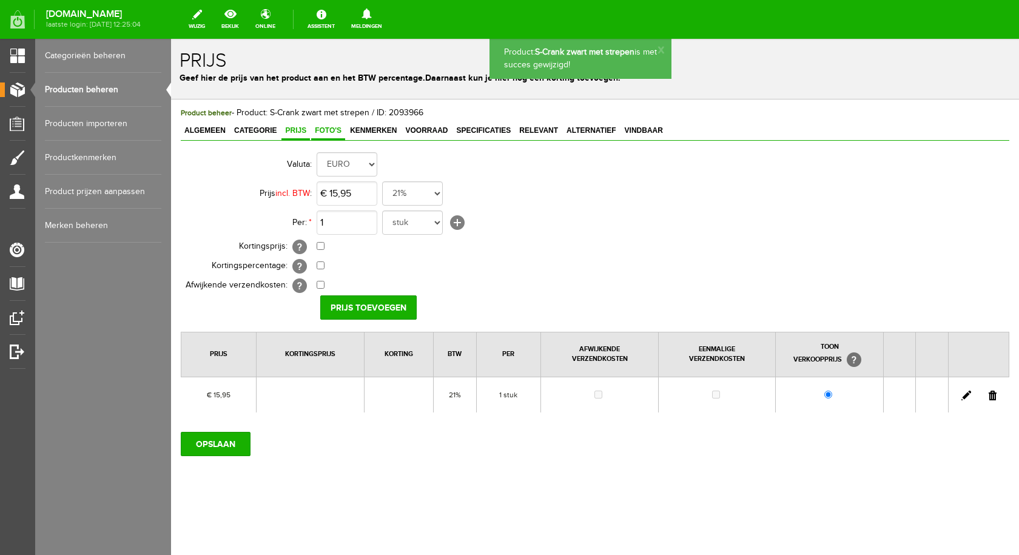
click at [331, 127] on span "Foto's" at bounding box center [328, 130] width 34 height 8
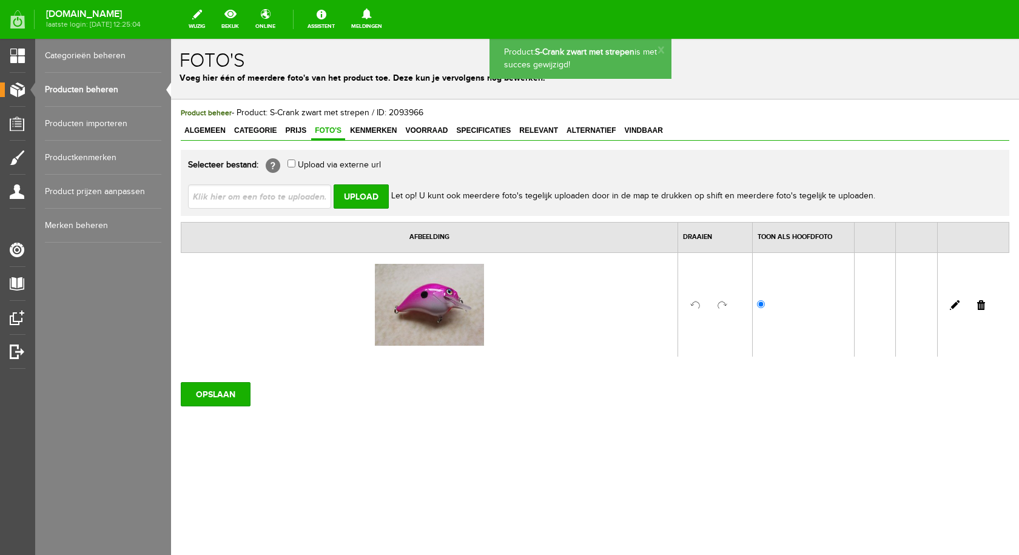
click at [271, 198] on input "file" at bounding box center [264, 195] width 153 height 23
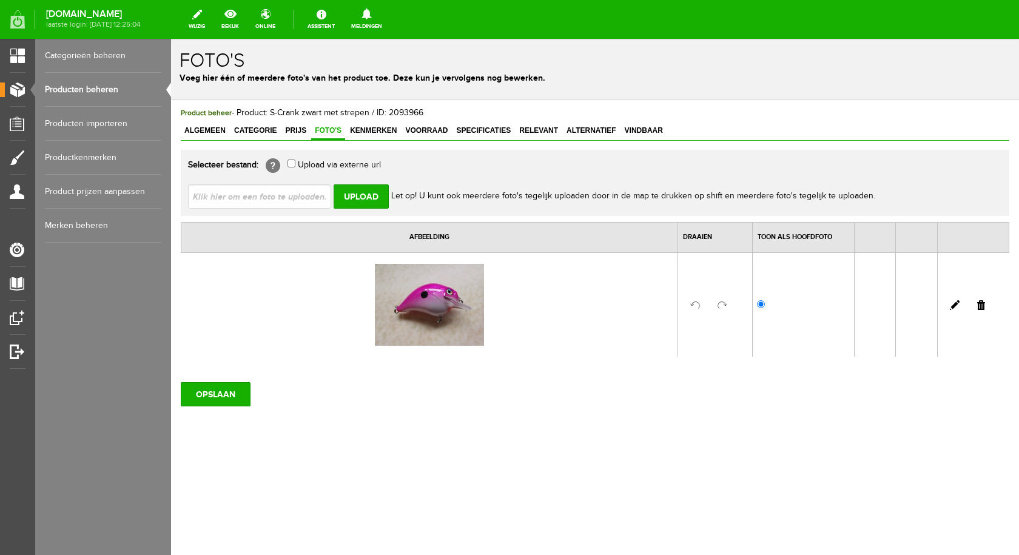
type input "C:\fakepath\S-crank zwart met zilveren strepen.jpg"
type input "S-crank zwart met zilveren strepen.jpg"
click at [363, 187] on input "Upload" at bounding box center [361, 196] width 55 height 24
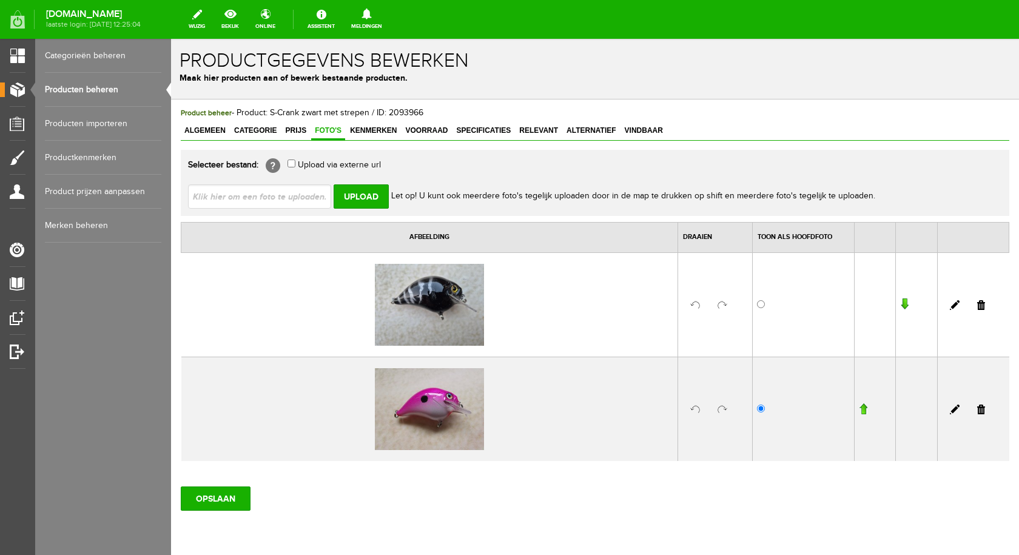
click at [977, 406] on link at bounding box center [981, 410] width 8 height 10
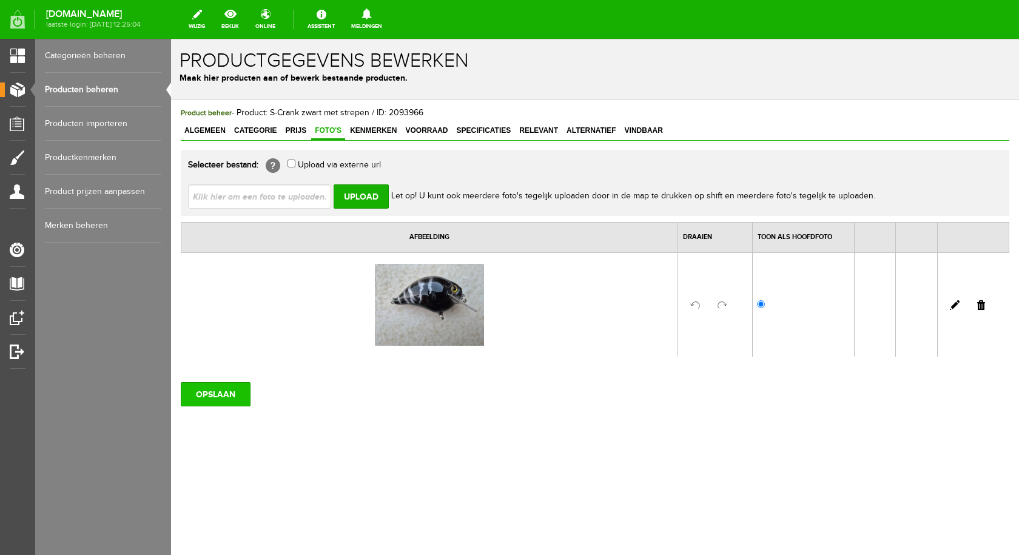
click at [231, 389] on input "OPSLAAN" at bounding box center [216, 394] width 70 height 24
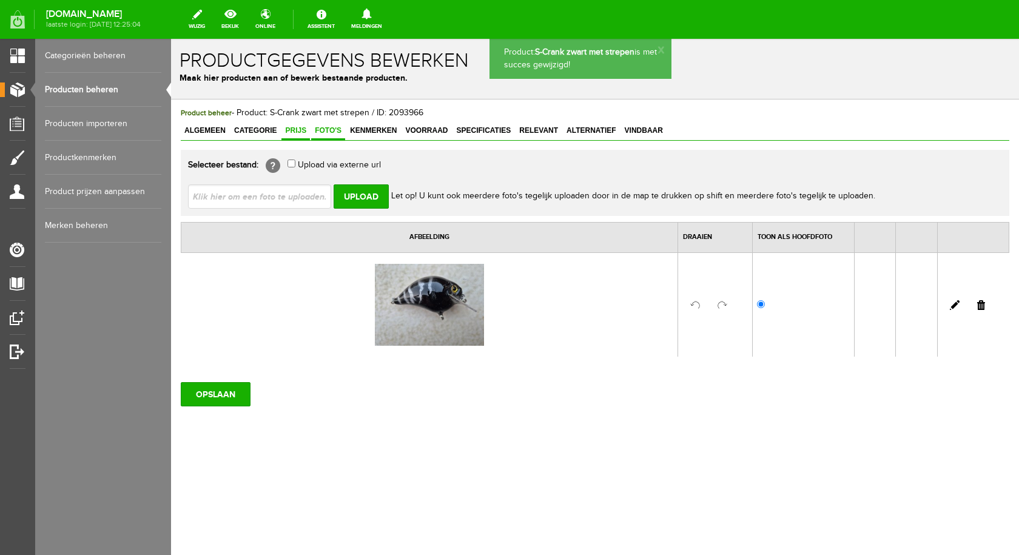
click at [298, 129] on span "Prijs" at bounding box center [295, 130] width 29 height 8
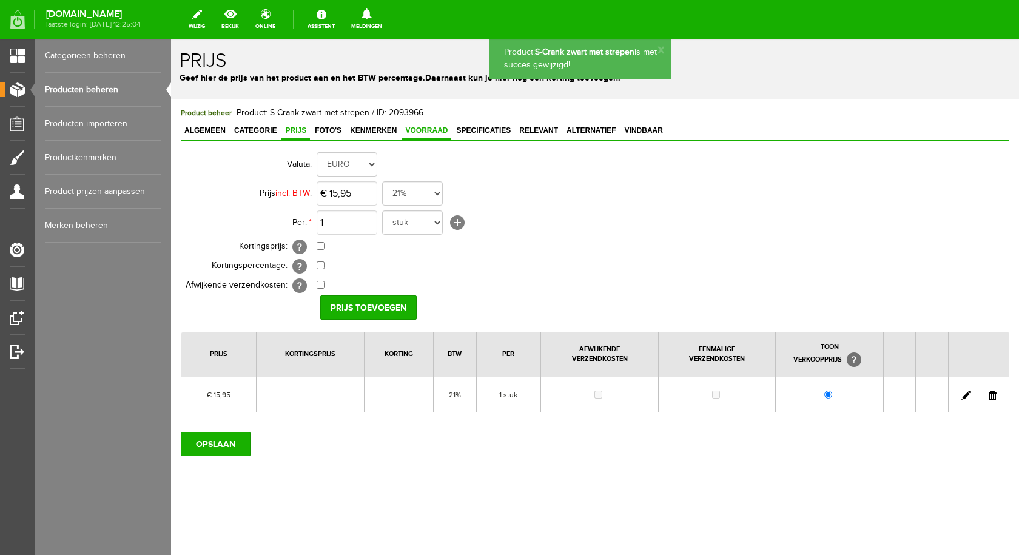
click at [421, 130] on span "Voorraad" at bounding box center [427, 130] width 50 height 8
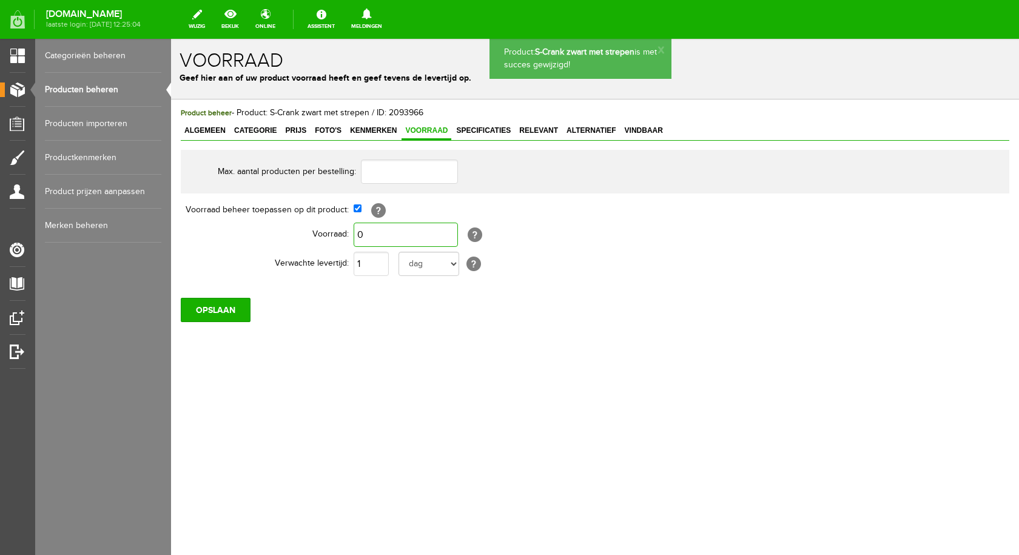
click at [385, 234] on input "0" at bounding box center [406, 235] width 104 height 24
type input "7"
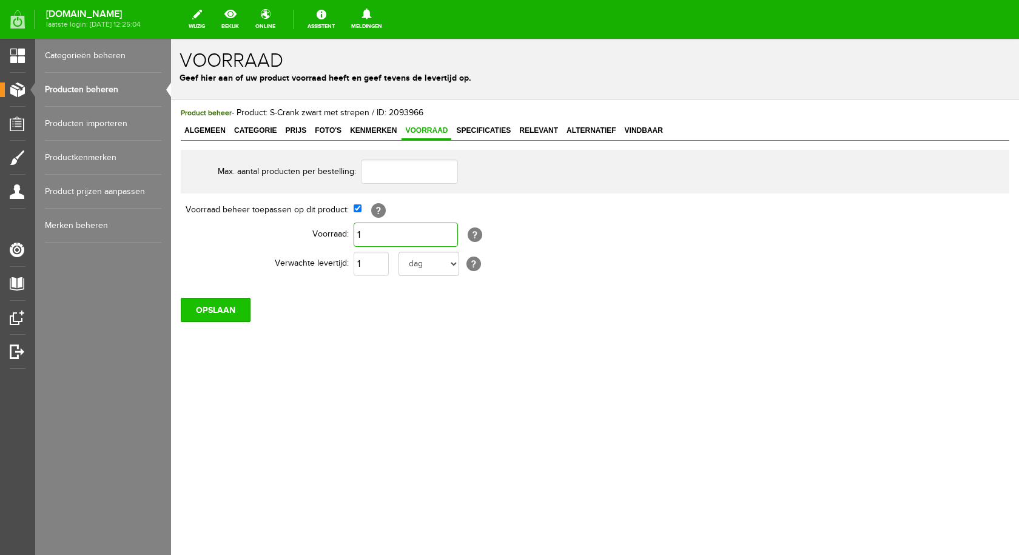
type input "1"
click at [229, 309] on input "OPSLAAN" at bounding box center [216, 310] width 70 height 24
